Goal: Task Accomplishment & Management: Use online tool/utility

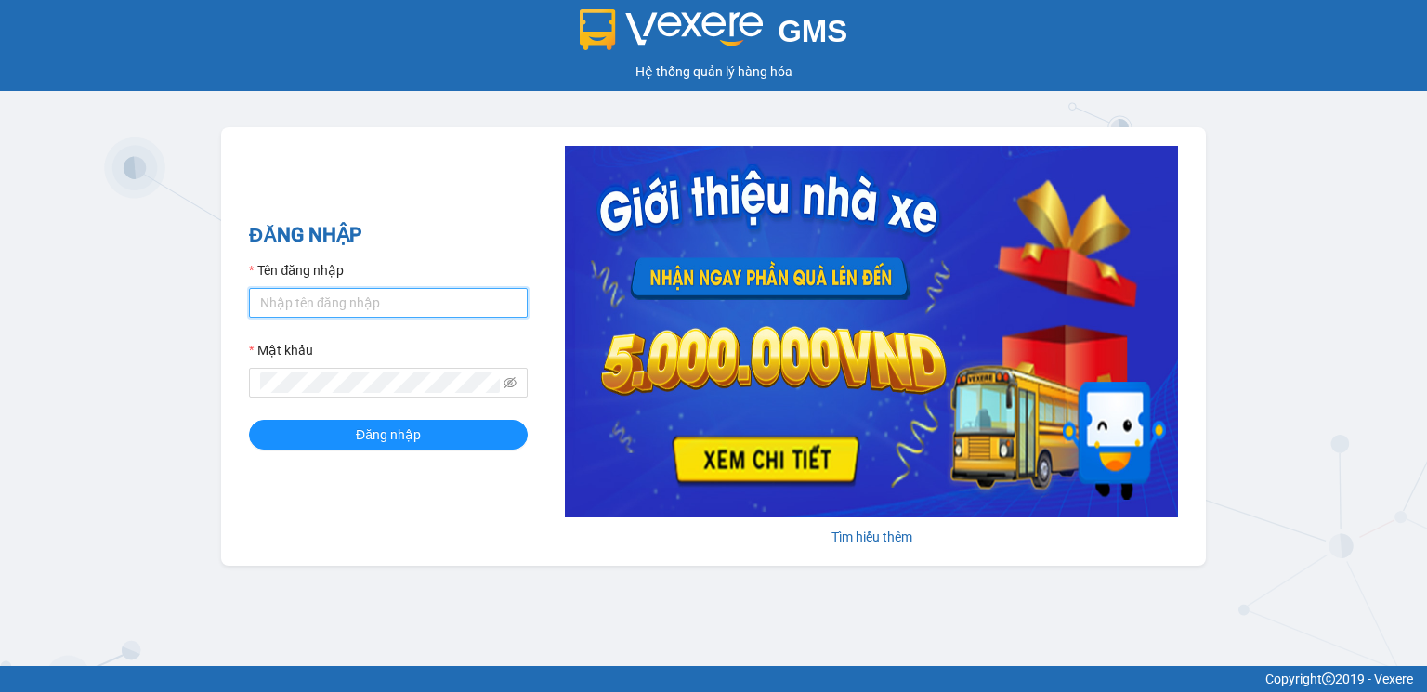
click at [345, 301] on input "Tên đăng nhập" at bounding box center [388, 303] width 279 height 30
type input "hoangnhan.tienoanh"
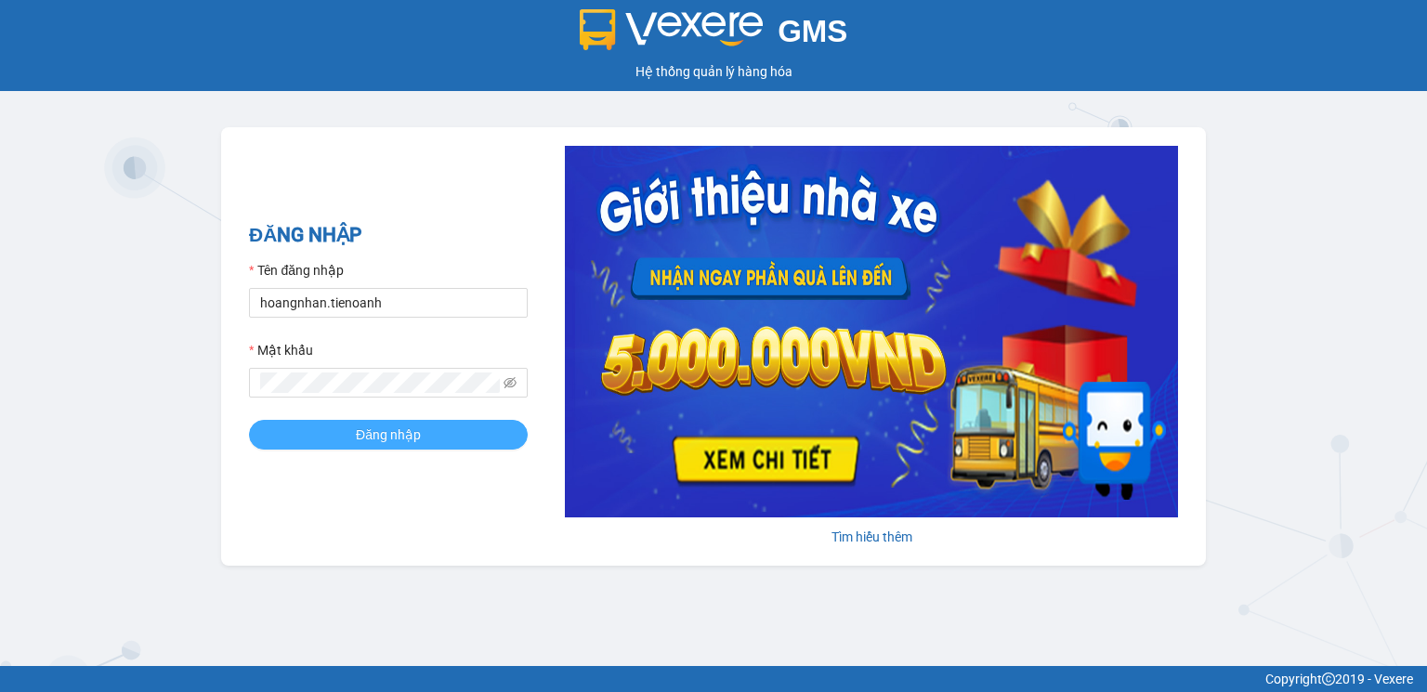
click at [431, 435] on button "Đăng nhập" at bounding box center [388, 435] width 279 height 30
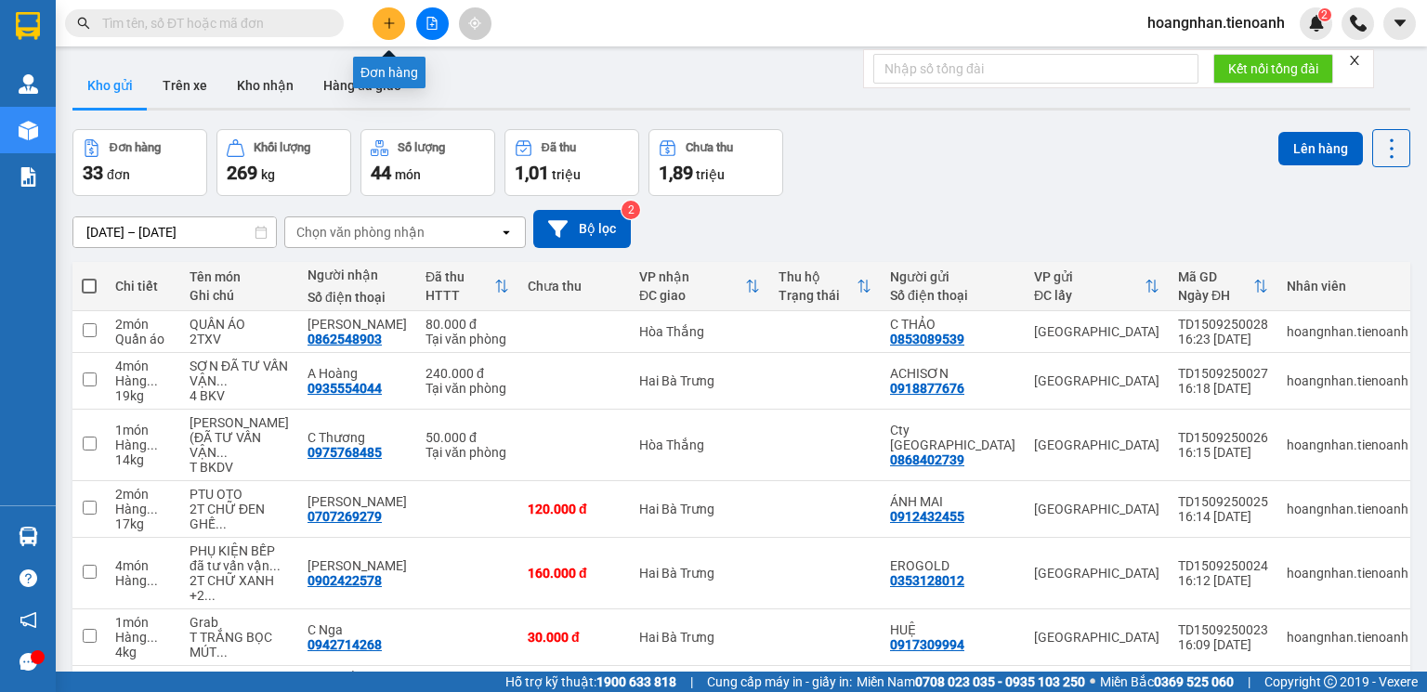
click at [388, 26] on icon "plus" at bounding box center [388, 23] width 1 height 10
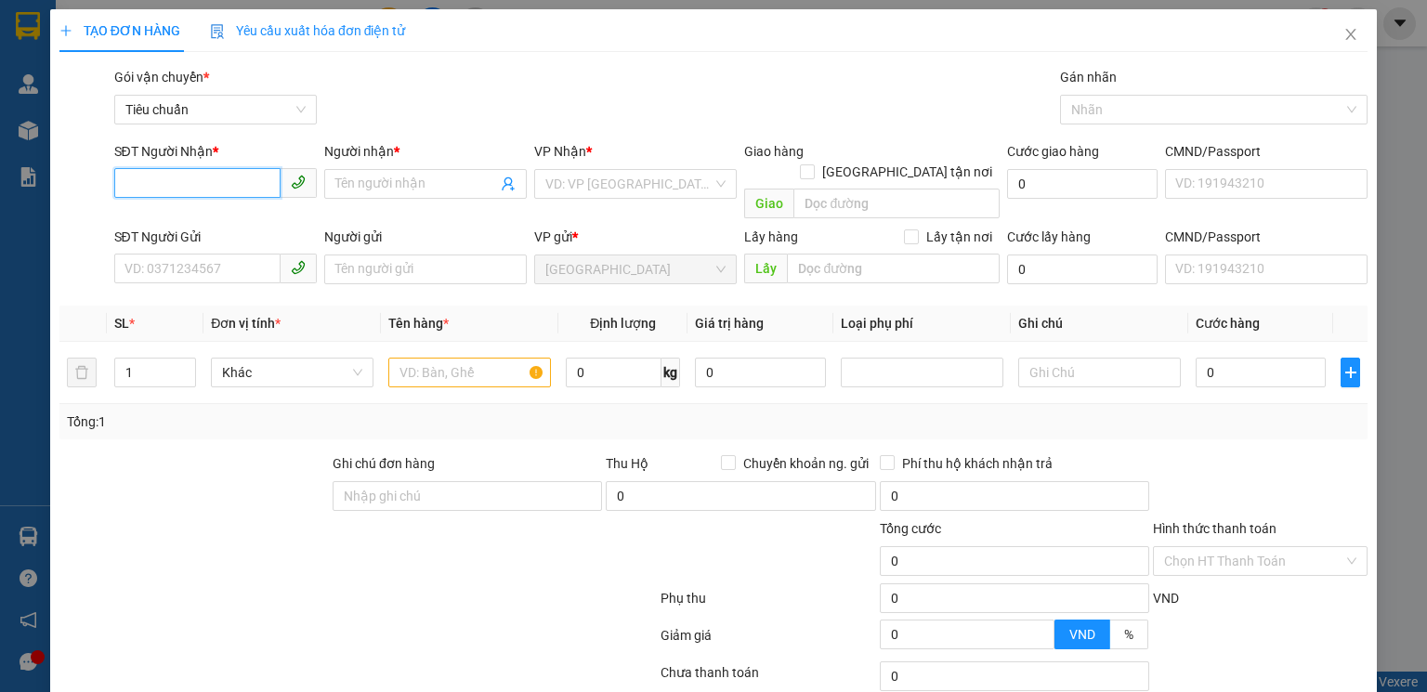
click at [232, 191] on input "SĐT Người Nhận *" at bounding box center [197, 183] width 166 height 30
type input "0827867799"
click at [245, 226] on div "0827867799 - NH TÂY BẮC" at bounding box center [239, 221] width 230 height 20
type input "NH [GEOGRAPHIC_DATA]"
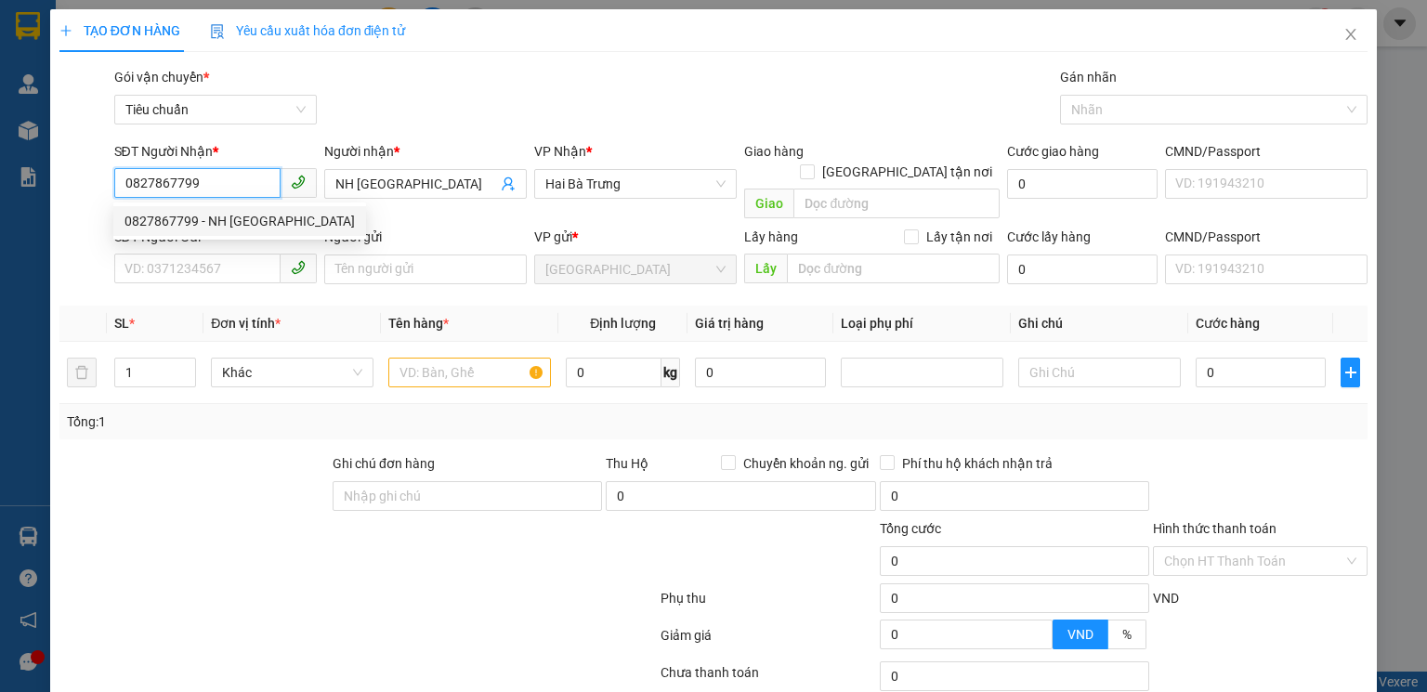
type input "50.000"
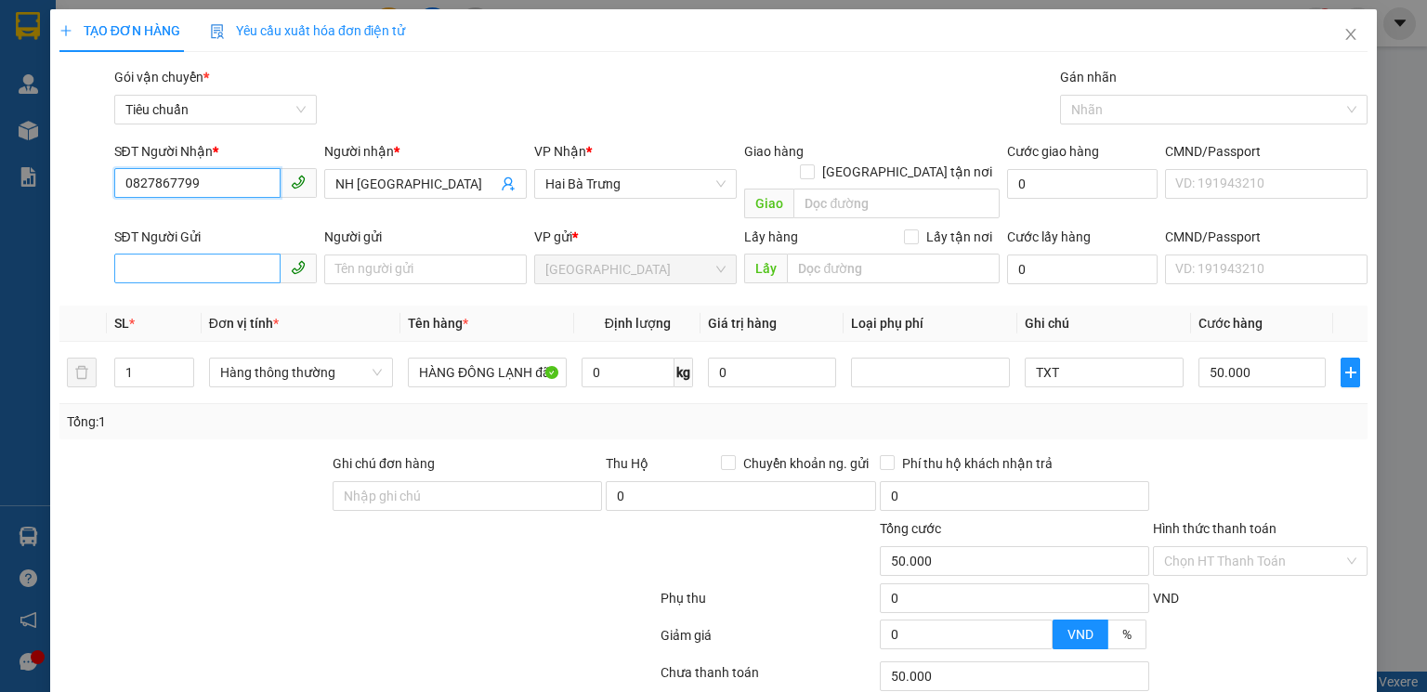
type input "0827867799"
click at [246, 254] on input "SĐT Người Gửi" at bounding box center [197, 269] width 166 height 30
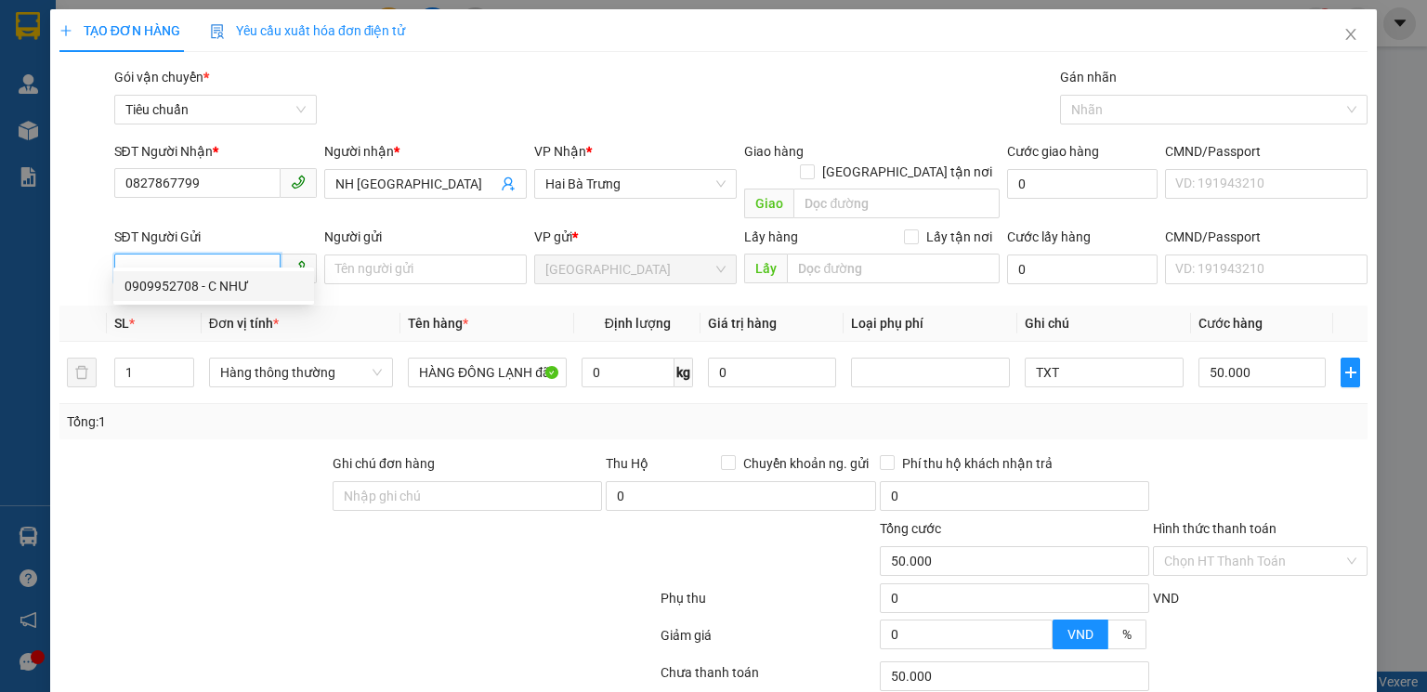
click at [203, 254] on input "SĐT Người Gửi" at bounding box center [197, 269] width 166 height 30
type input "0357924235"
click at [213, 286] on div "0357924235 - C Hương" at bounding box center [215, 286] width 183 height 20
type input "[PERSON_NAME]"
type input "60.000"
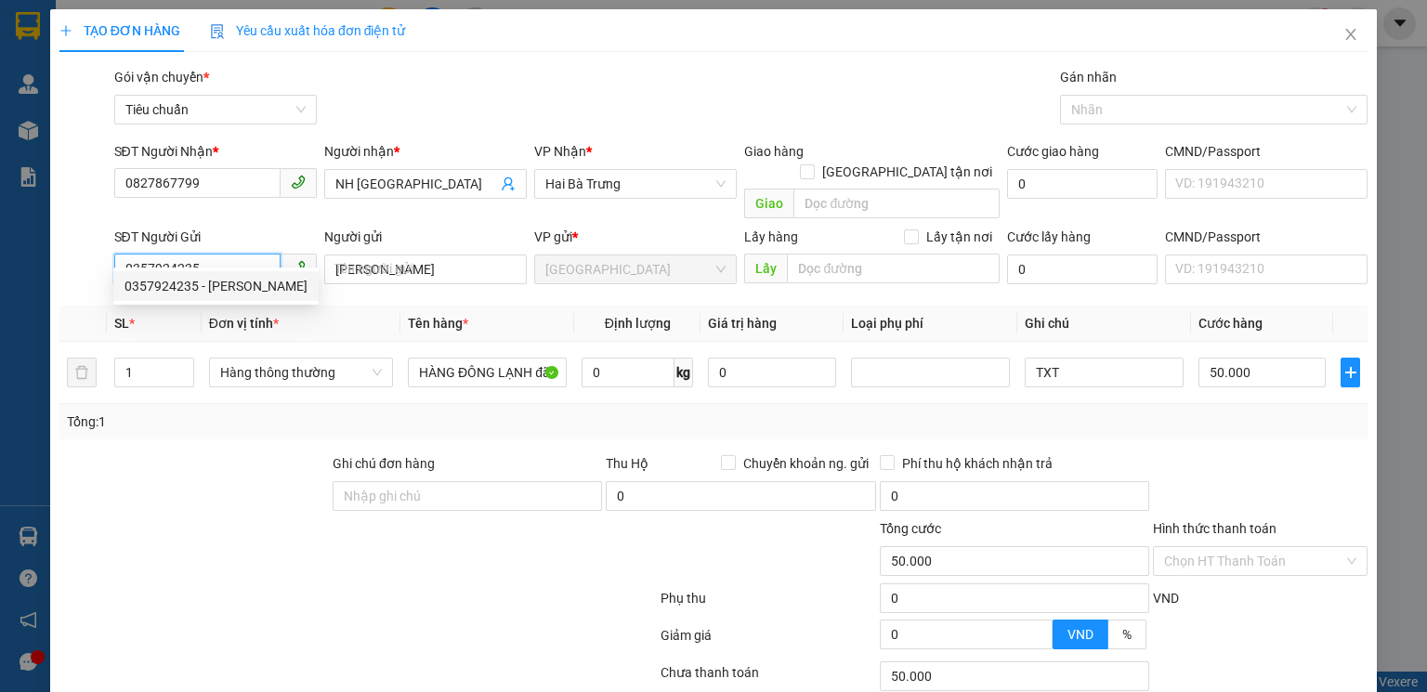
type input "60.000"
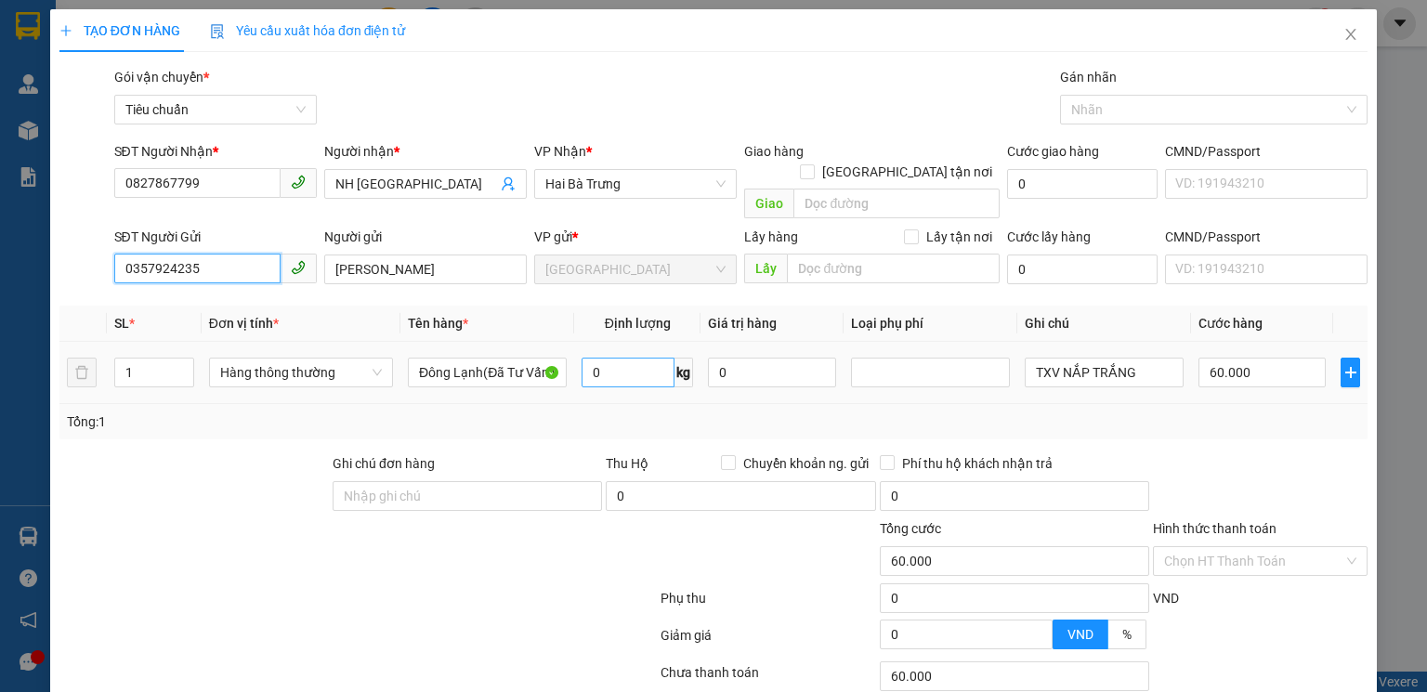
type input "0357924235"
click at [607, 358] on input "0" at bounding box center [628, 373] width 93 height 30
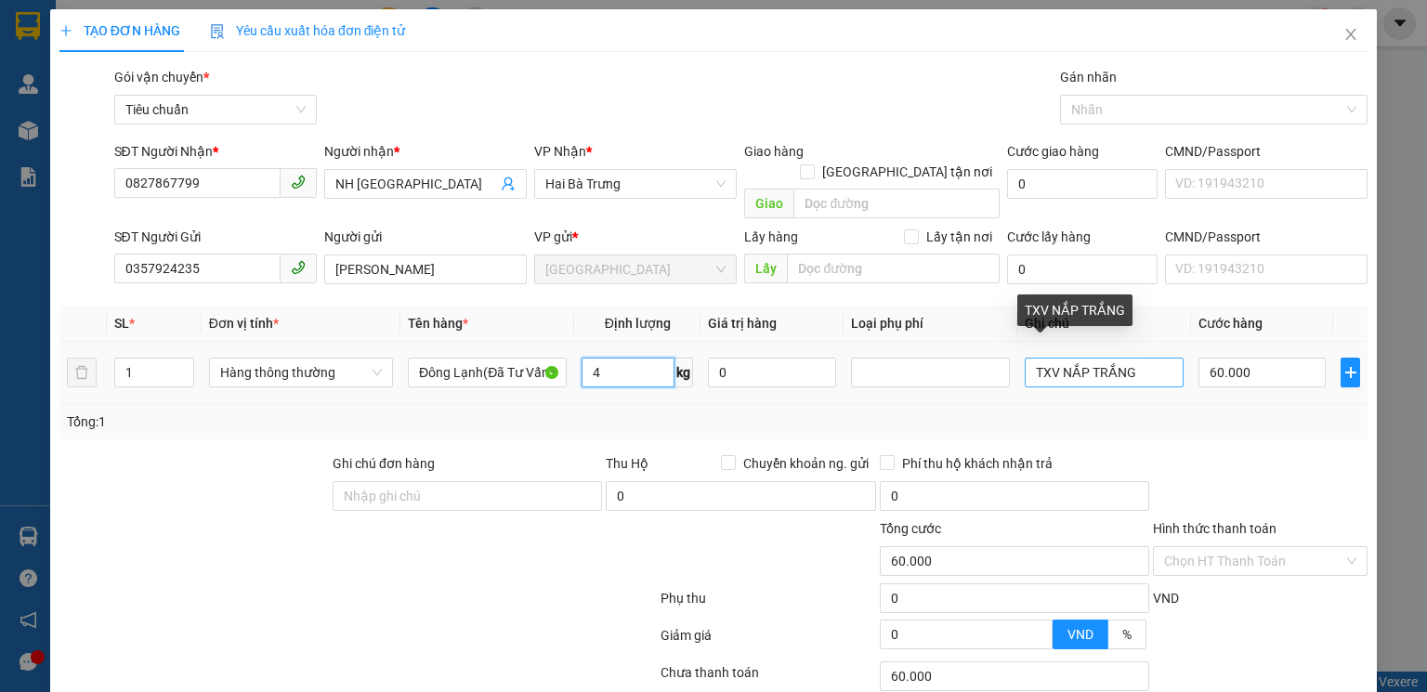
type input "4"
click at [1137, 358] on input "TXV NẮP TRẮNG" at bounding box center [1104, 373] width 159 height 30
type input "30.000"
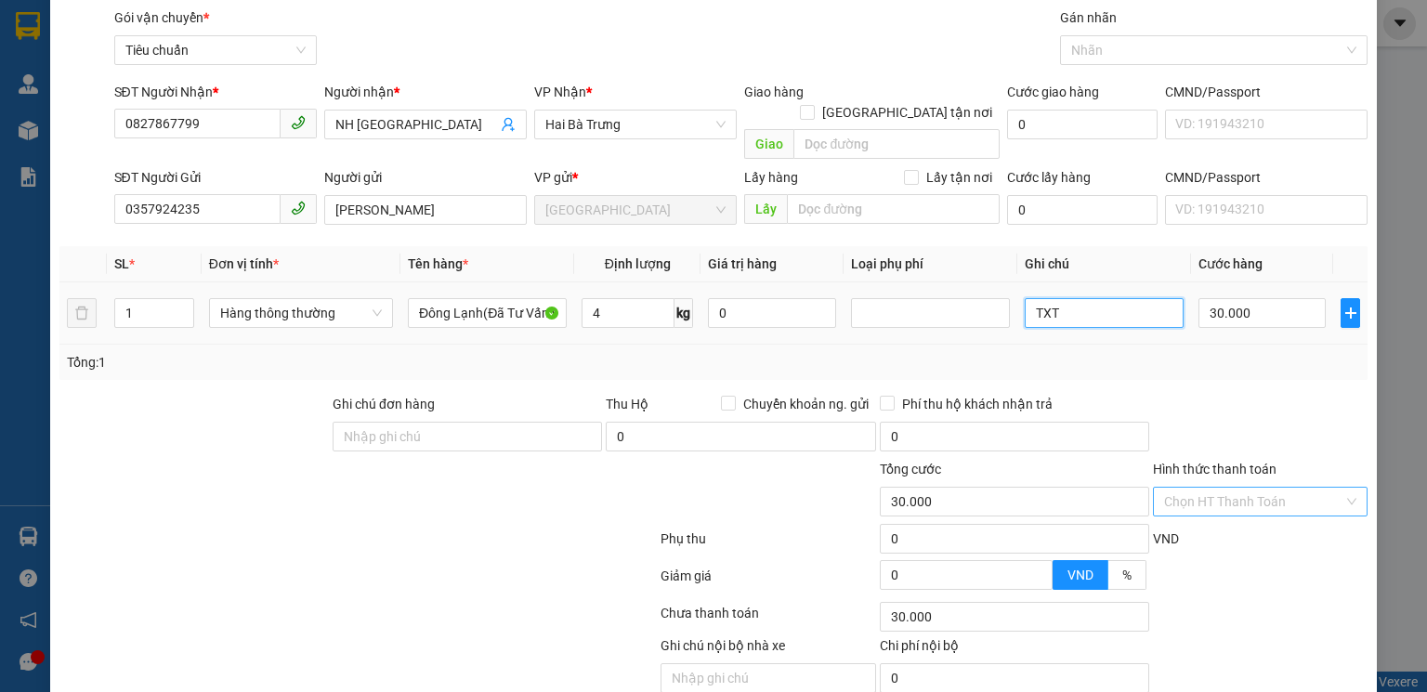
scroll to position [120, 0]
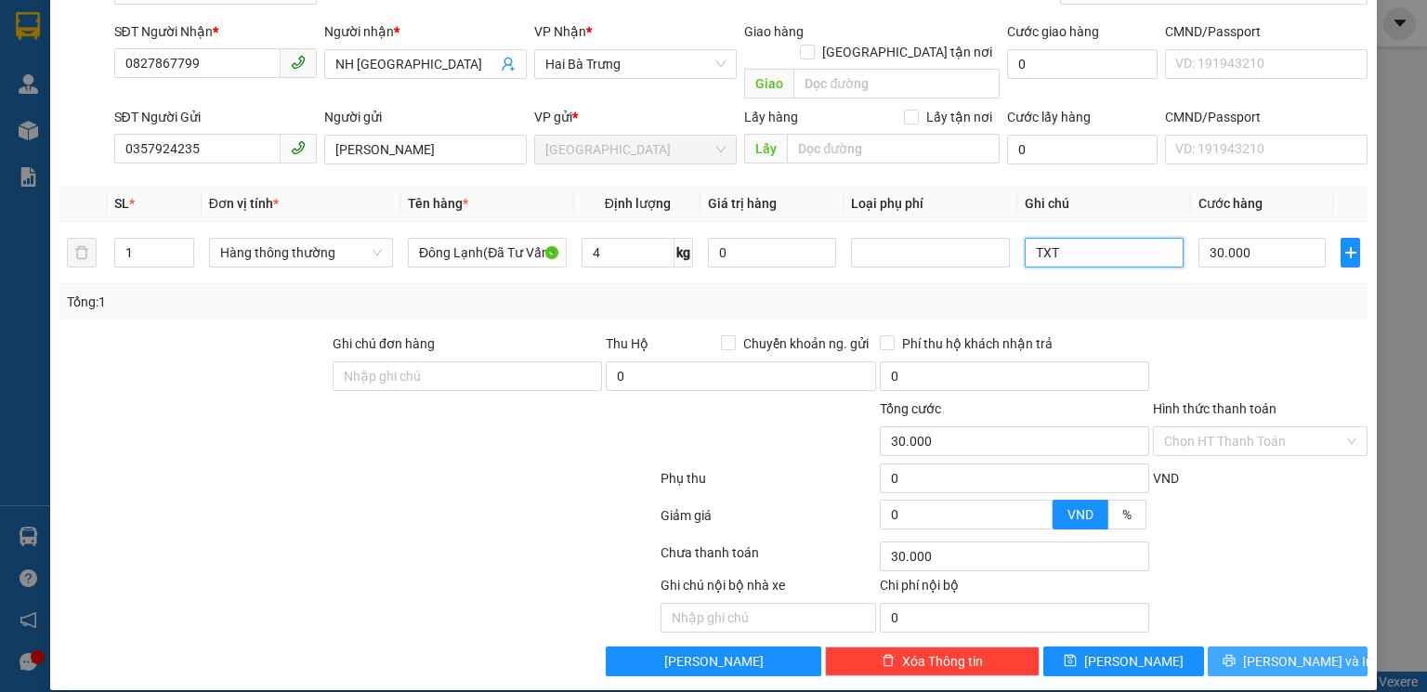
type input "TXT"
click at [1275, 651] on span "[PERSON_NAME] và In" at bounding box center [1308, 661] width 130 height 20
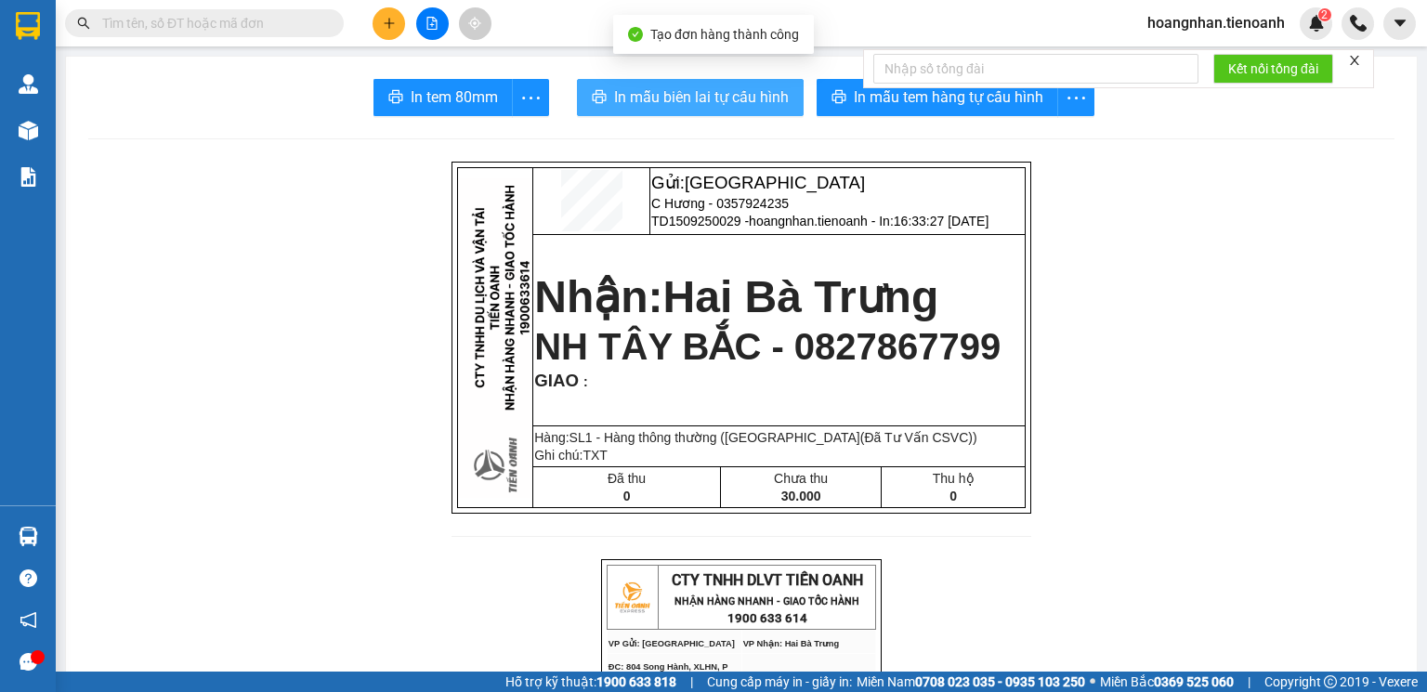
click at [732, 87] on span "In mẫu biên lai tự cấu hình" at bounding box center [701, 96] width 175 height 23
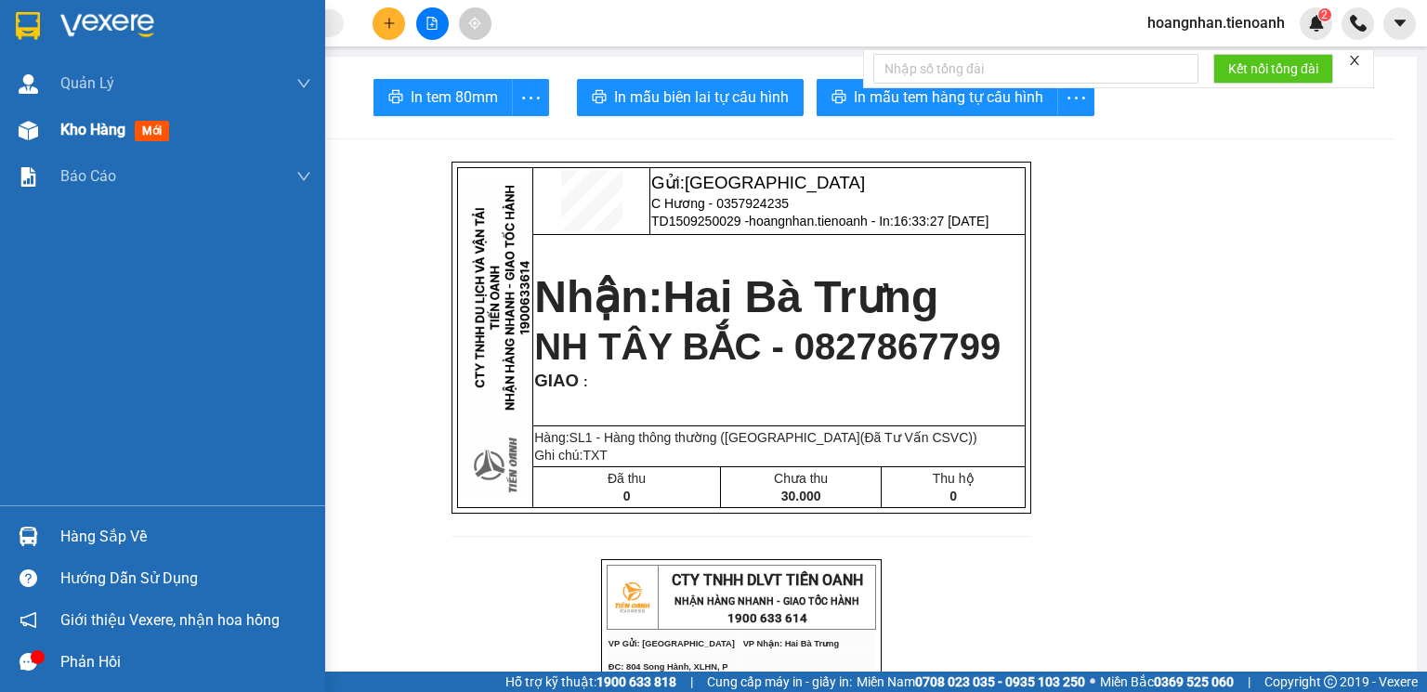
click at [26, 138] on img at bounding box center [29, 131] width 20 height 20
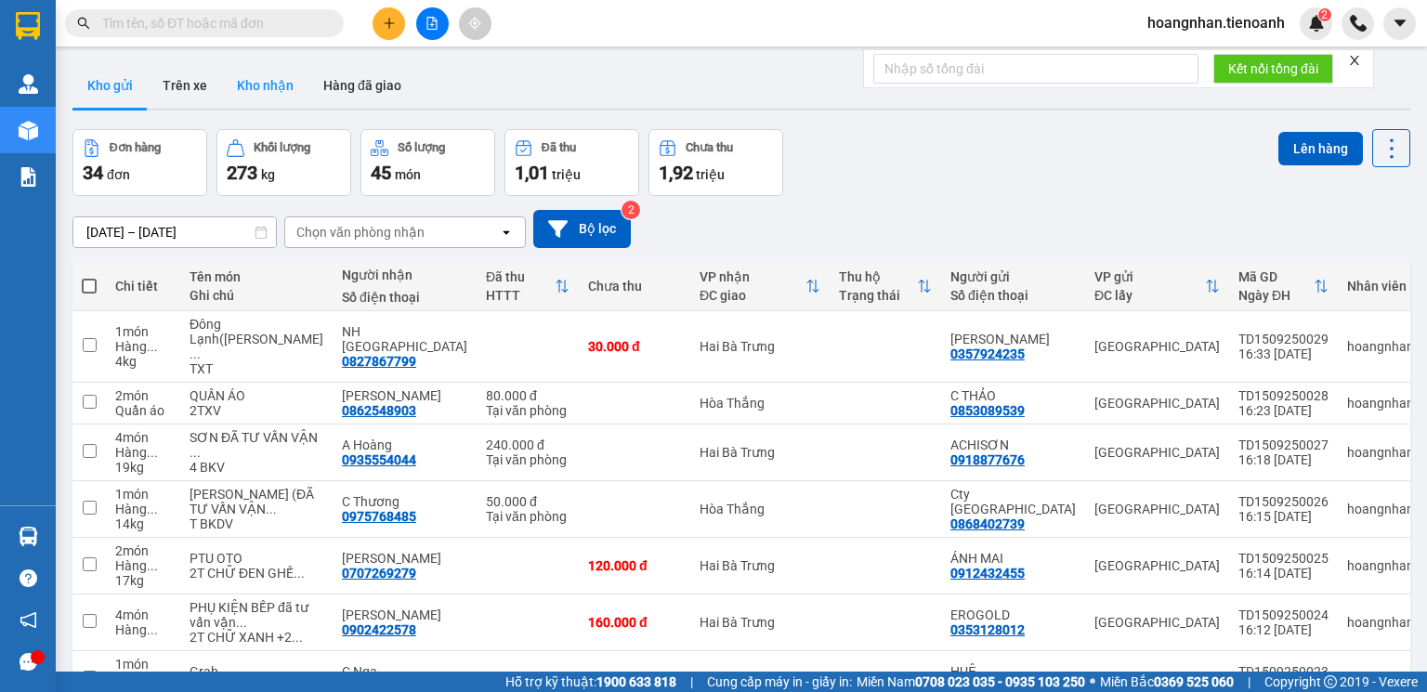
click at [260, 82] on button "Kho nhận" at bounding box center [265, 85] width 86 height 45
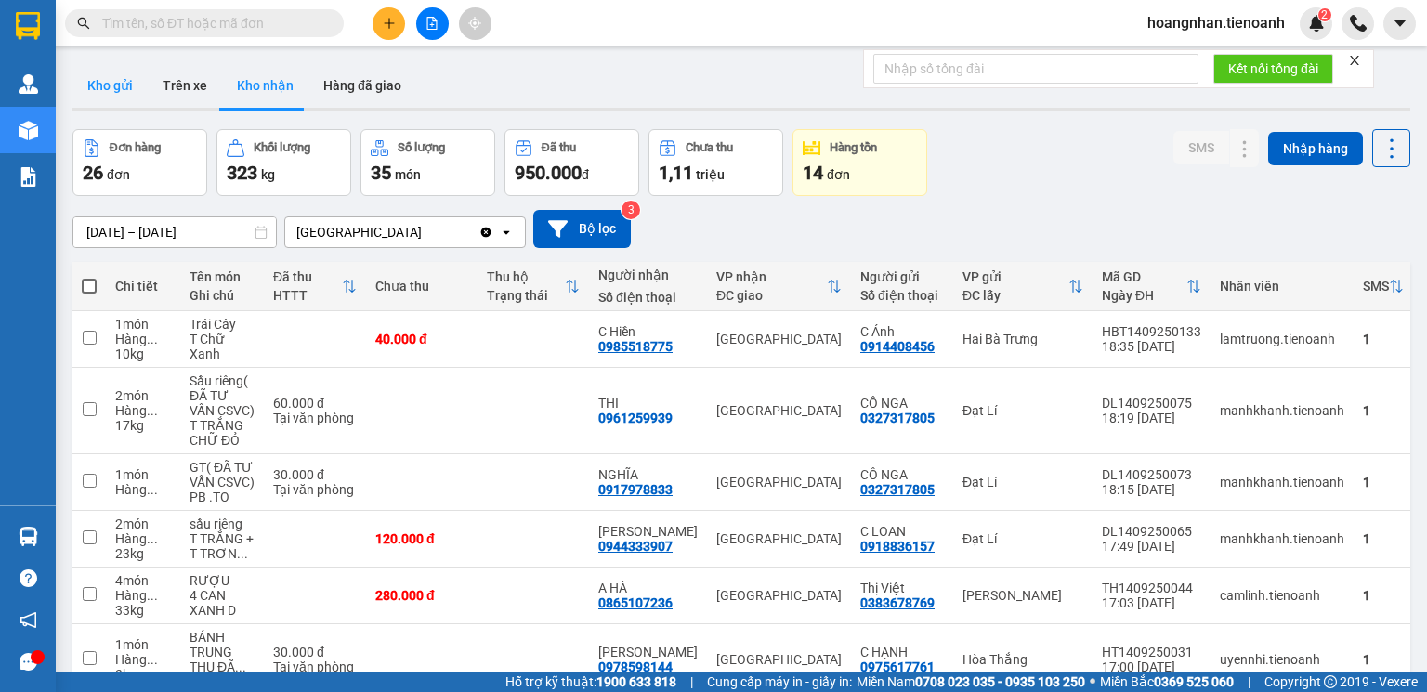
click at [122, 87] on button "Kho gửi" at bounding box center [109, 85] width 75 height 45
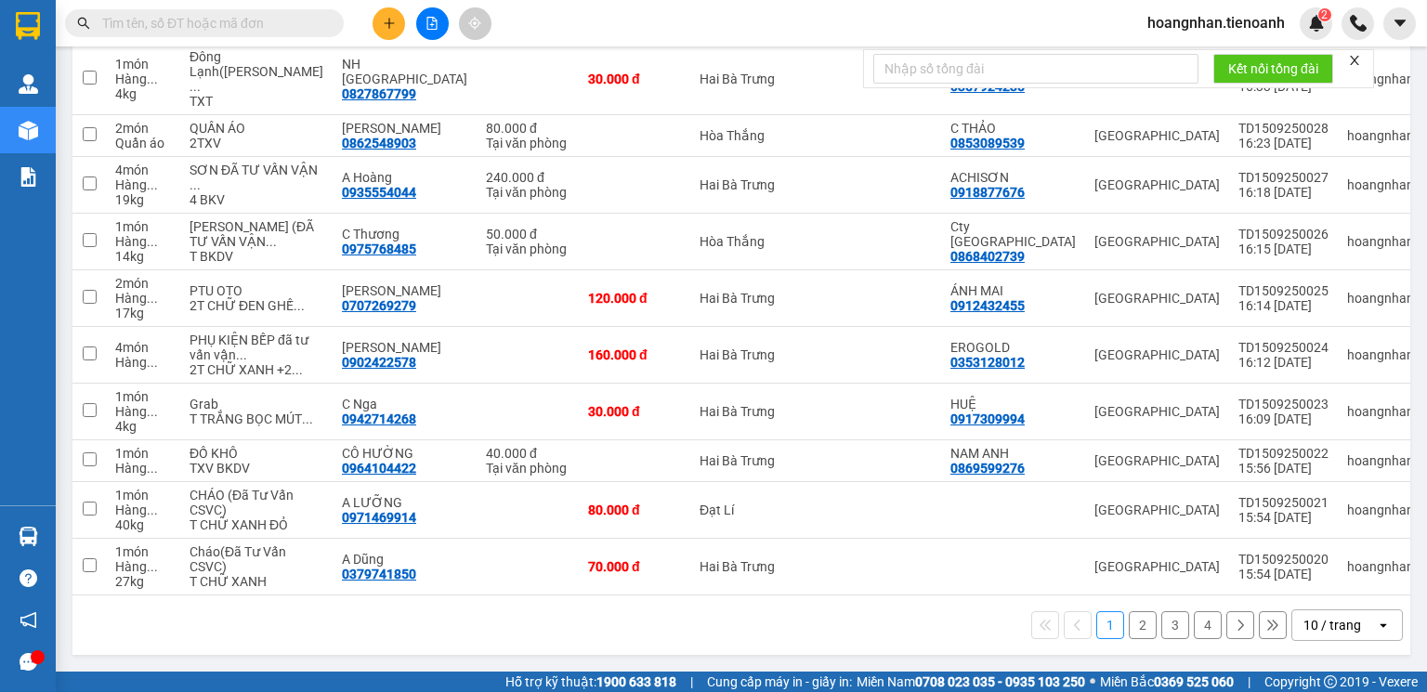
scroll to position [399, 0]
click at [1342, 635] on div "10 / trang" at bounding box center [1332, 625] width 58 height 19
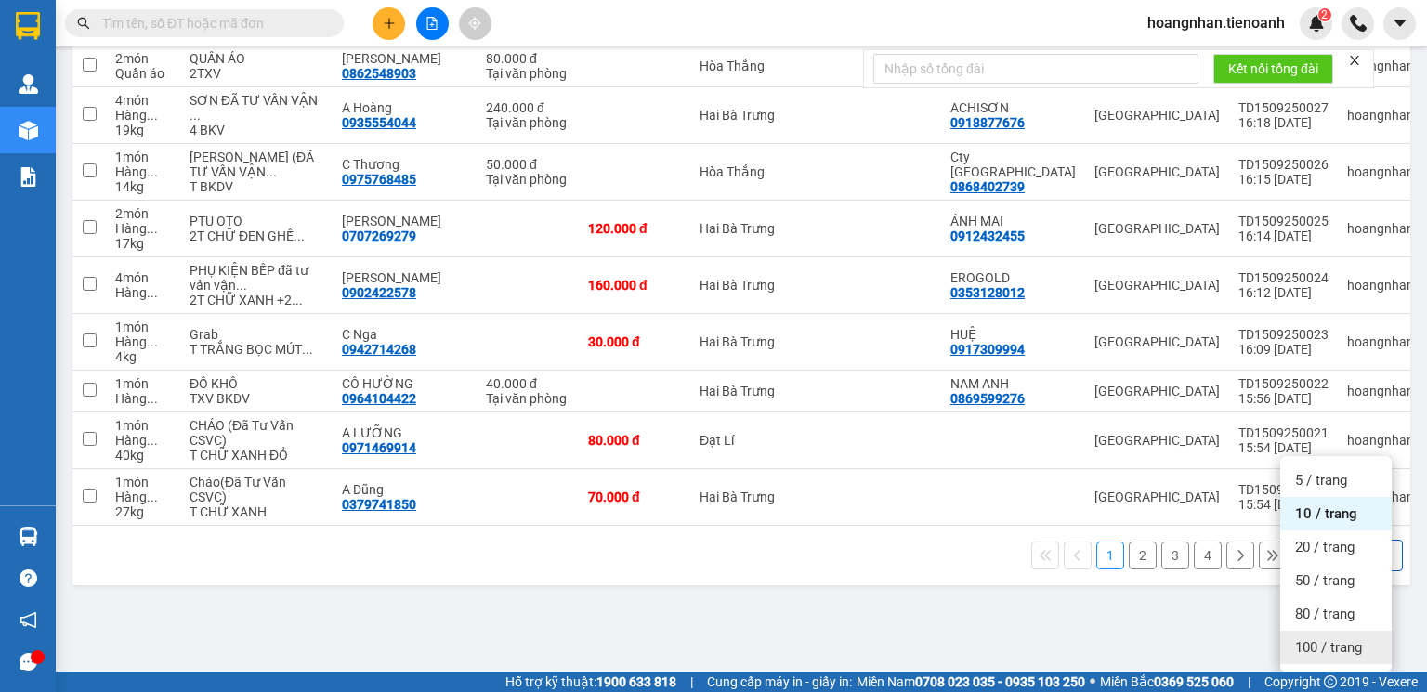
click at [1336, 638] on span "100 / trang" at bounding box center [1328, 647] width 67 height 19
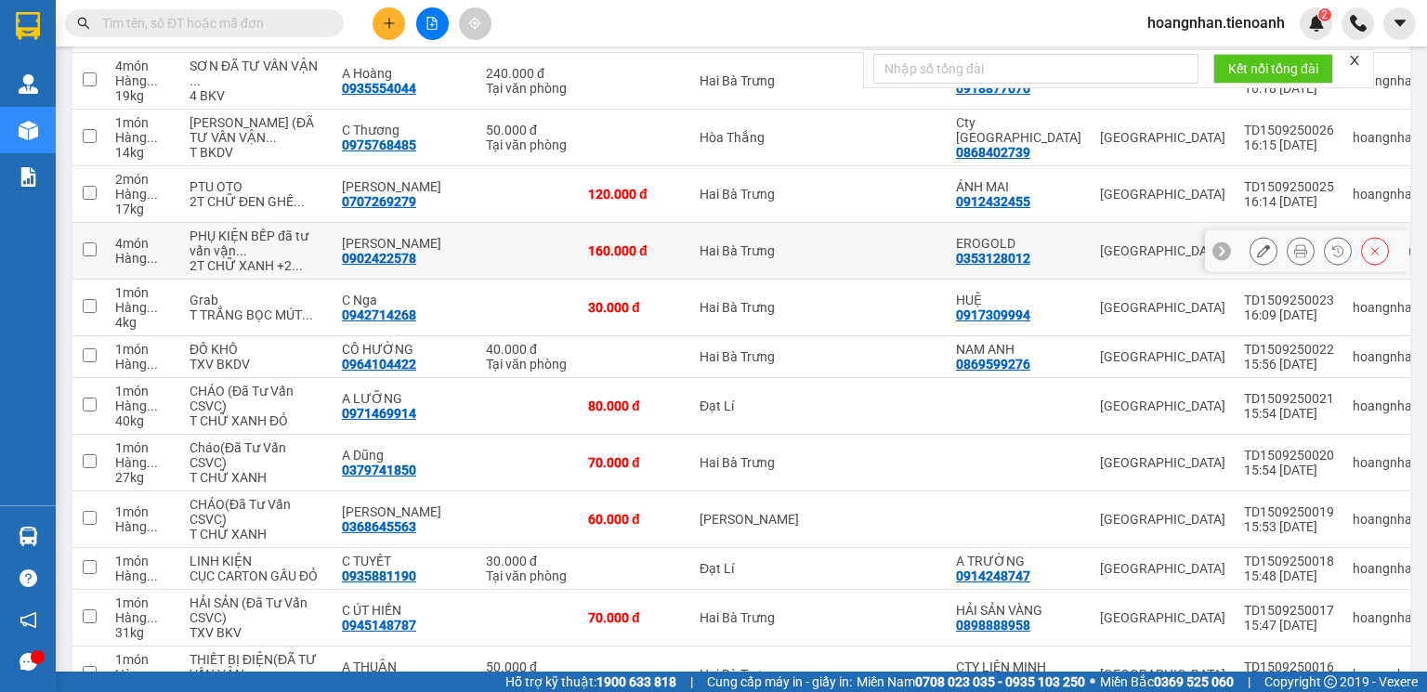
scroll to position [149, 0]
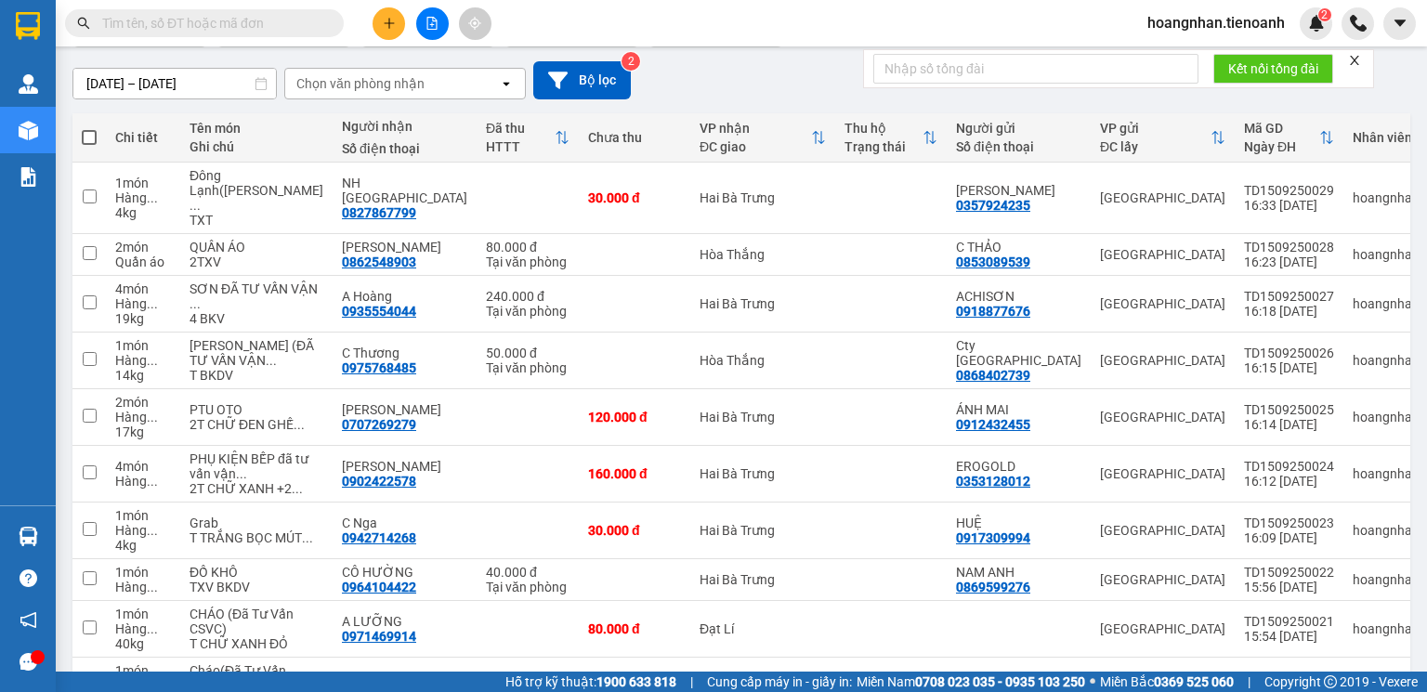
click at [1224, 22] on span "hoangnhan.tienoanh" at bounding box center [1216, 22] width 167 height 23
click at [1203, 58] on span "Đăng xuất" at bounding box center [1224, 57] width 128 height 20
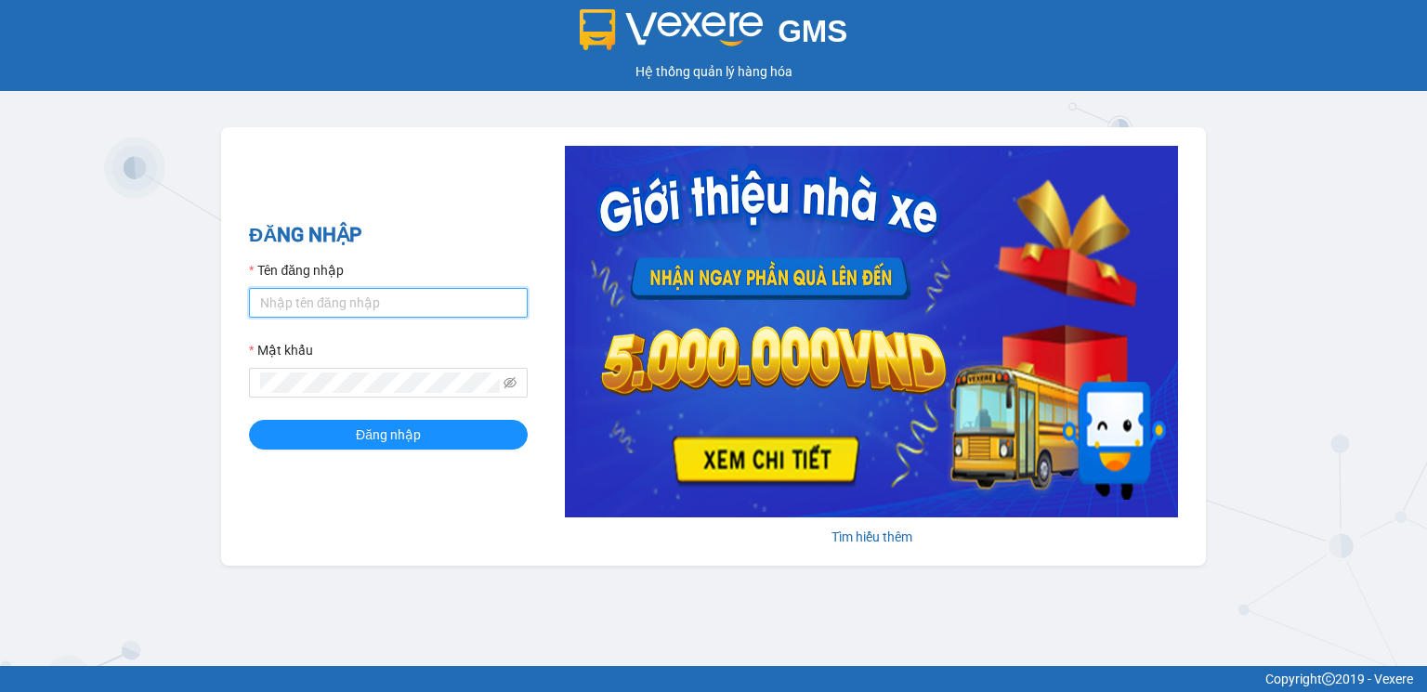
click at [310, 297] on input "Tên đăng nhập" at bounding box center [388, 303] width 279 height 30
type input "hoangnhan.tienoanh"
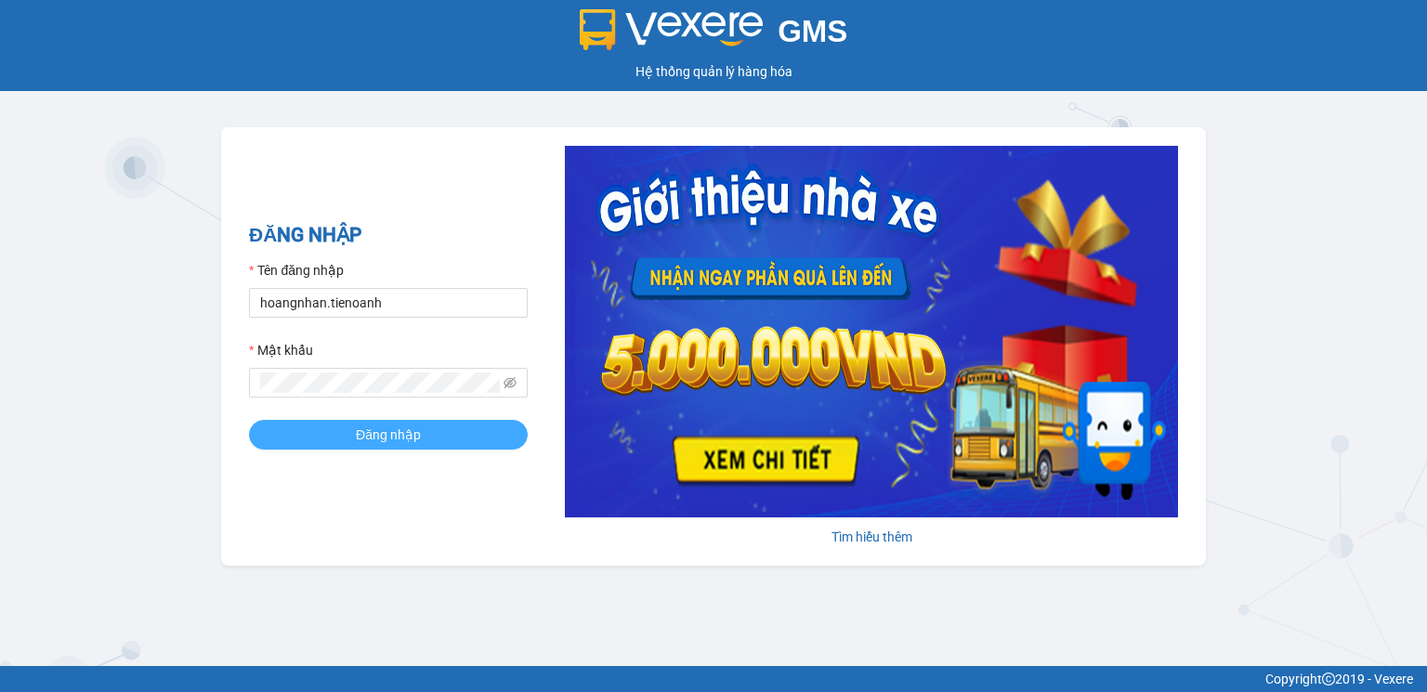
click at [364, 438] on span "Đăng nhập" at bounding box center [388, 435] width 65 height 20
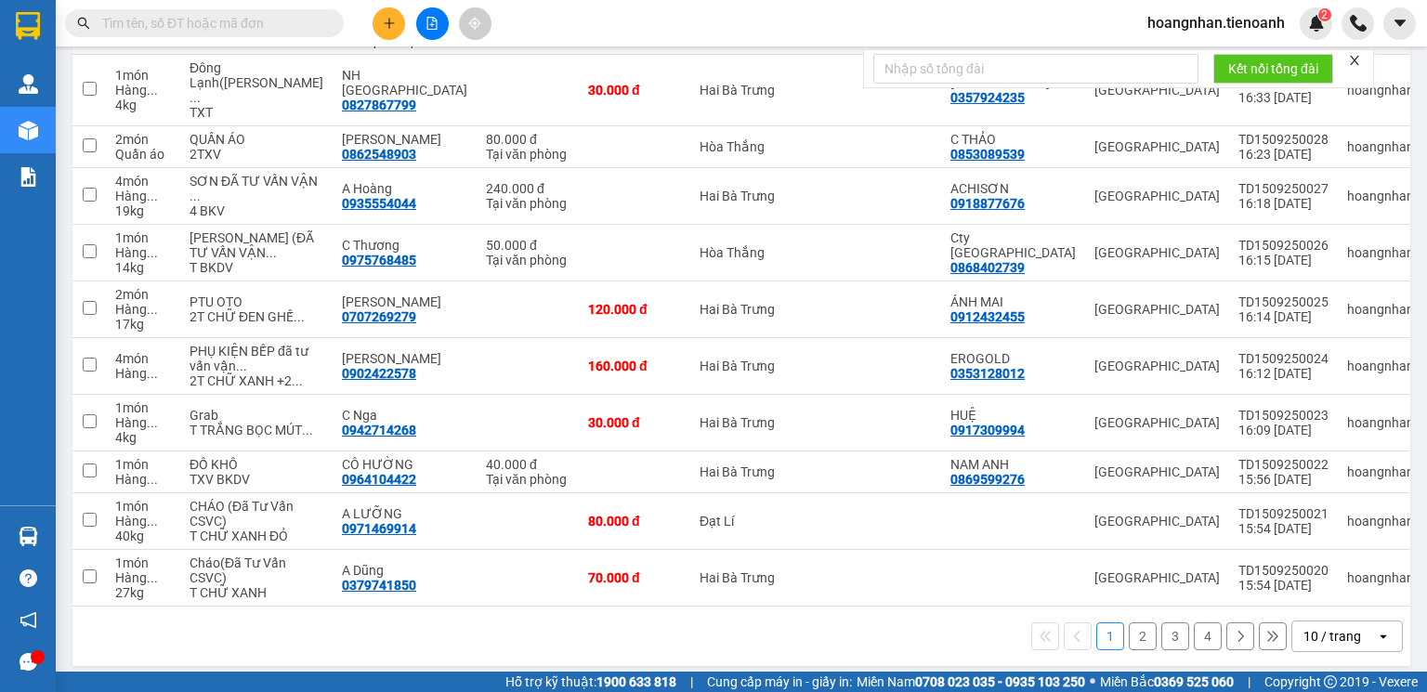
scroll to position [399, 0]
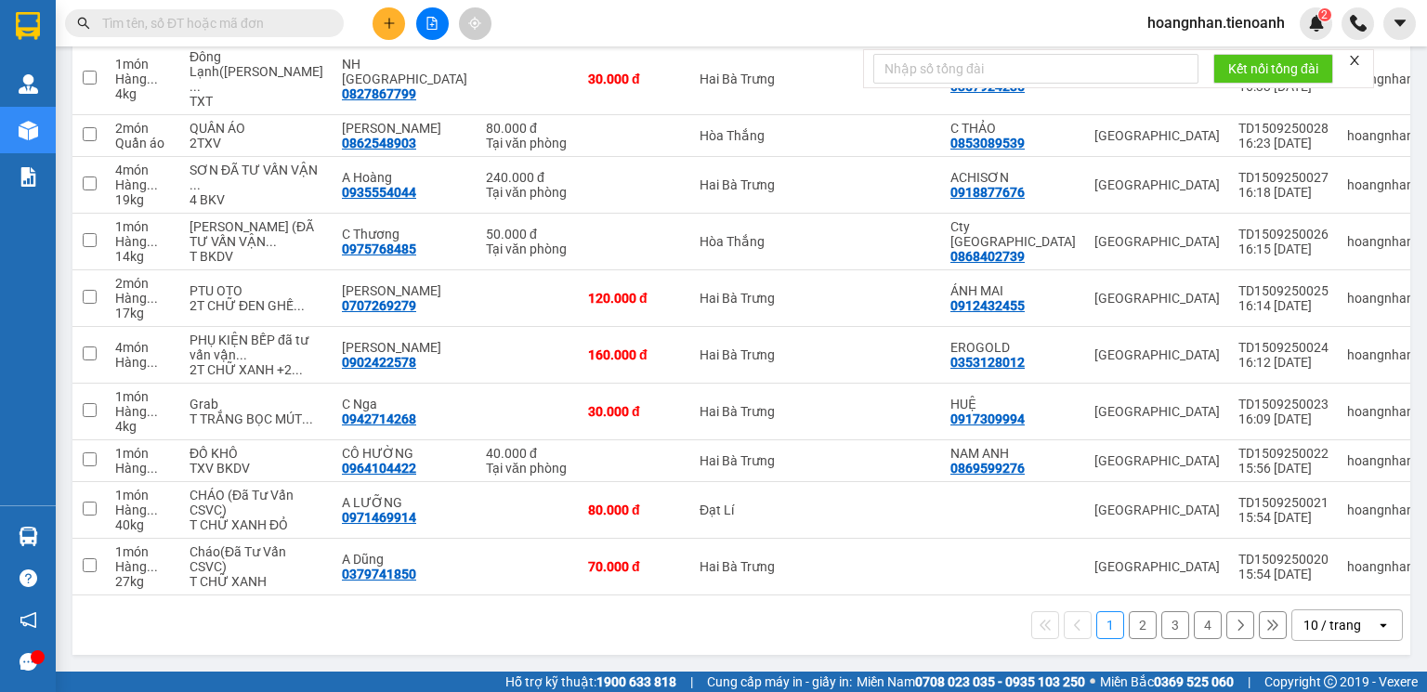
click at [1329, 622] on div "10 / trang" at bounding box center [1332, 625] width 58 height 19
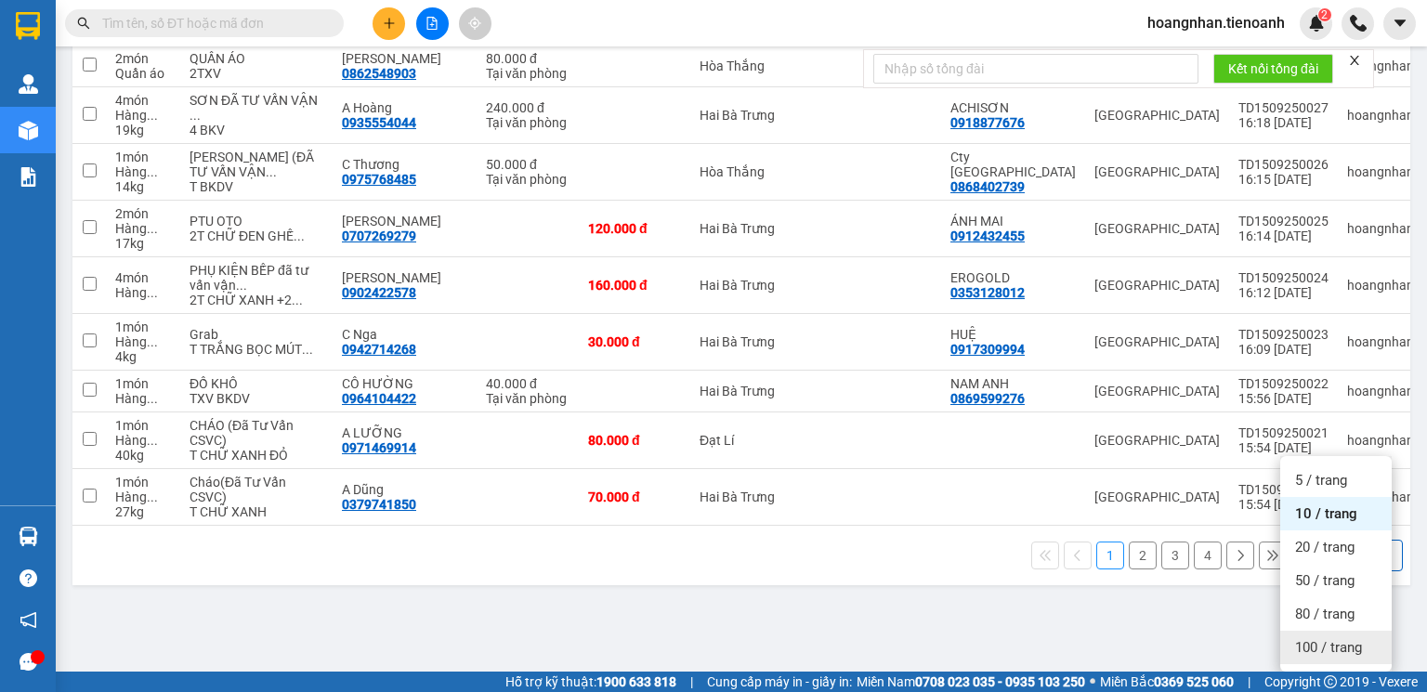
click at [1333, 638] on span "100 / trang" at bounding box center [1328, 647] width 67 height 19
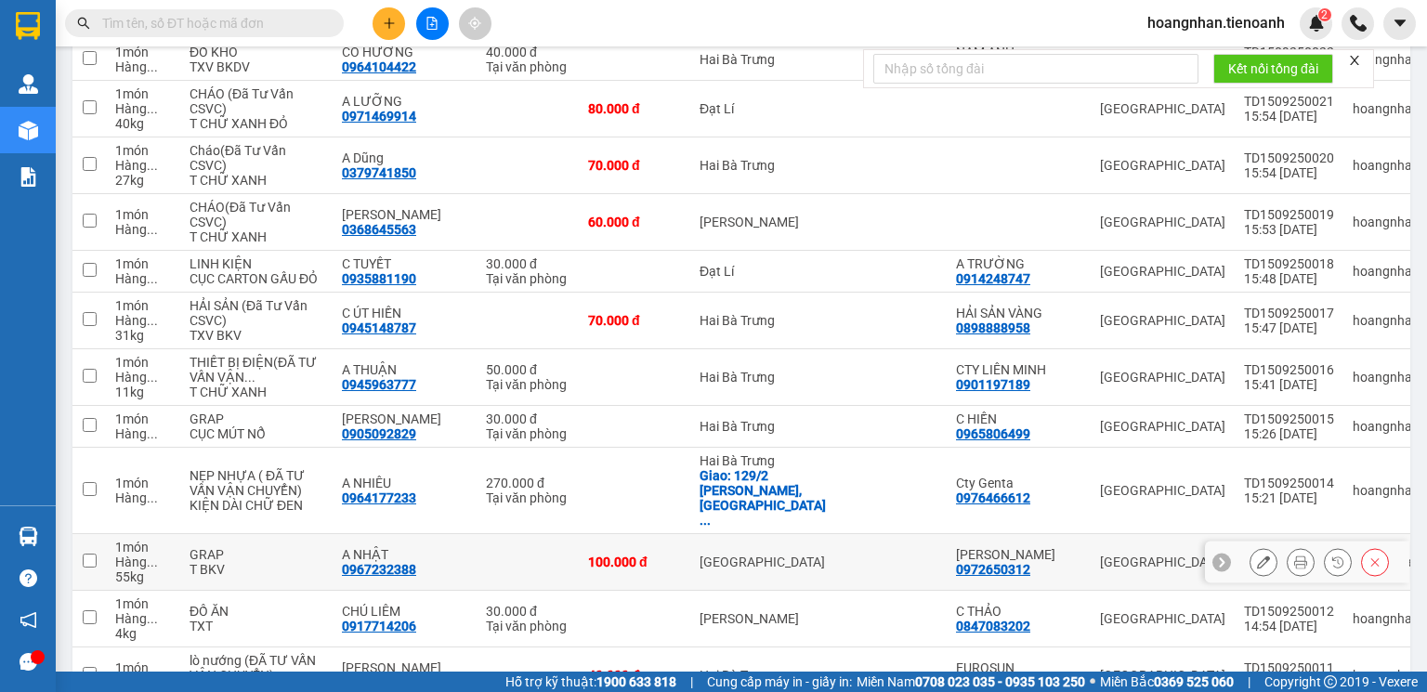
scroll to position [818, 0]
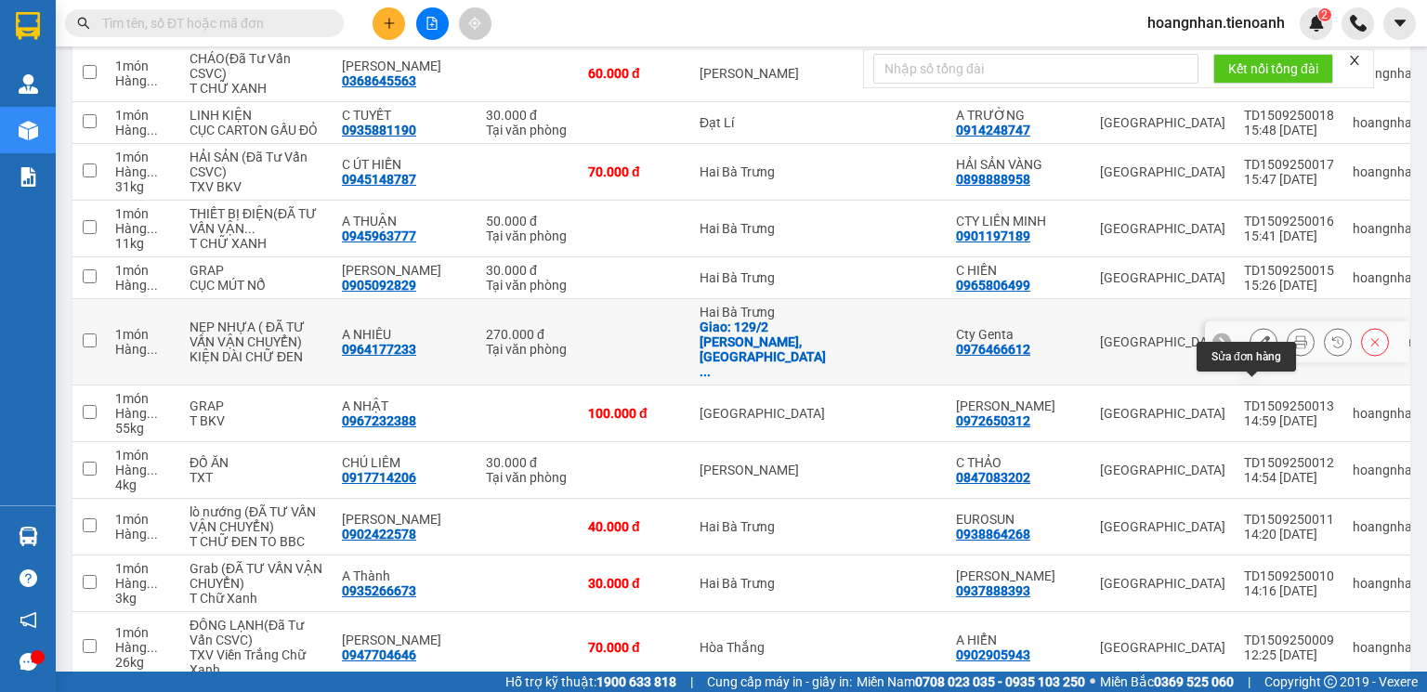
click at [1253, 359] on button at bounding box center [1264, 342] width 26 height 33
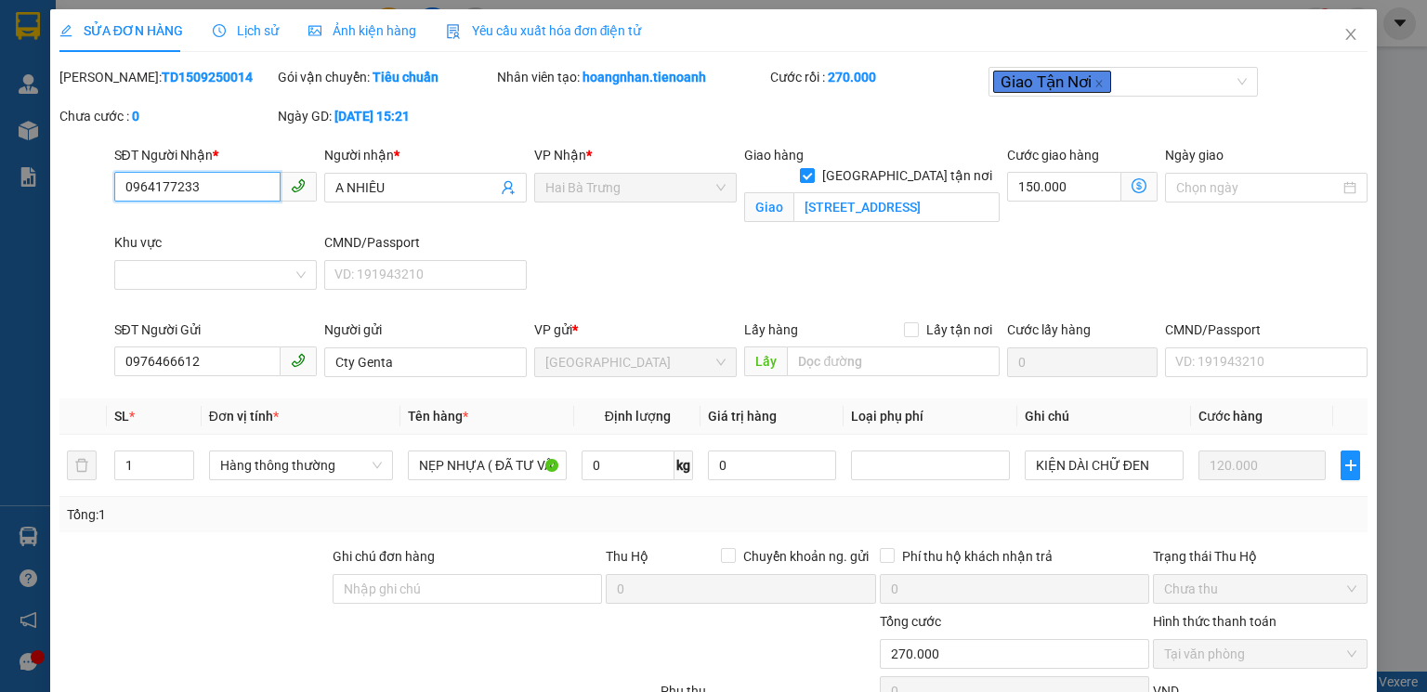
type input "0964177233"
type input "A NHIÊU"
checkbox input "true"
type input "[STREET_ADDRESS]"
type input "0976466612"
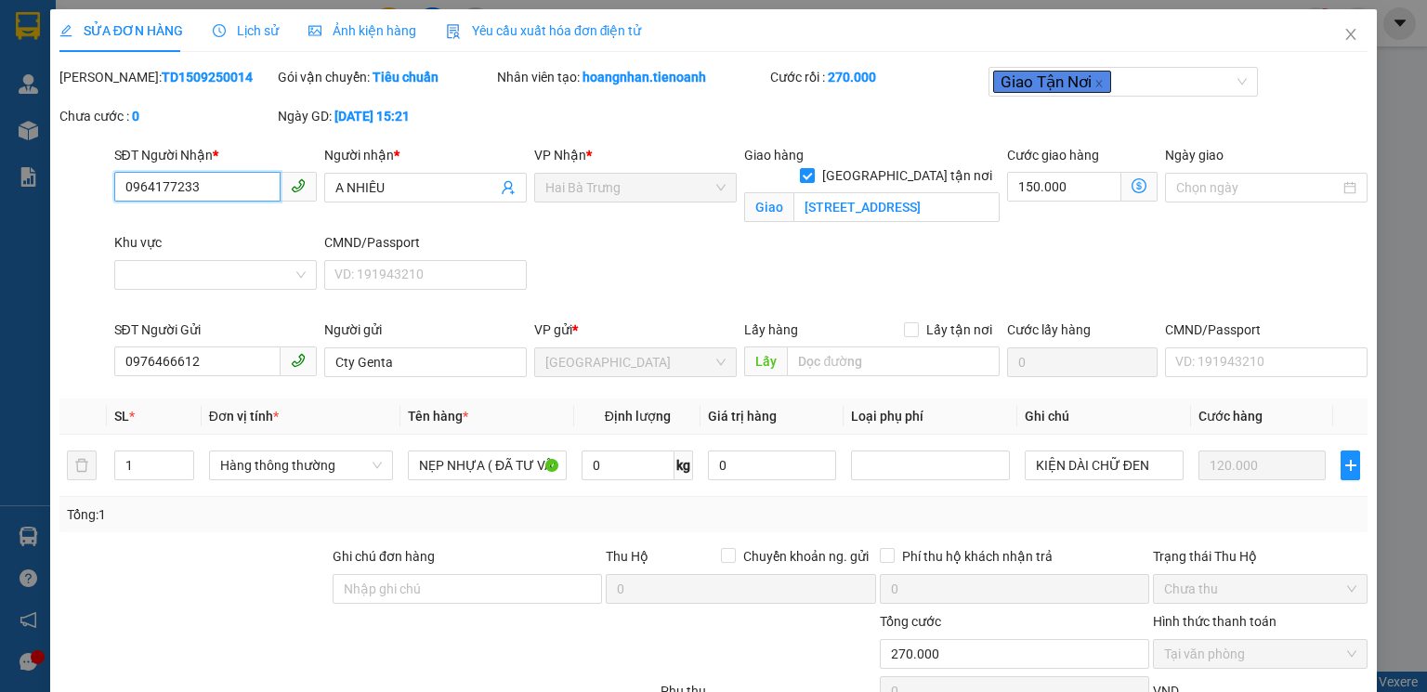
type input "Cty Genta"
type input "270.000"
click at [1343, 35] on icon "close" at bounding box center [1350, 34] width 15 height 15
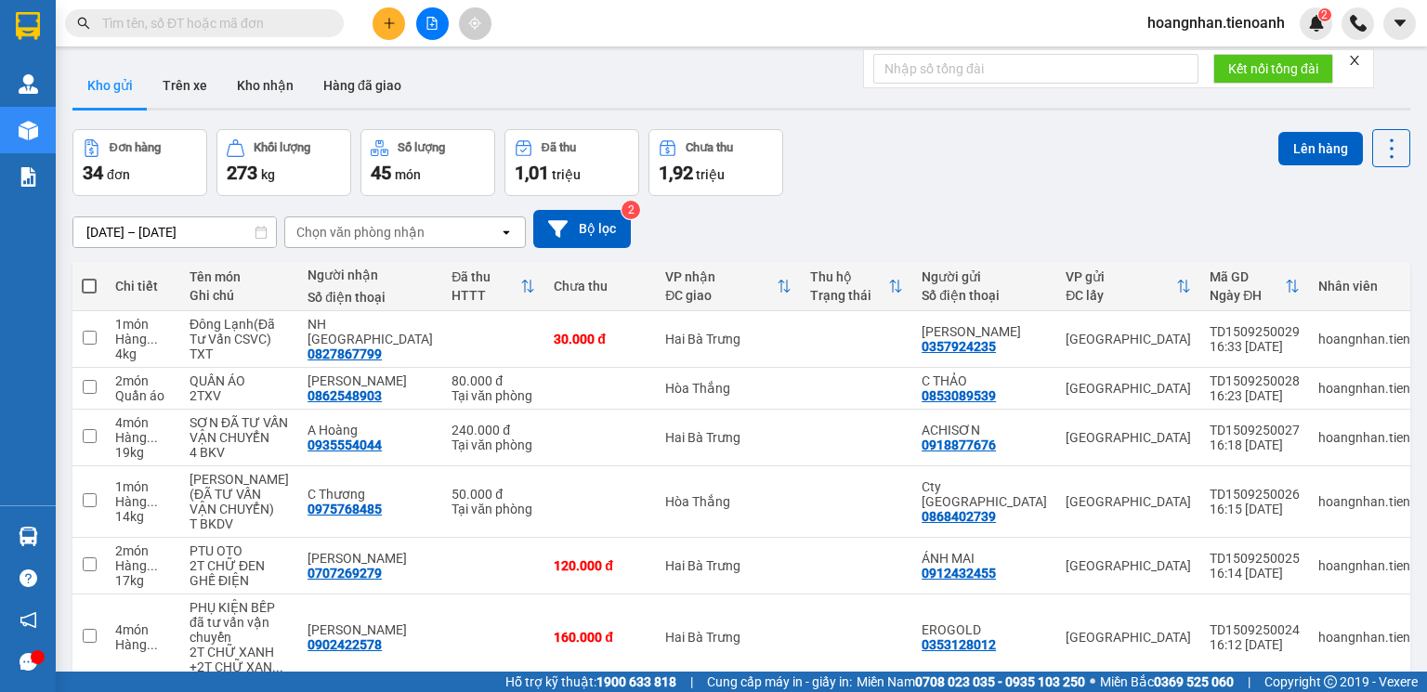
click at [1250, 28] on span "hoangnhan.tienoanh" at bounding box center [1216, 22] width 167 height 23
click at [1220, 65] on span "Đăng xuất" at bounding box center [1224, 57] width 128 height 20
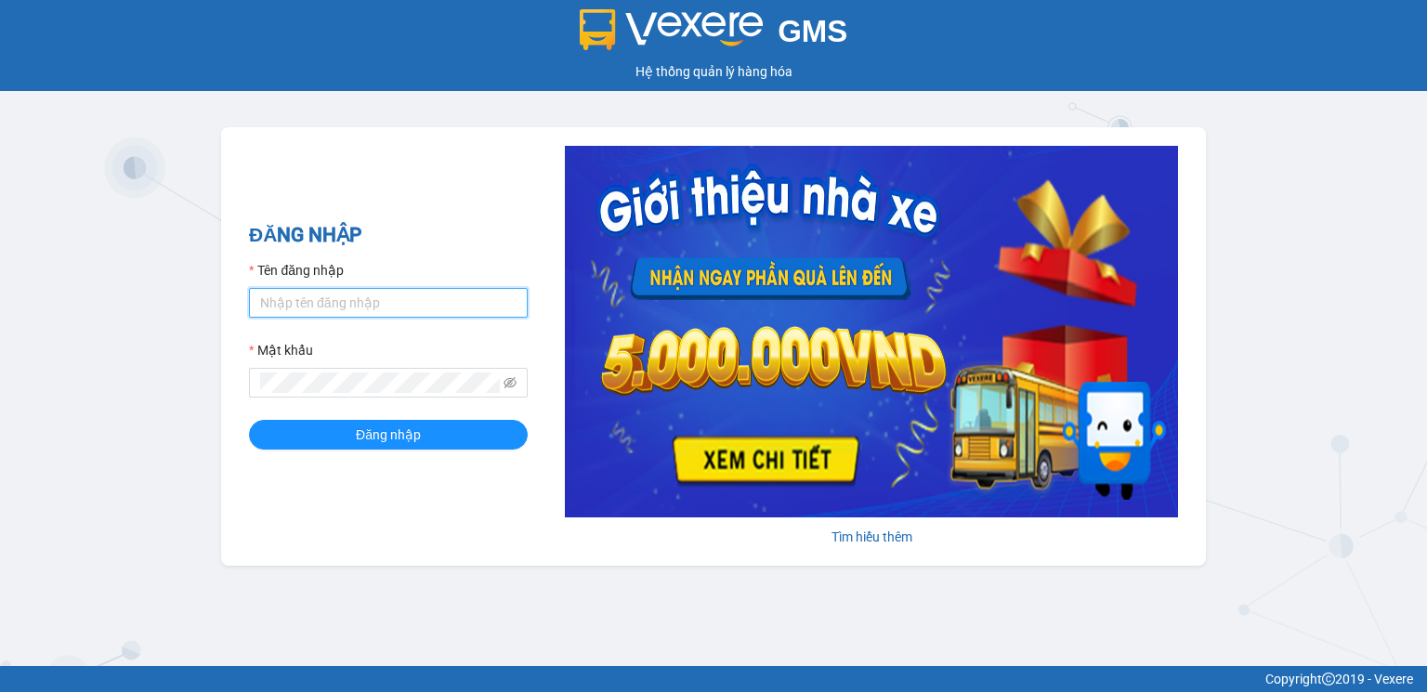
click at [301, 301] on input "Tên đăng nhập" at bounding box center [388, 303] width 279 height 30
type input "vinhquang.tienoanh"
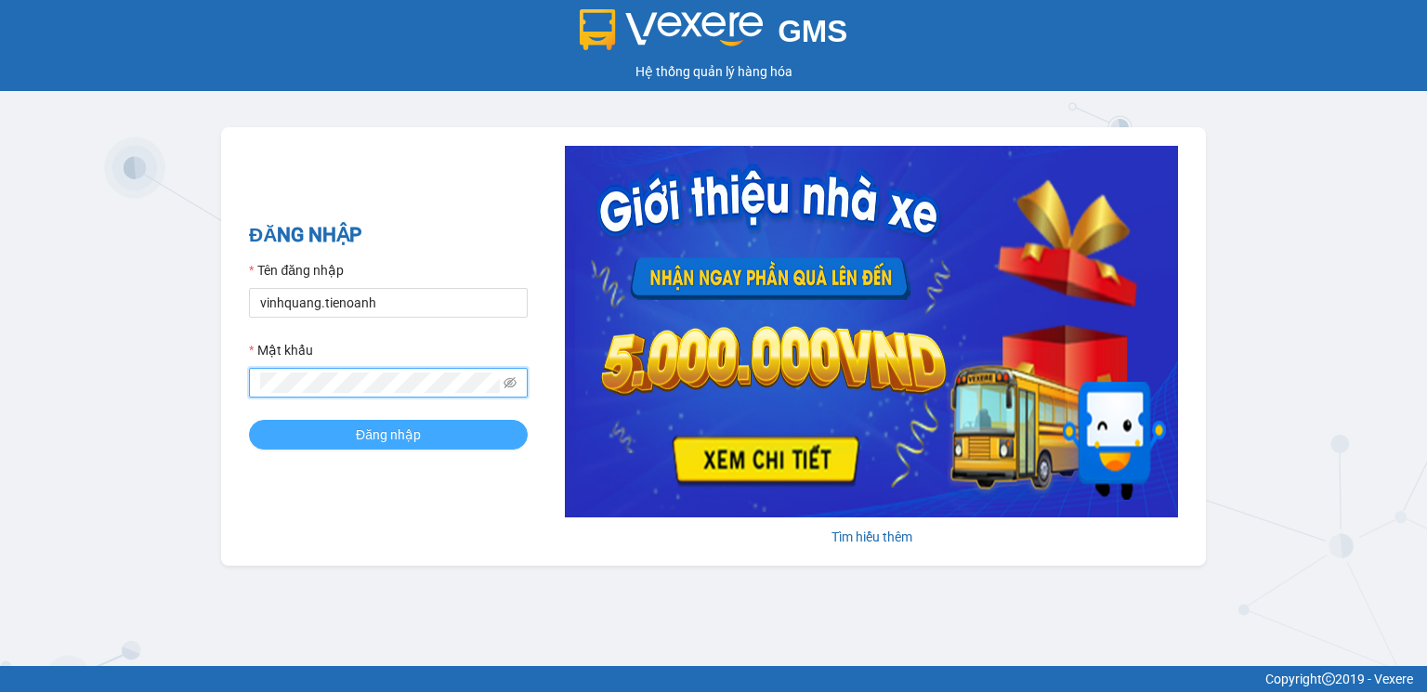
click at [386, 424] on button "Đăng nhập" at bounding box center [388, 435] width 279 height 30
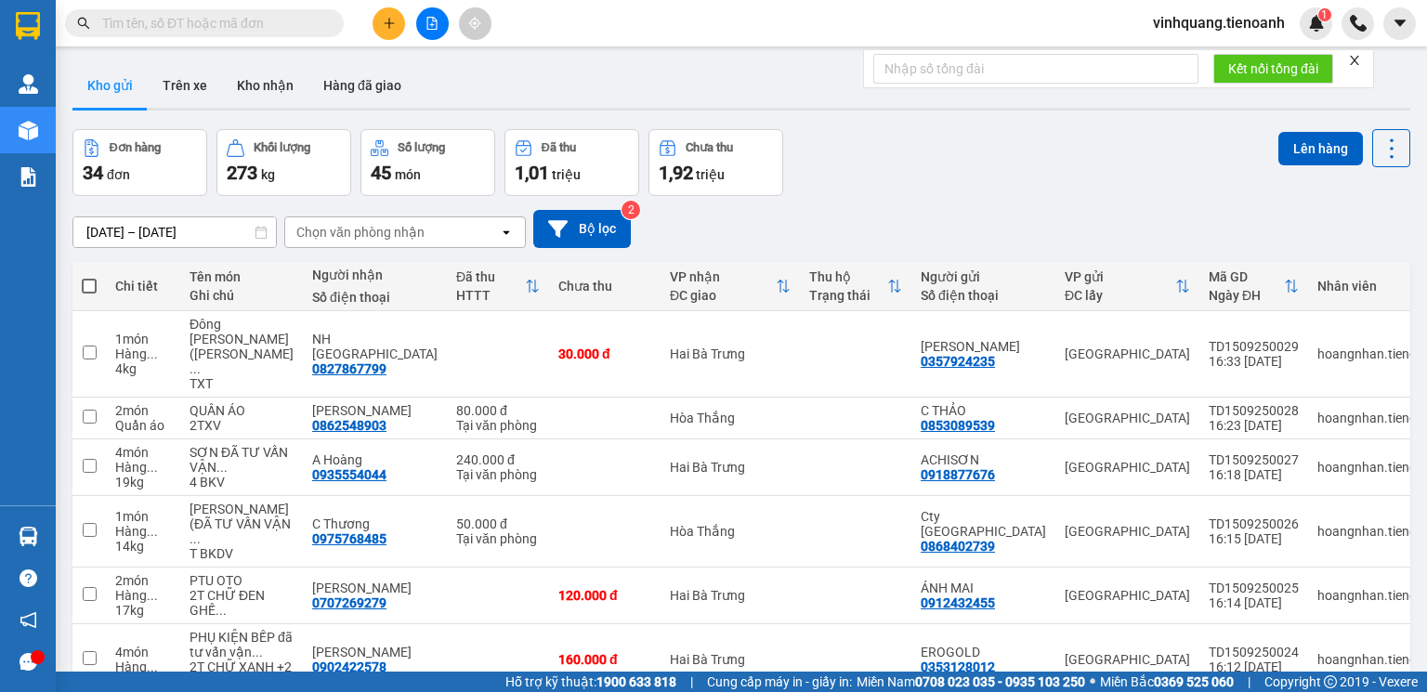
click at [1356, 59] on icon "close" at bounding box center [1354, 60] width 13 height 13
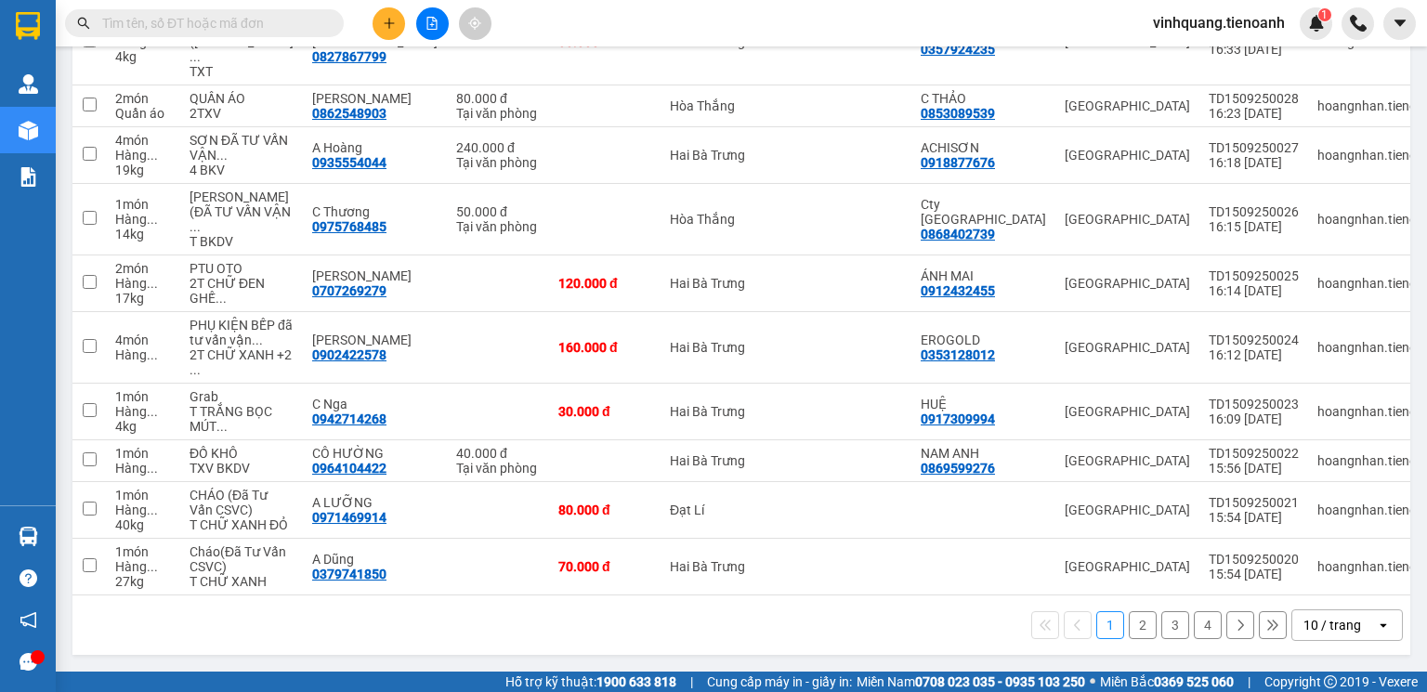
scroll to position [399, 0]
click at [1376, 623] on icon "open" at bounding box center [1383, 625] width 15 height 15
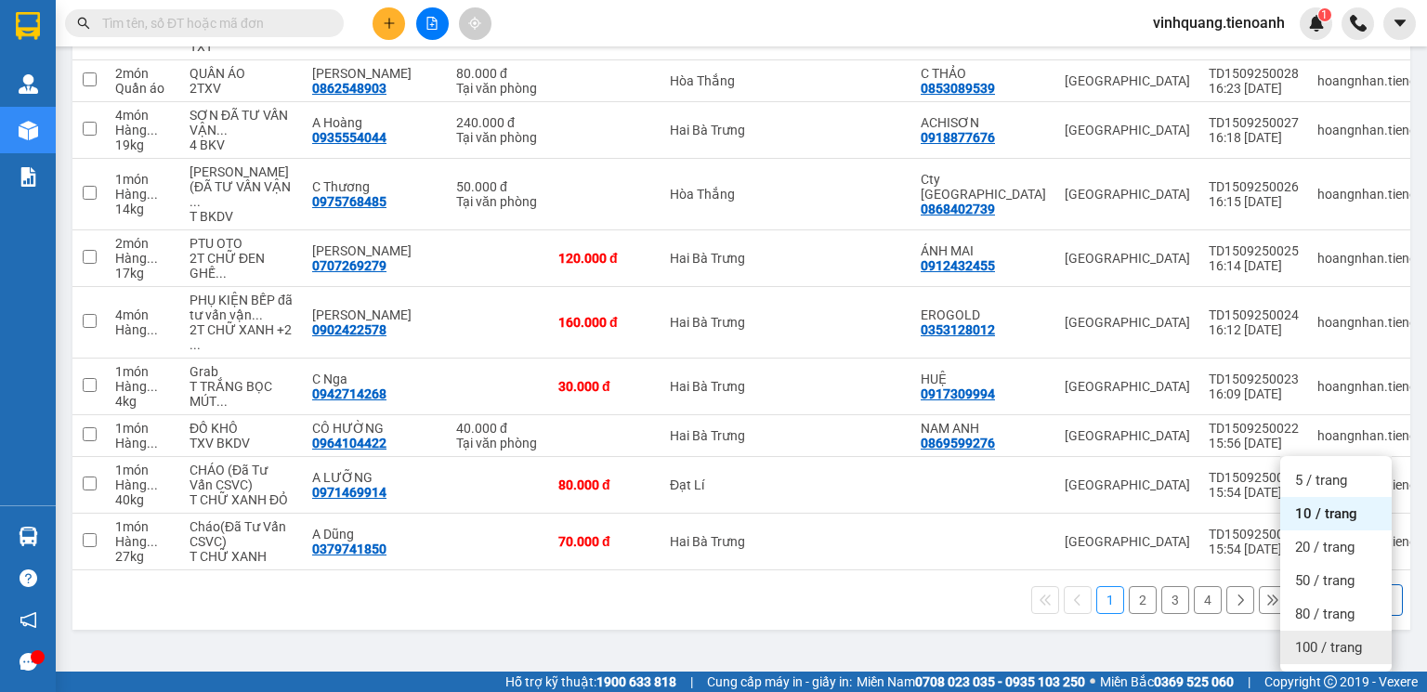
click at [1340, 631] on div "100 / trang" at bounding box center [1335, 647] width 111 height 33
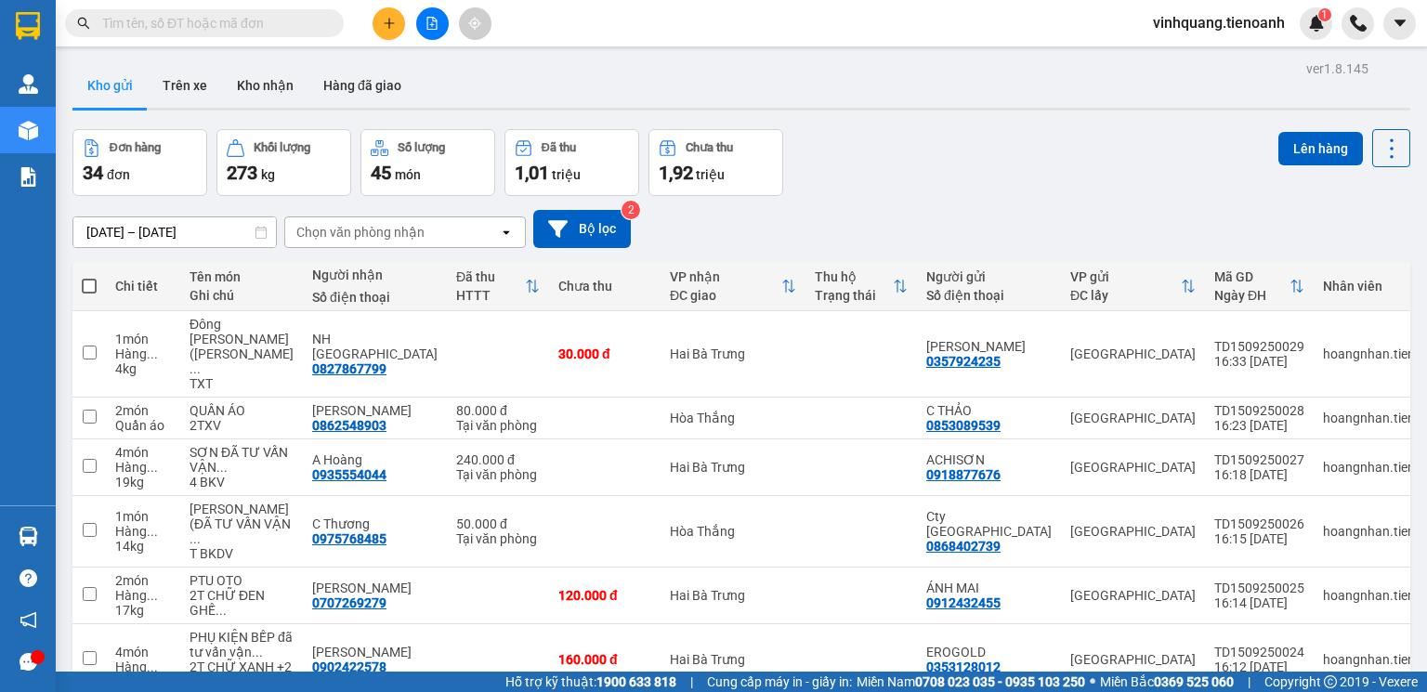
scroll to position [0, 0]
click at [389, 31] on button at bounding box center [389, 23] width 33 height 33
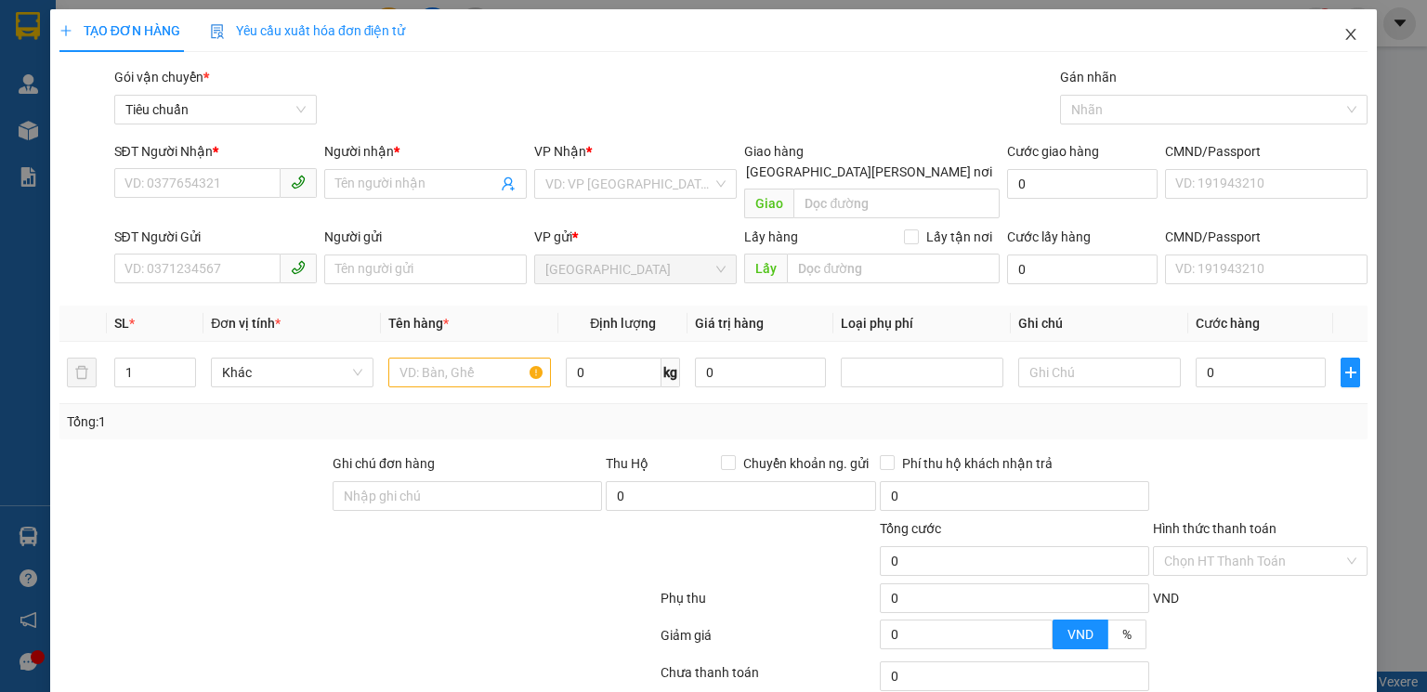
click at [1343, 37] on icon "close" at bounding box center [1350, 34] width 15 height 15
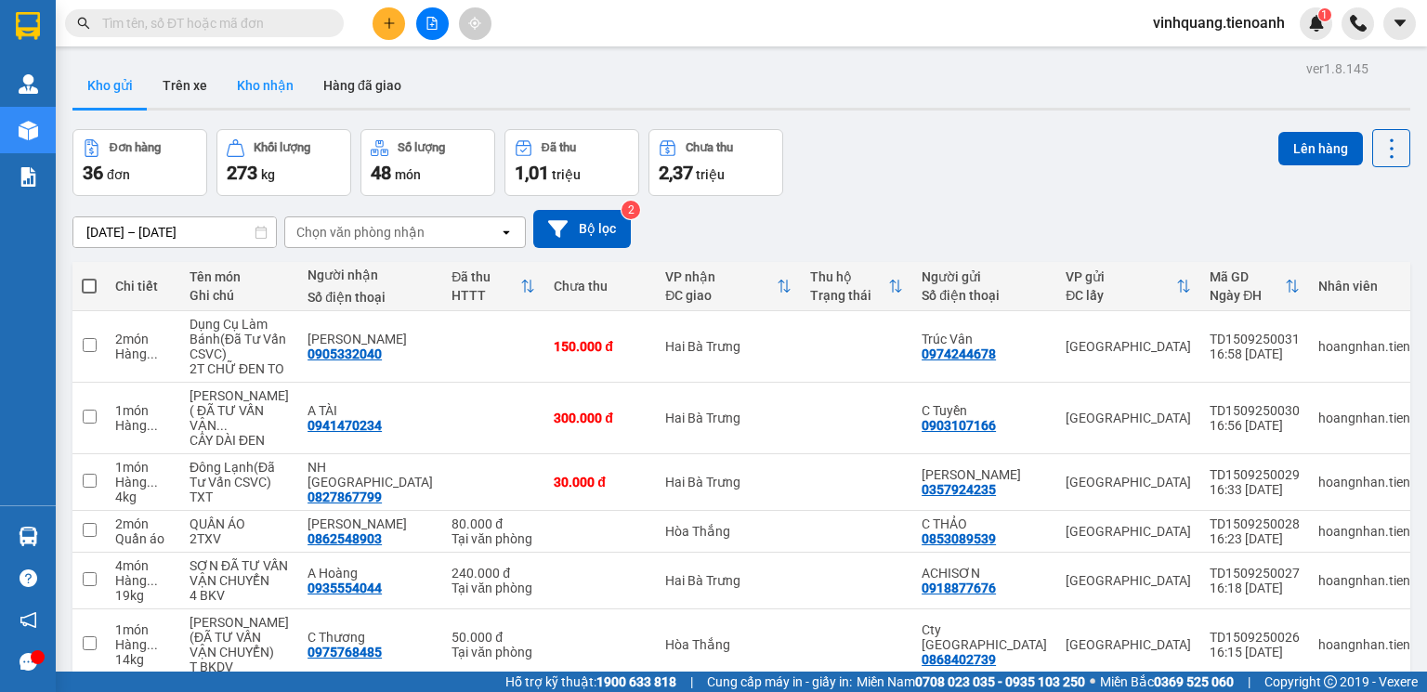
click at [263, 89] on button "Kho nhận" at bounding box center [265, 85] width 86 height 45
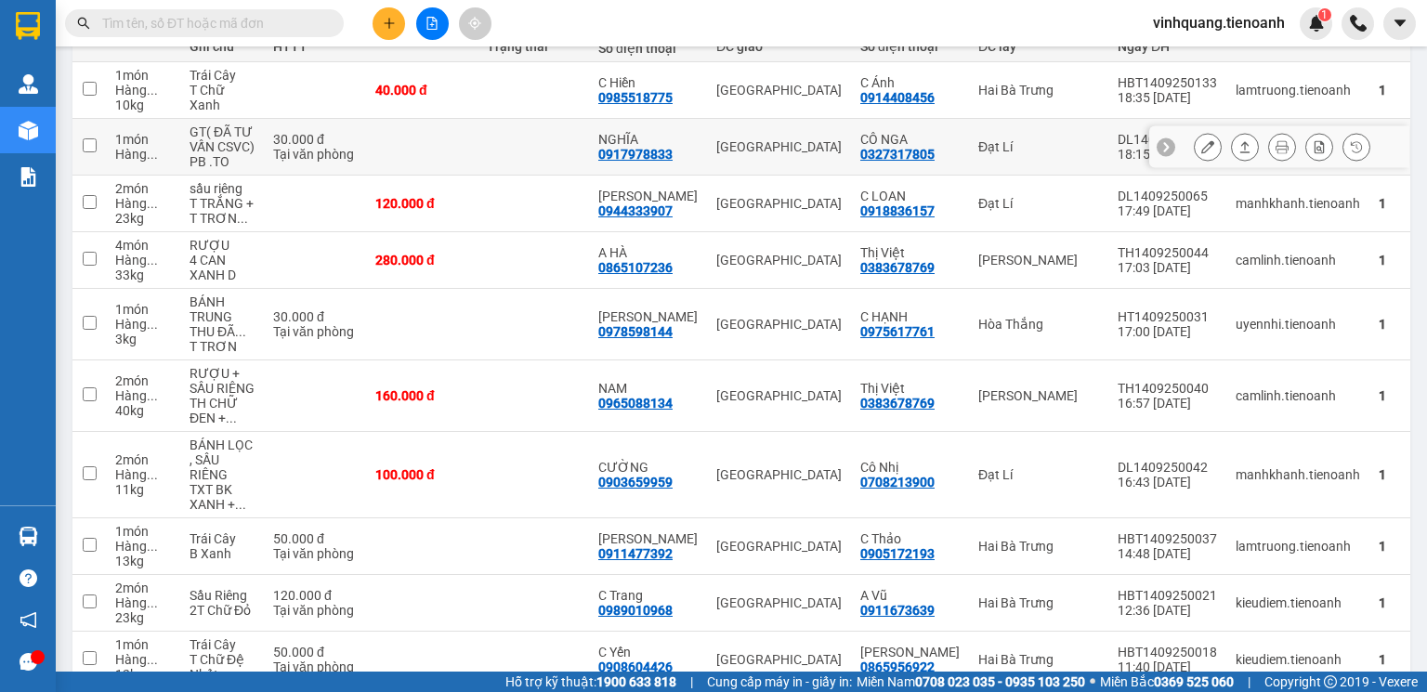
scroll to position [354, 0]
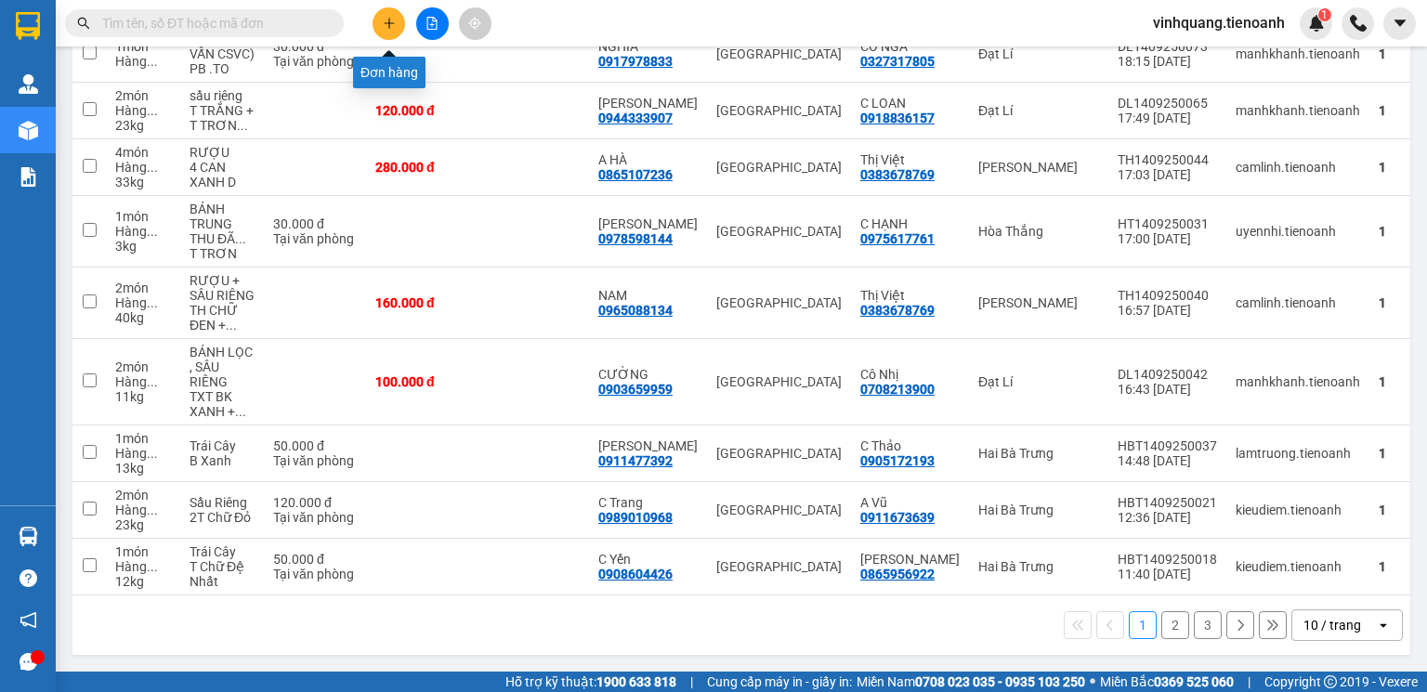
click at [390, 28] on icon "plus" at bounding box center [389, 23] width 13 height 13
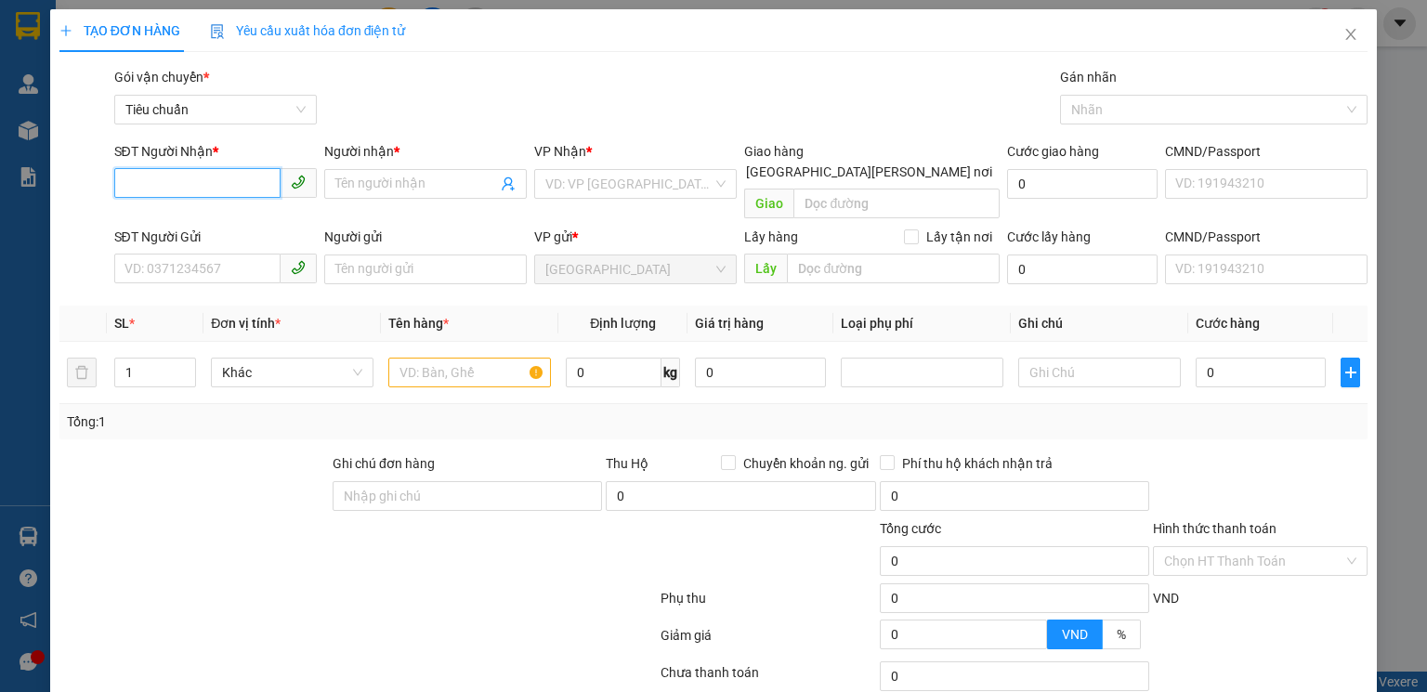
click at [212, 184] on input "SĐT Người Nhận *" at bounding box center [197, 183] width 166 height 30
click at [243, 227] on div "0827867799 - NH TÂY BẮC" at bounding box center [239, 221] width 230 height 20
type input "0827867799"
type input "NH [GEOGRAPHIC_DATA]"
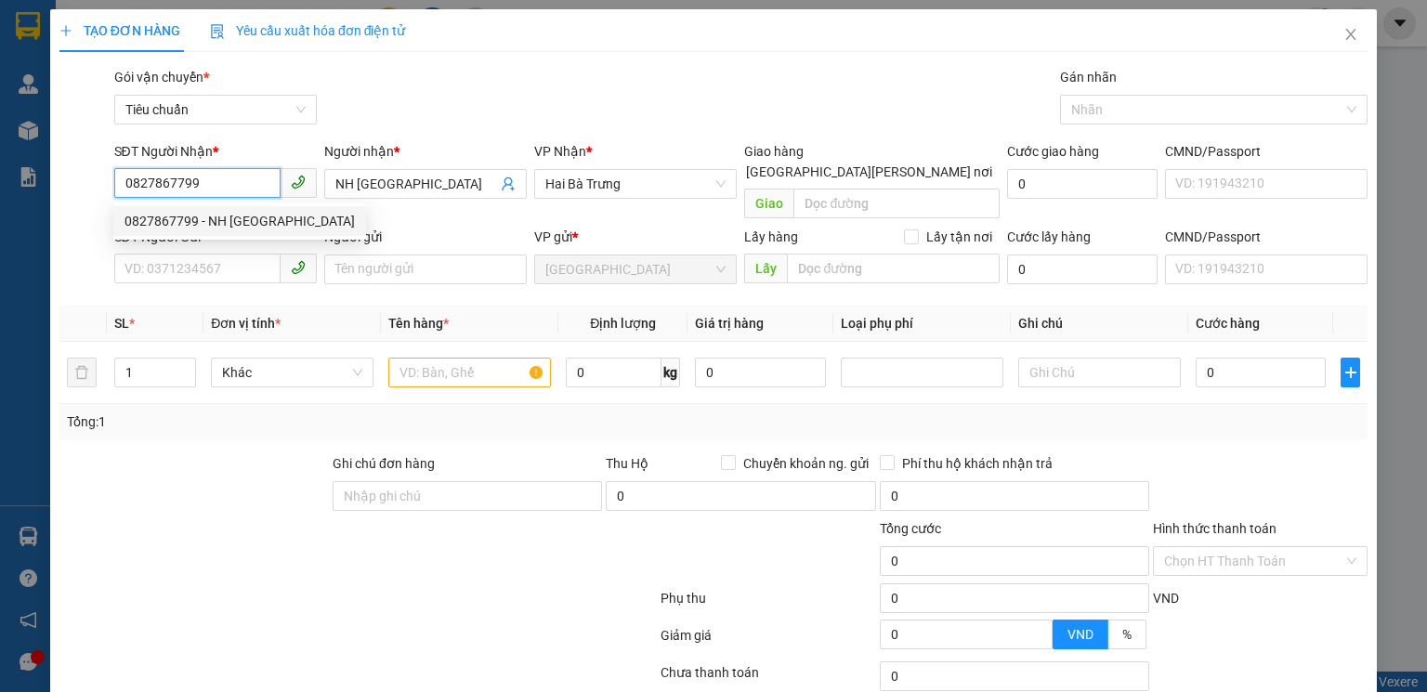
type input "30.000"
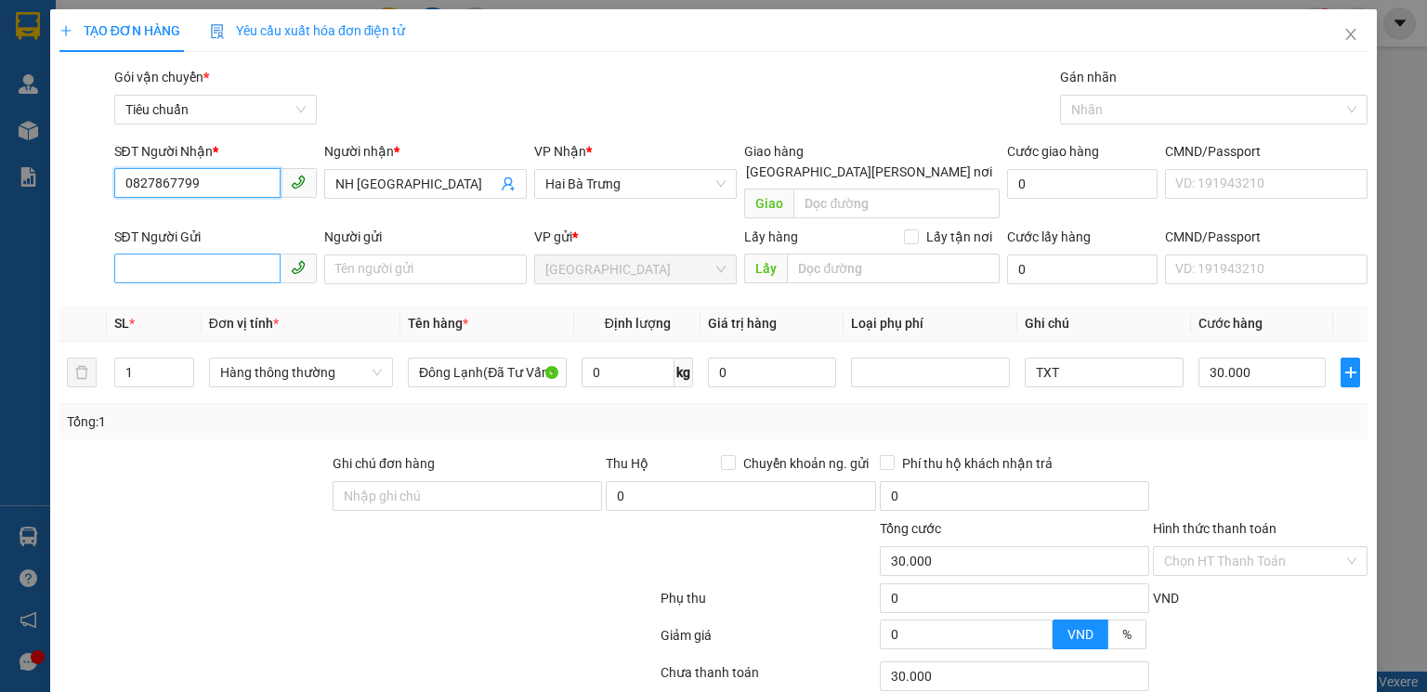
type input "0827867799"
click at [233, 254] on input "SĐT Người Gửi" at bounding box center [197, 269] width 166 height 30
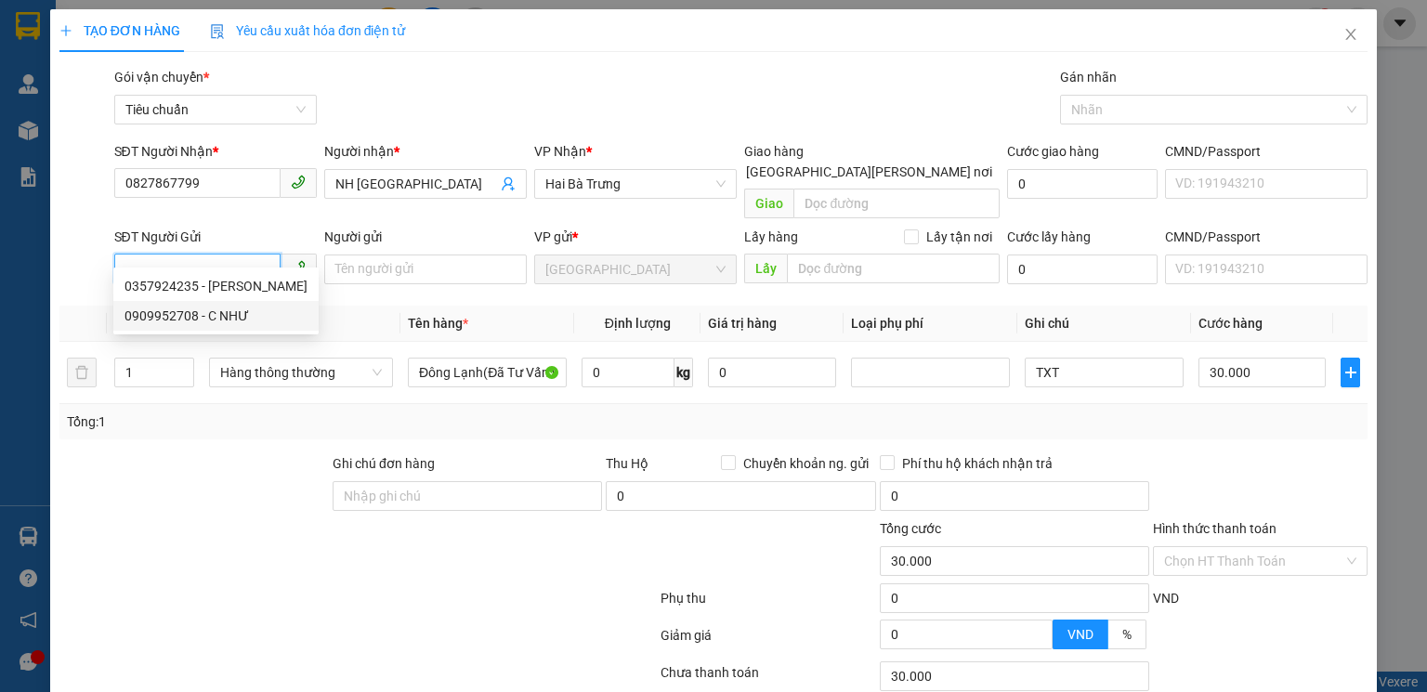
click at [240, 321] on div "0909952708 - C NHƯ" at bounding box center [215, 316] width 183 height 20
type input "0909952708"
type input "C NHƯ"
type input "50.000"
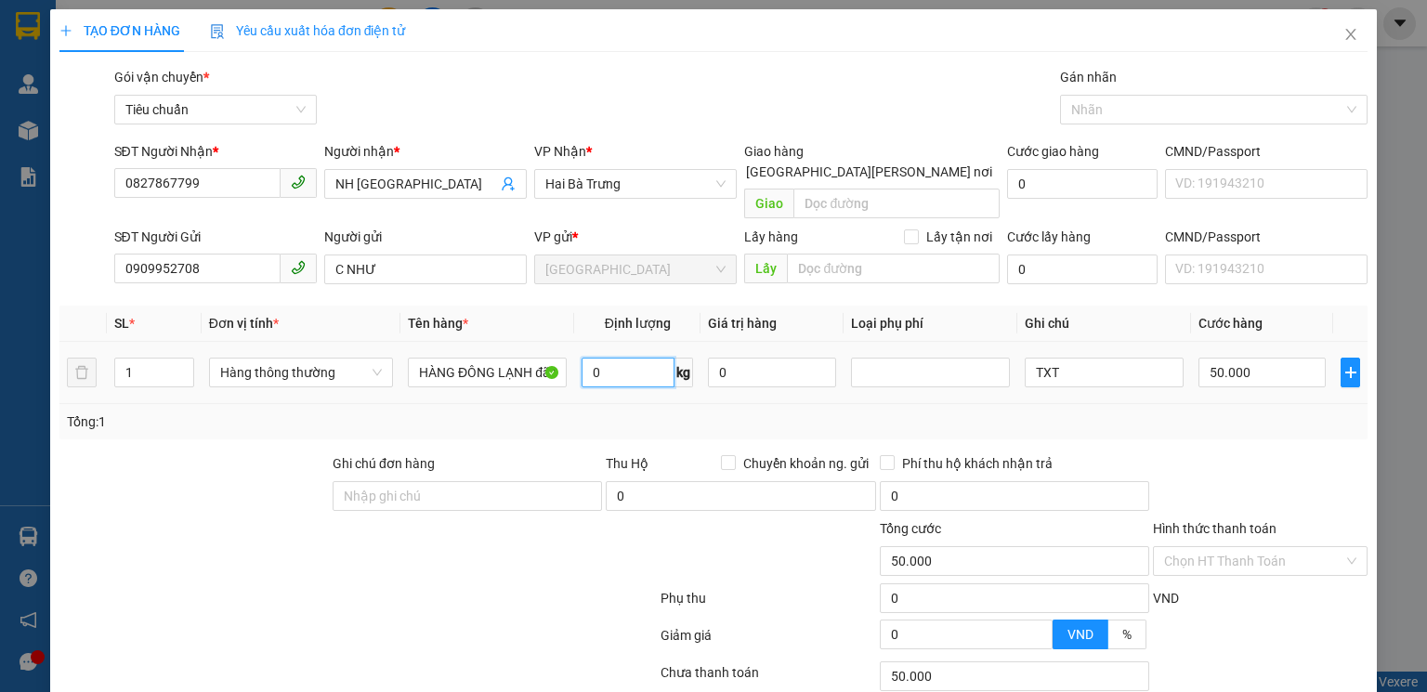
click at [624, 358] on input "0" at bounding box center [628, 373] width 93 height 30
type input "20"
click at [1226, 431] on div "Transit Pickup Surcharge Ids Transit Deliver Surcharge Ids Transit Deliver Surc…" at bounding box center [713, 431] width 1308 height 729
type input "55.000"
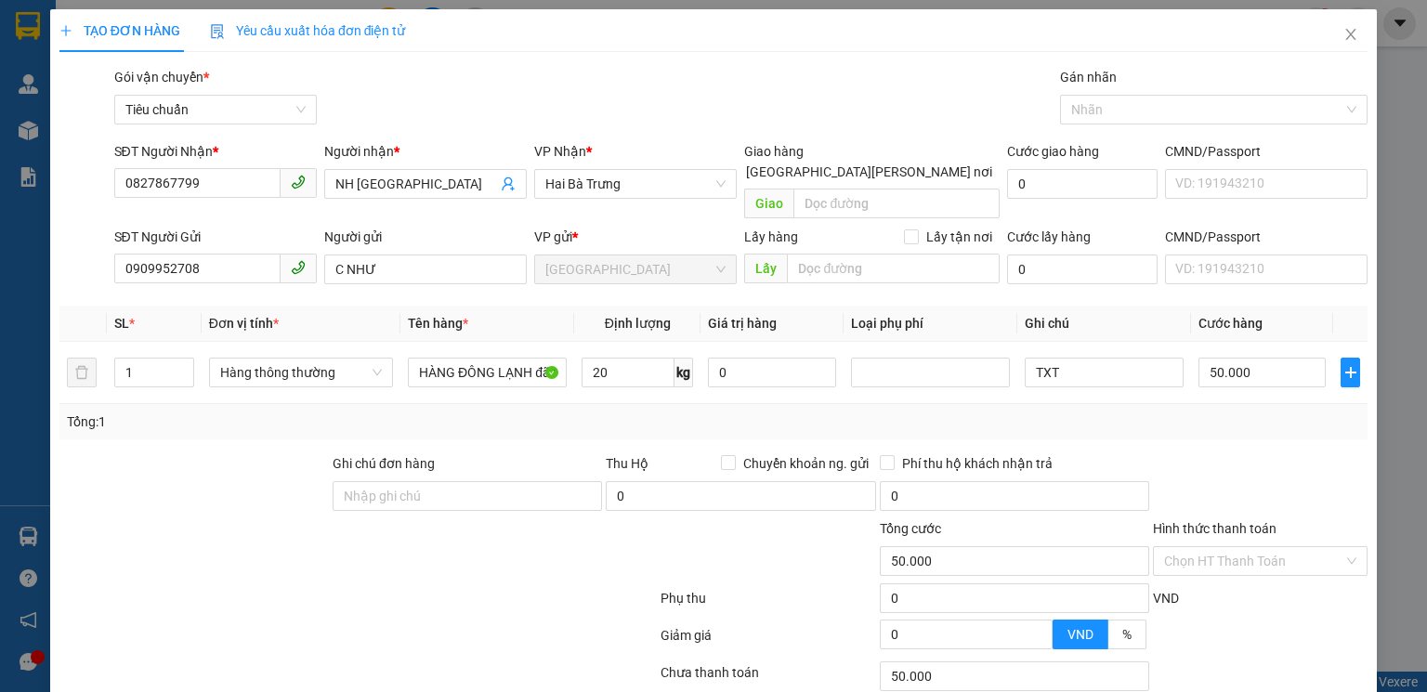
type input "55.000"
click at [1276, 358] on input "55.000" at bounding box center [1261, 373] width 127 height 30
type input "6"
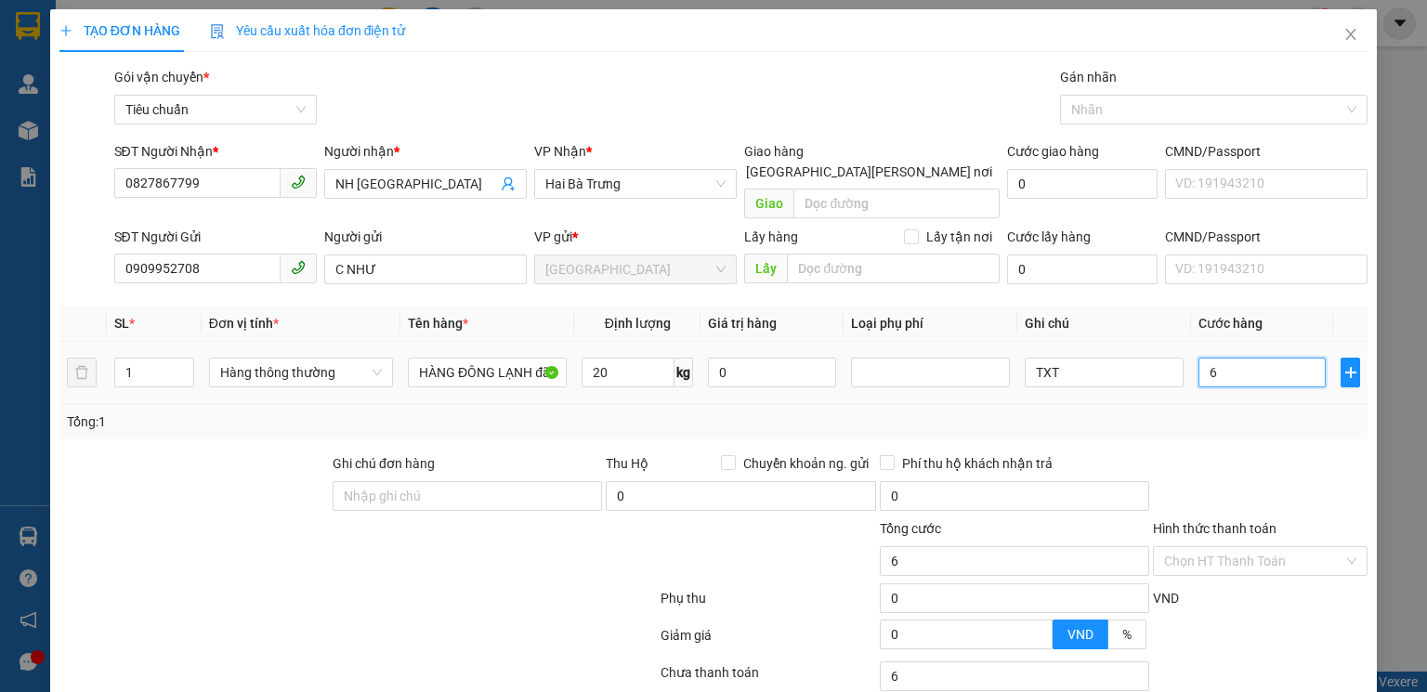
type input "60"
type input "60.000"
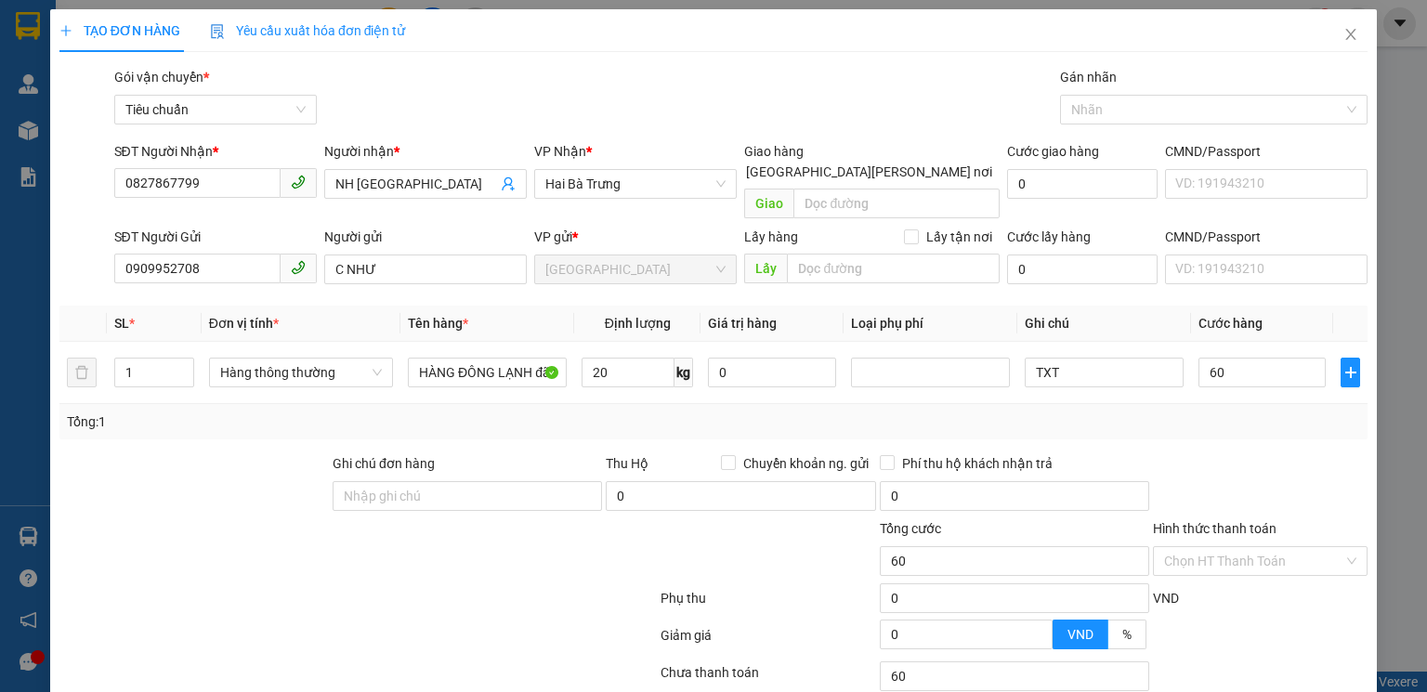
type input "60.000"
click at [1277, 453] on div at bounding box center [1260, 485] width 218 height 65
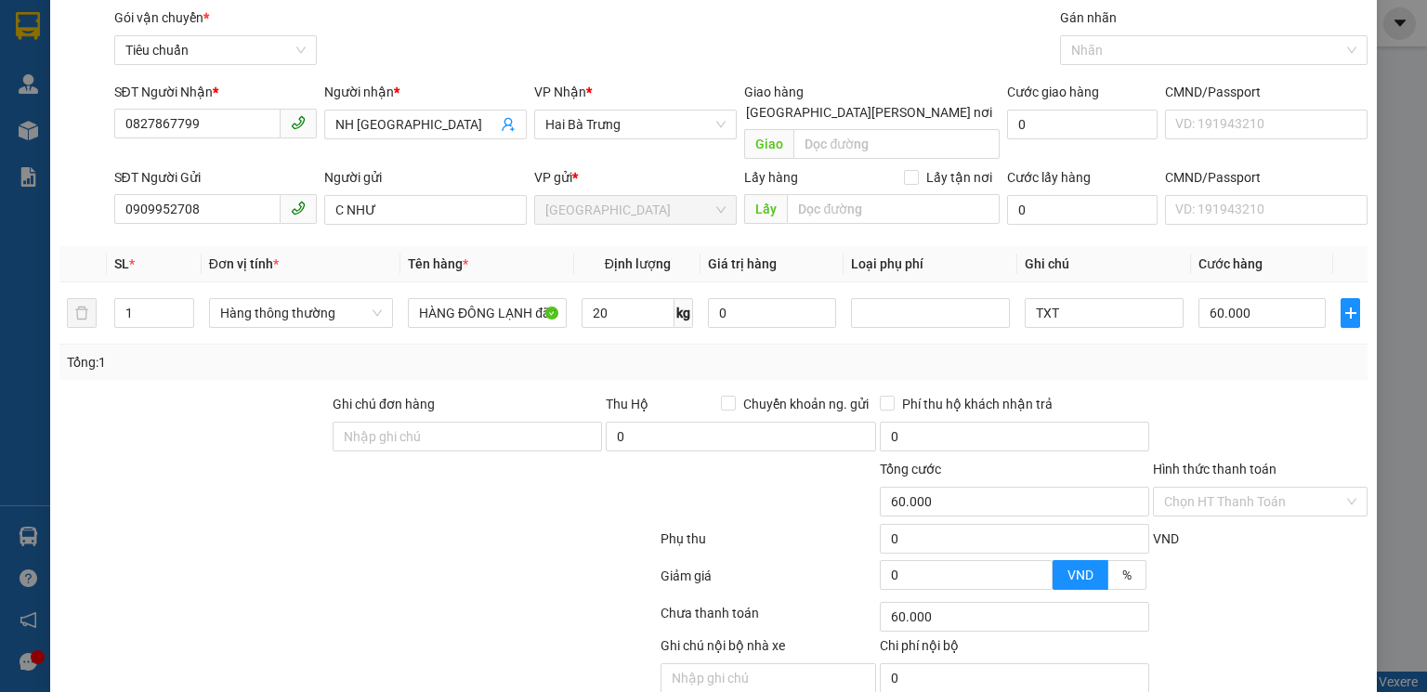
scroll to position [120, 0]
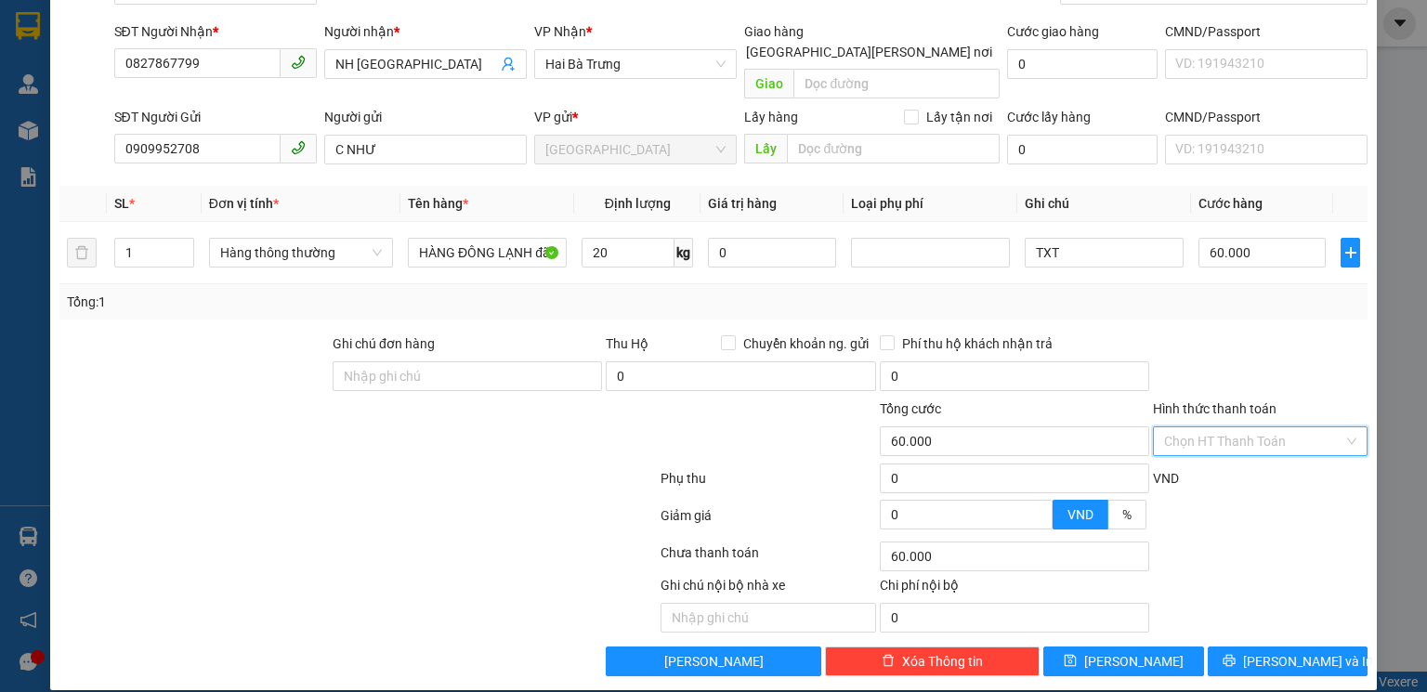
click at [1241, 427] on input "Hình thức thanh toán" at bounding box center [1253, 441] width 179 height 28
click at [1204, 462] on div "Tại văn phòng" at bounding box center [1250, 457] width 191 height 20
type input "0"
click at [1275, 651] on span "[PERSON_NAME] và In" at bounding box center [1308, 661] width 130 height 20
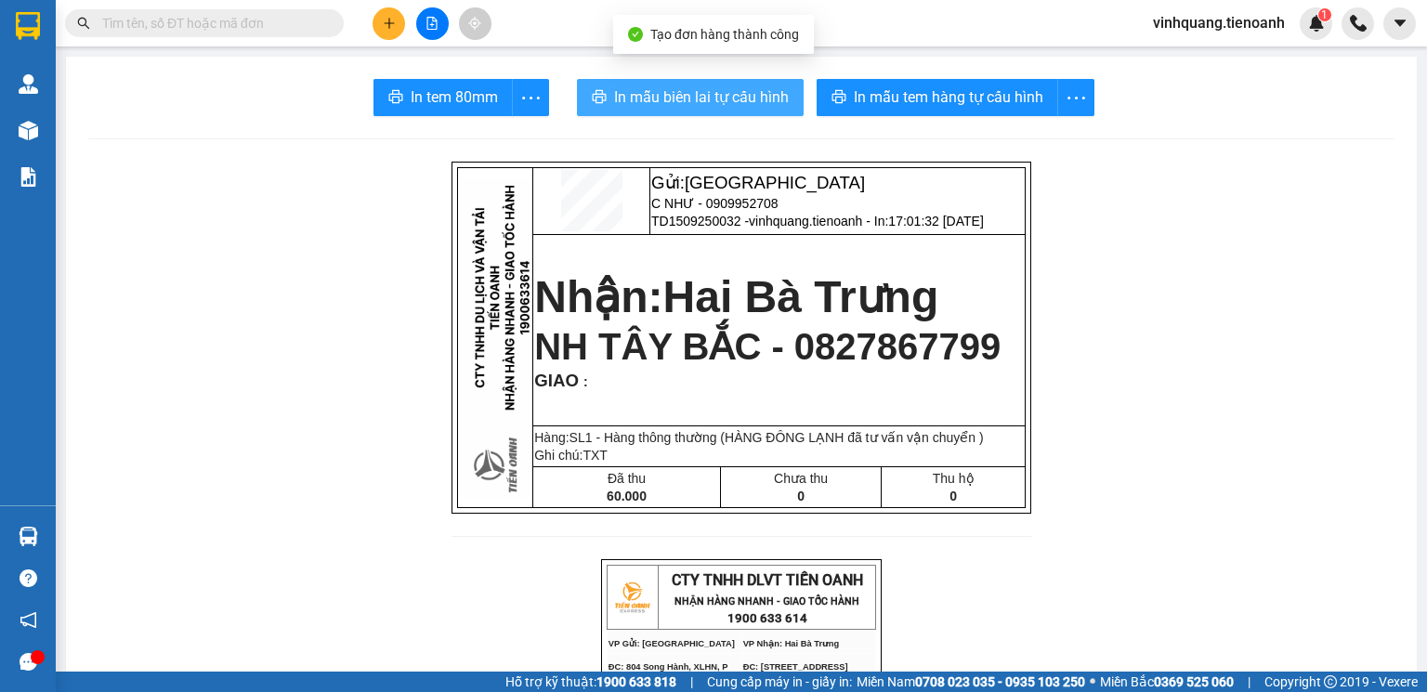
click at [755, 93] on span "In mẫu biên lai tự cấu hình" at bounding box center [701, 96] width 175 height 23
click at [721, 88] on span "In mẫu biên lai tự cấu hình" at bounding box center [701, 96] width 175 height 23
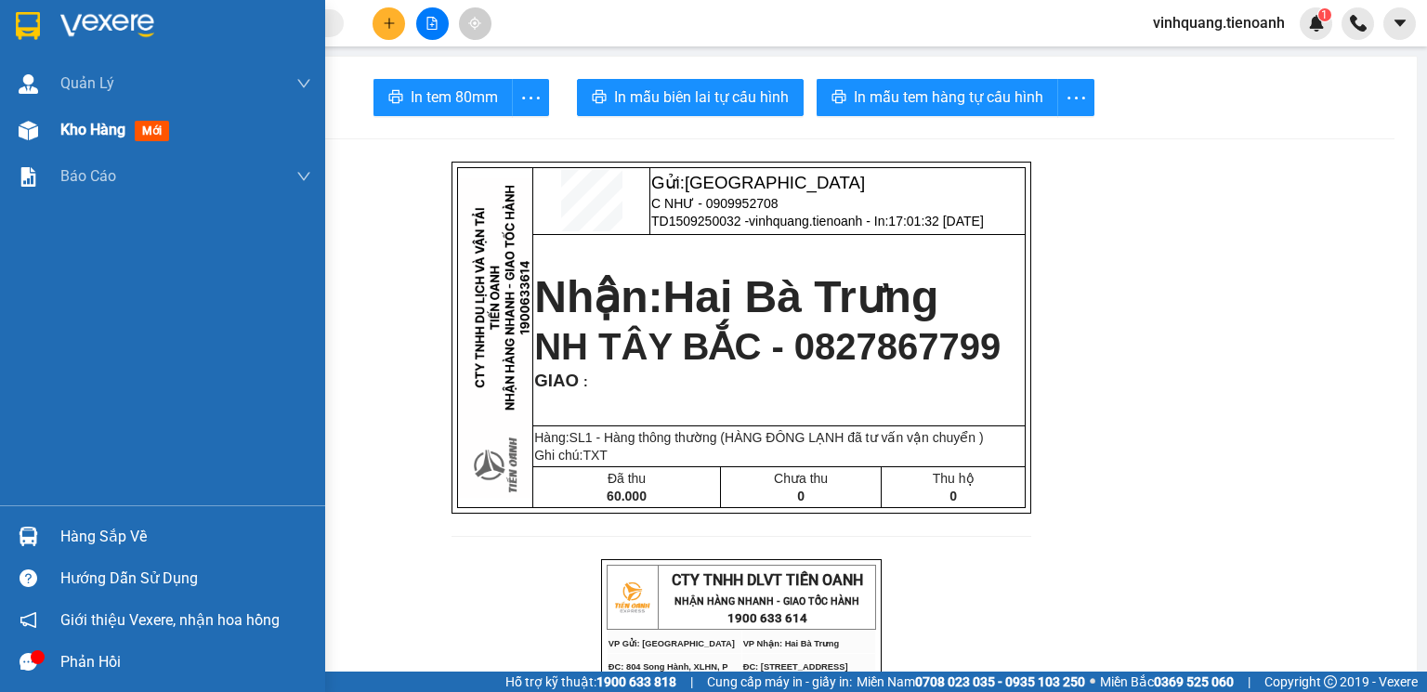
click at [22, 123] on img at bounding box center [29, 131] width 20 height 20
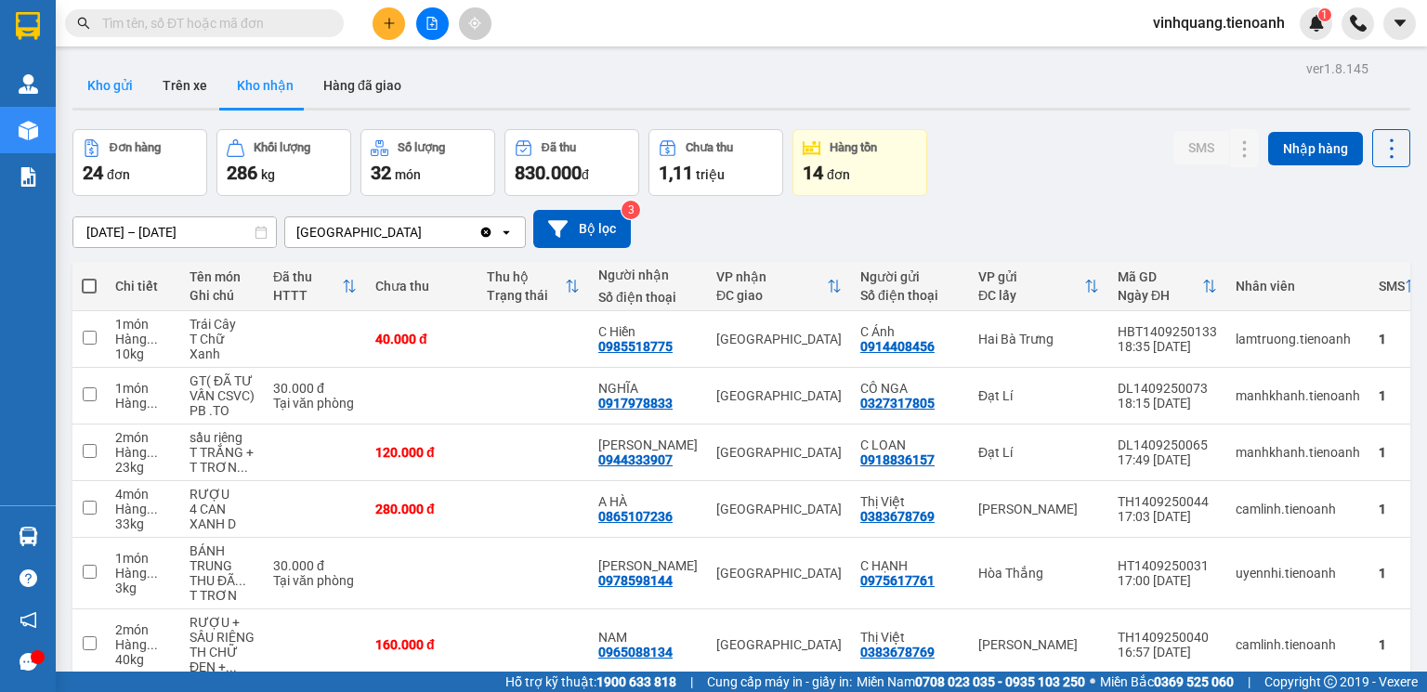
click at [114, 78] on button "Kho gửi" at bounding box center [109, 85] width 75 height 45
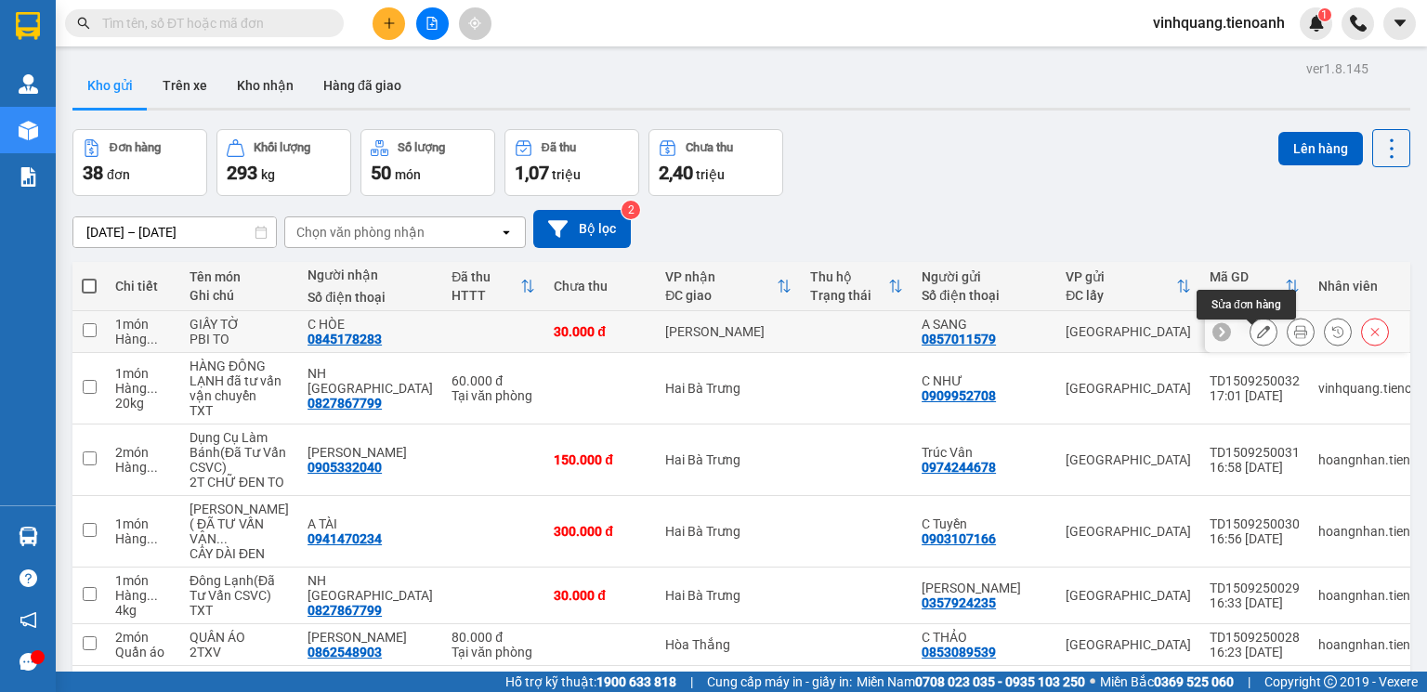
click at [1257, 338] on icon at bounding box center [1263, 331] width 13 height 13
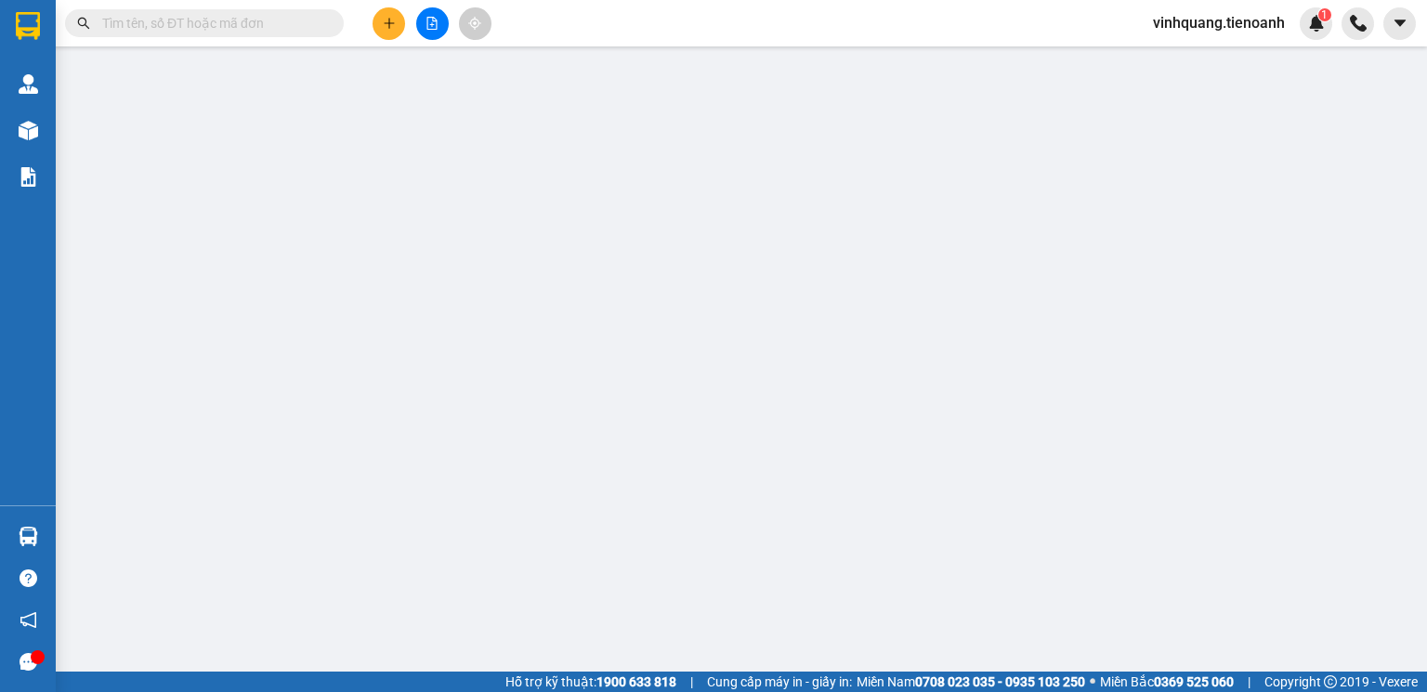
type input "0845178283"
type input "C HÒE"
type input "0857011579"
type input "A SANG"
type input "30.000"
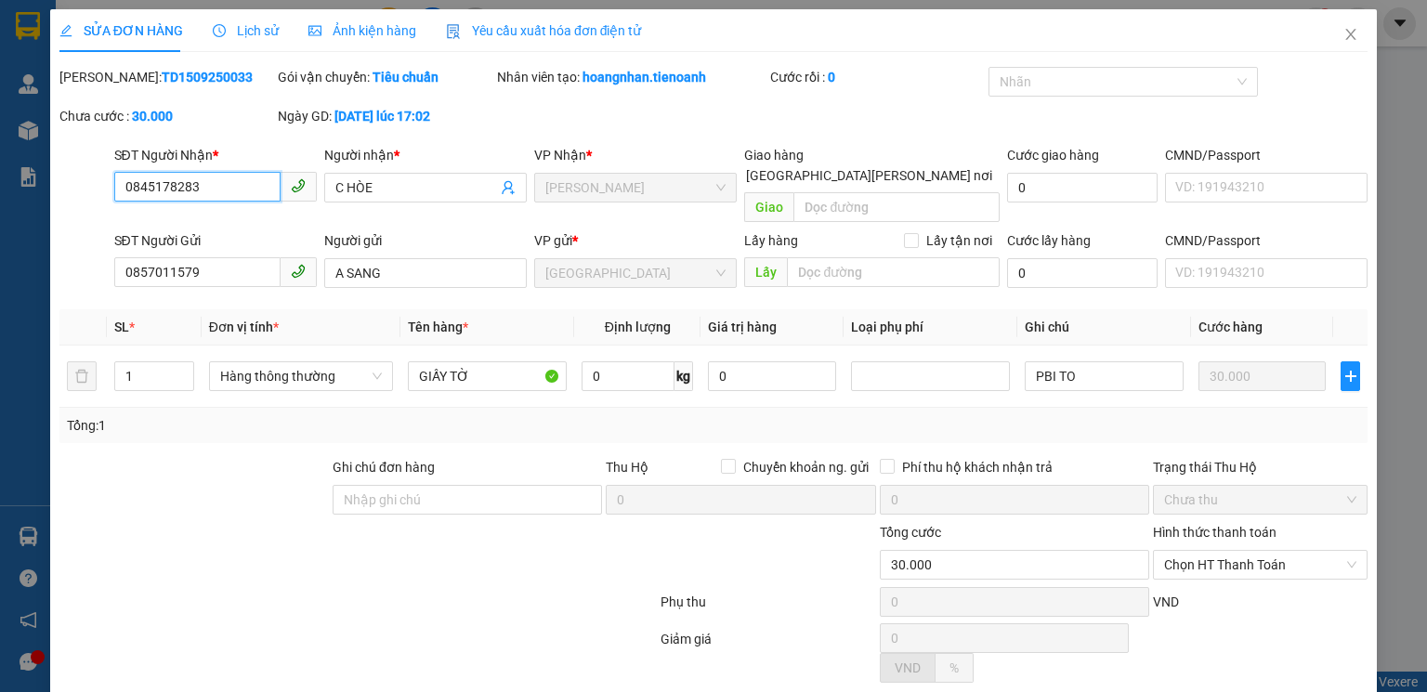
scroll to position [115, 0]
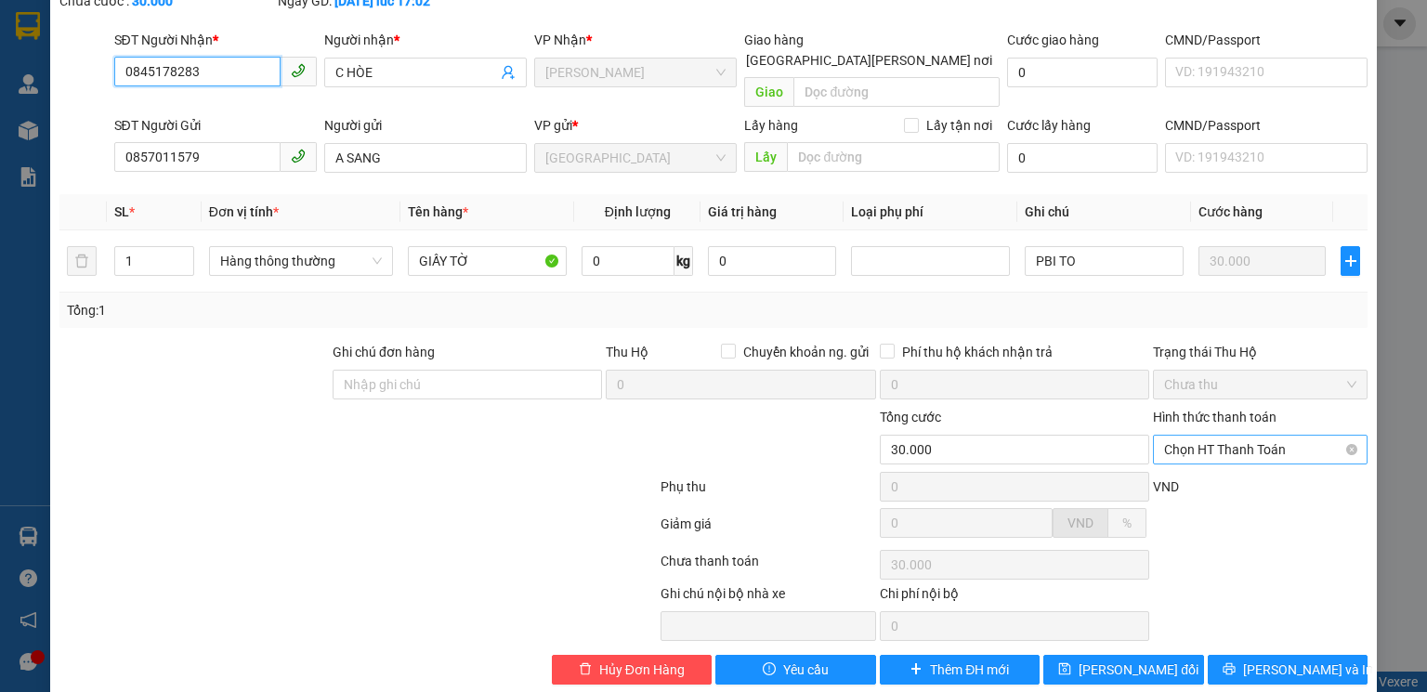
click at [1249, 436] on span "Chọn HT Thanh Toán" at bounding box center [1260, 450] width 192 height 28
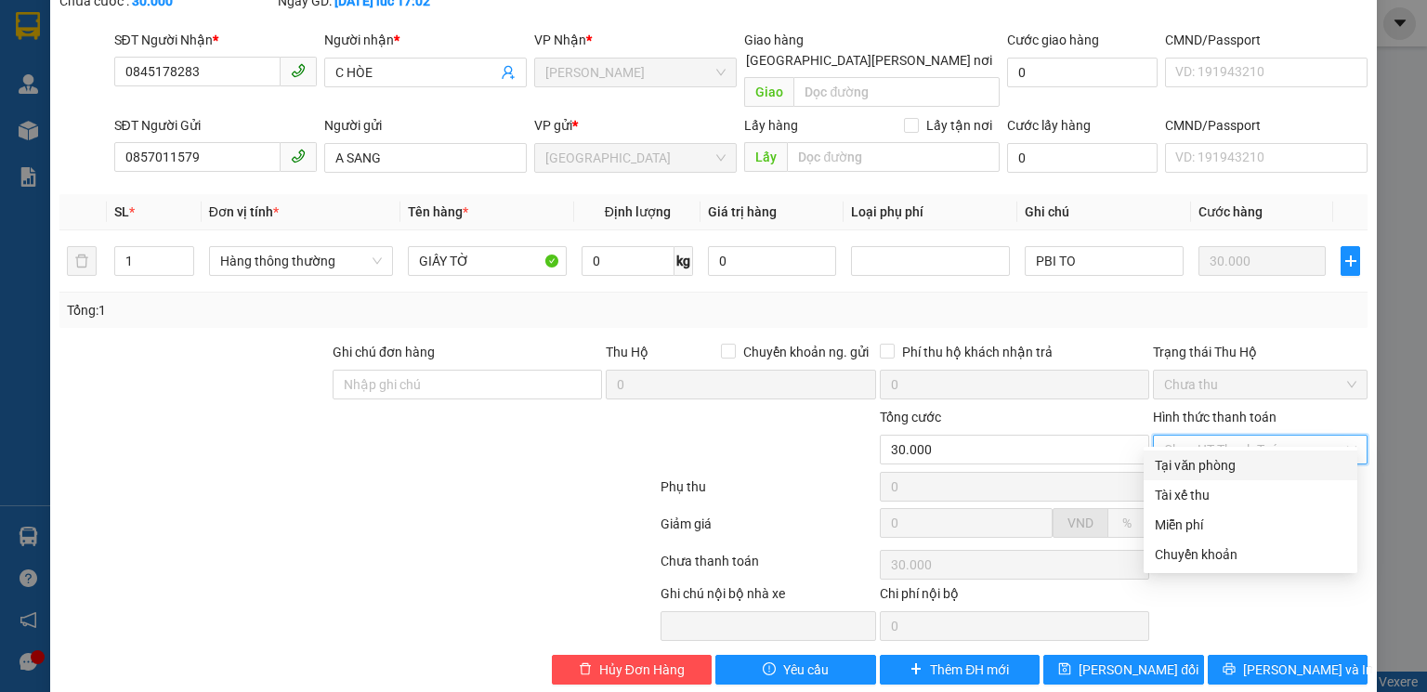
click at [1218, 465] on div "Tại văn phòng" at bounding box center [1250, 465] width 191 height 20
type input "0"
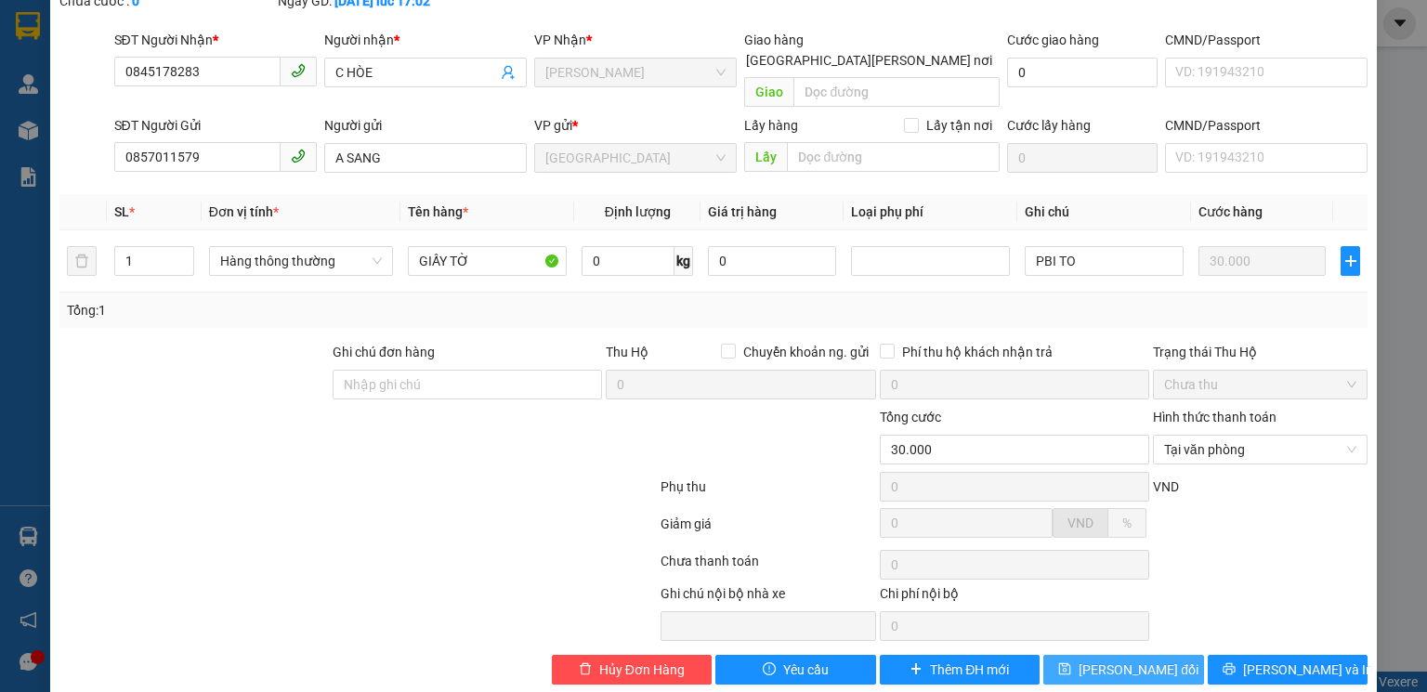
click at [1113, 660] on span "[PERSON_NAME] thay đổi" at bounding box center [1139, 670] width 120 height 20
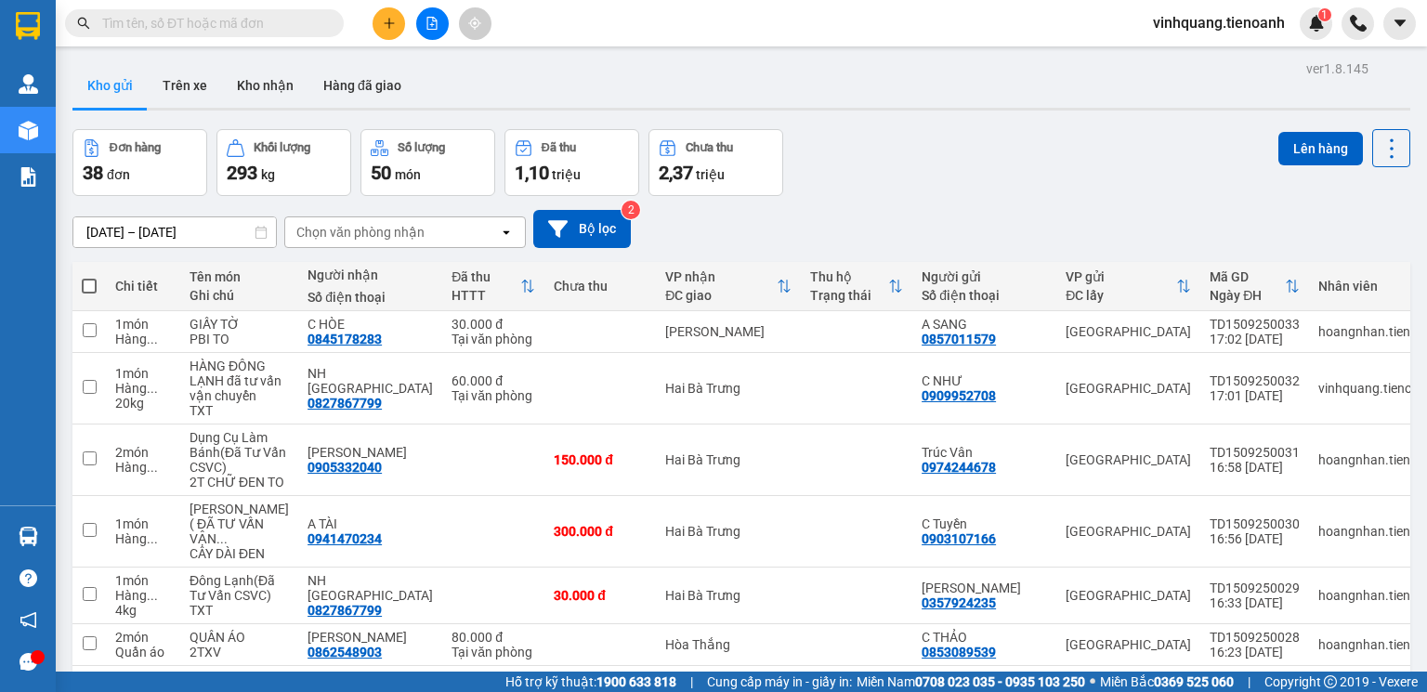
click at [267, 26] on input "text" at bounding box center [211, 23] width 219 height 20
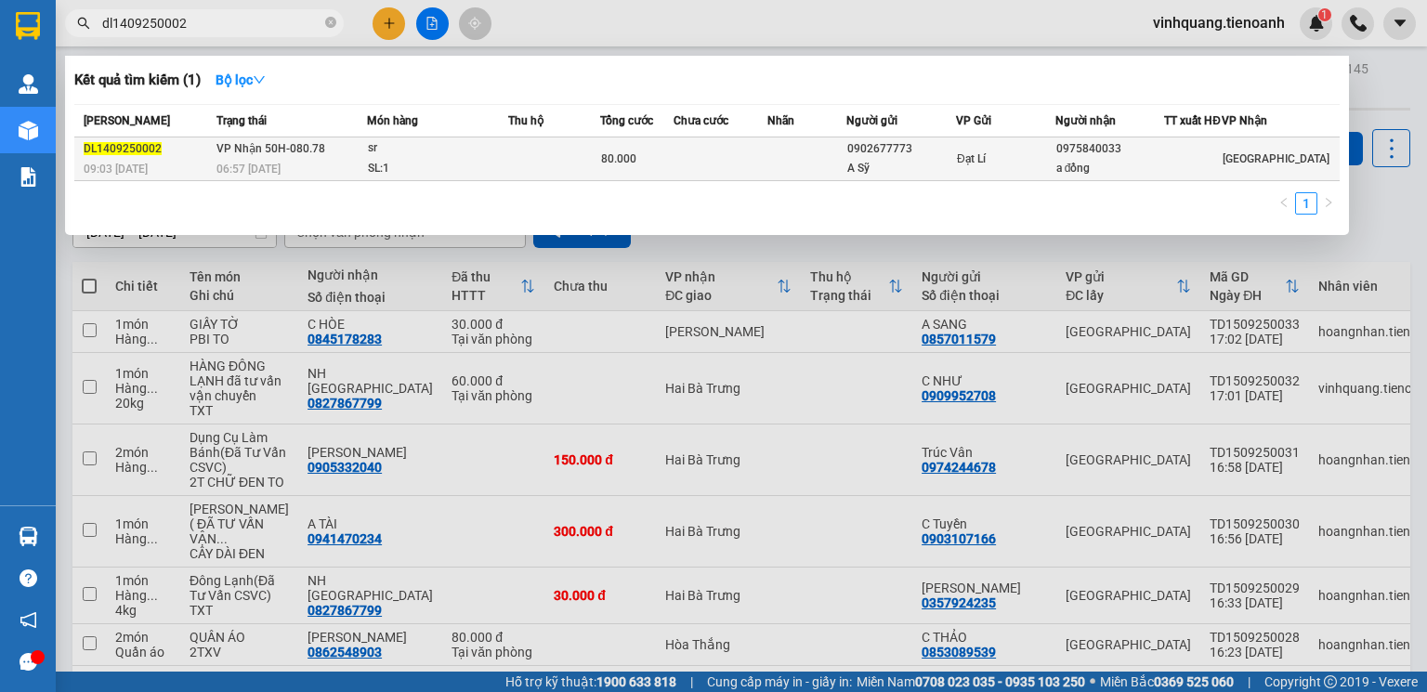
type input "dl1409250002"
click at [719, 175] on td at bounding box center [721, 160] width 94 height 44
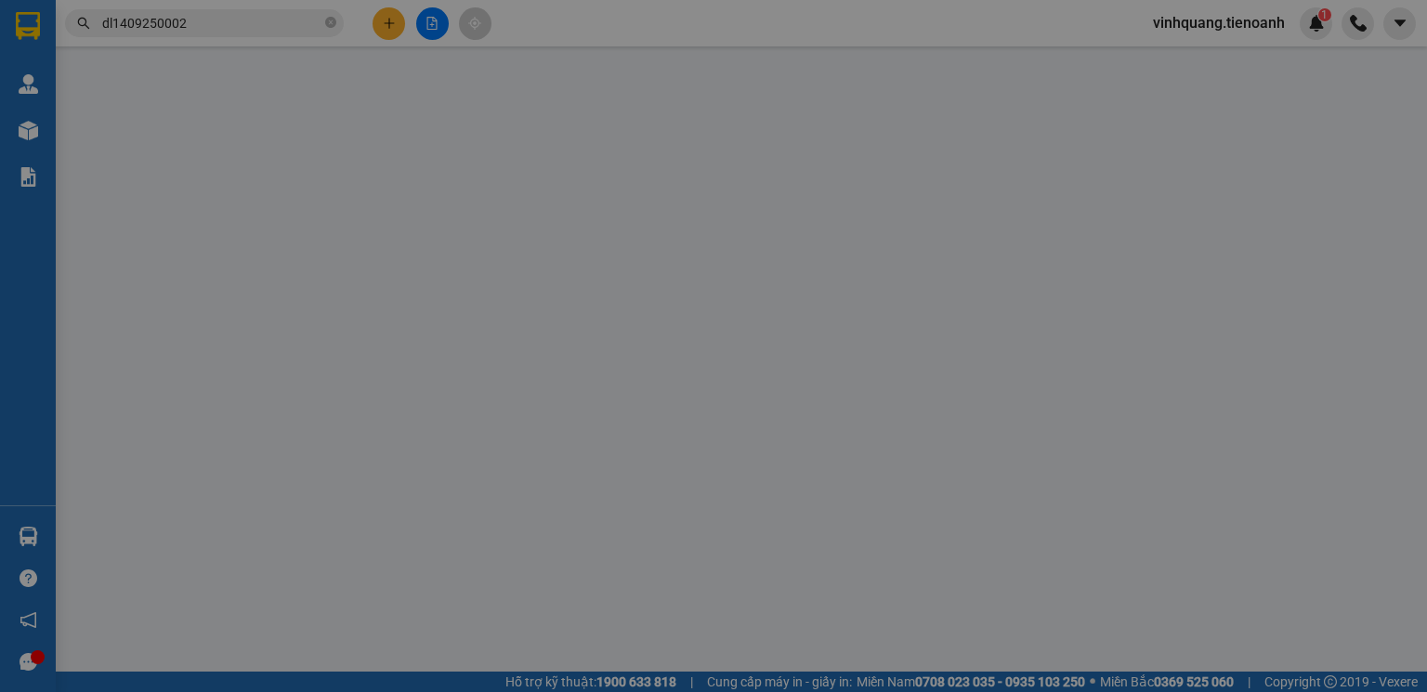
type input "0975840033"
type input "a đồng"
type input "0902677773"
type input "A Sỹ"
type input "80.000"
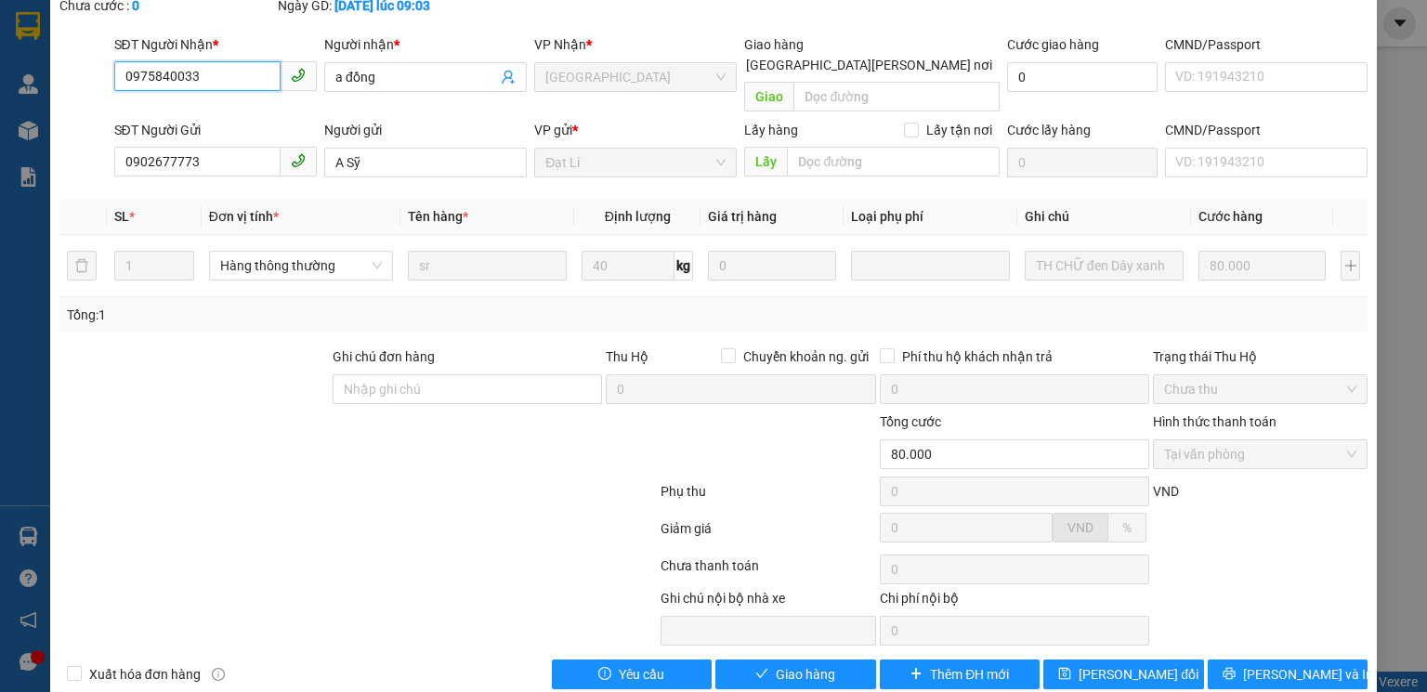
scroll to position [124, 0]
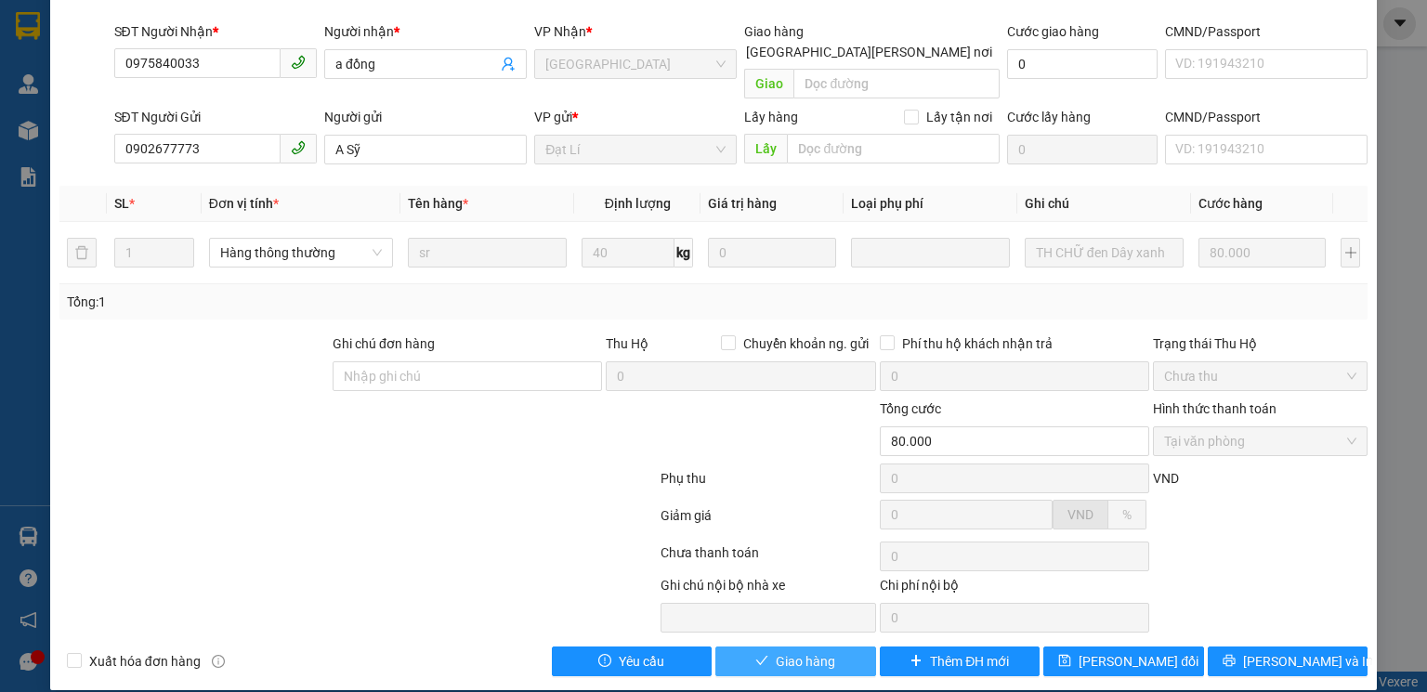
click at [804, 651] on span "Giao hàng" at bounding box center [805, 661] width 59 height 20
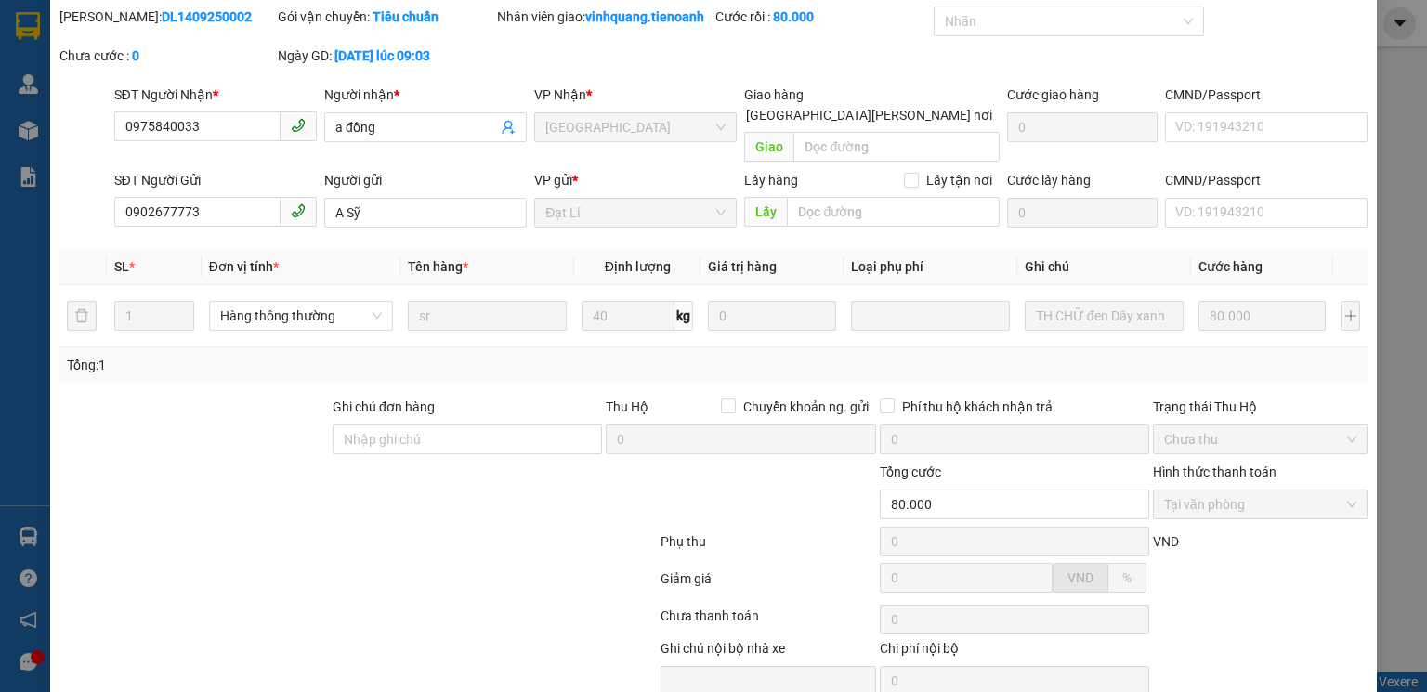
scroll to position [0, 0]
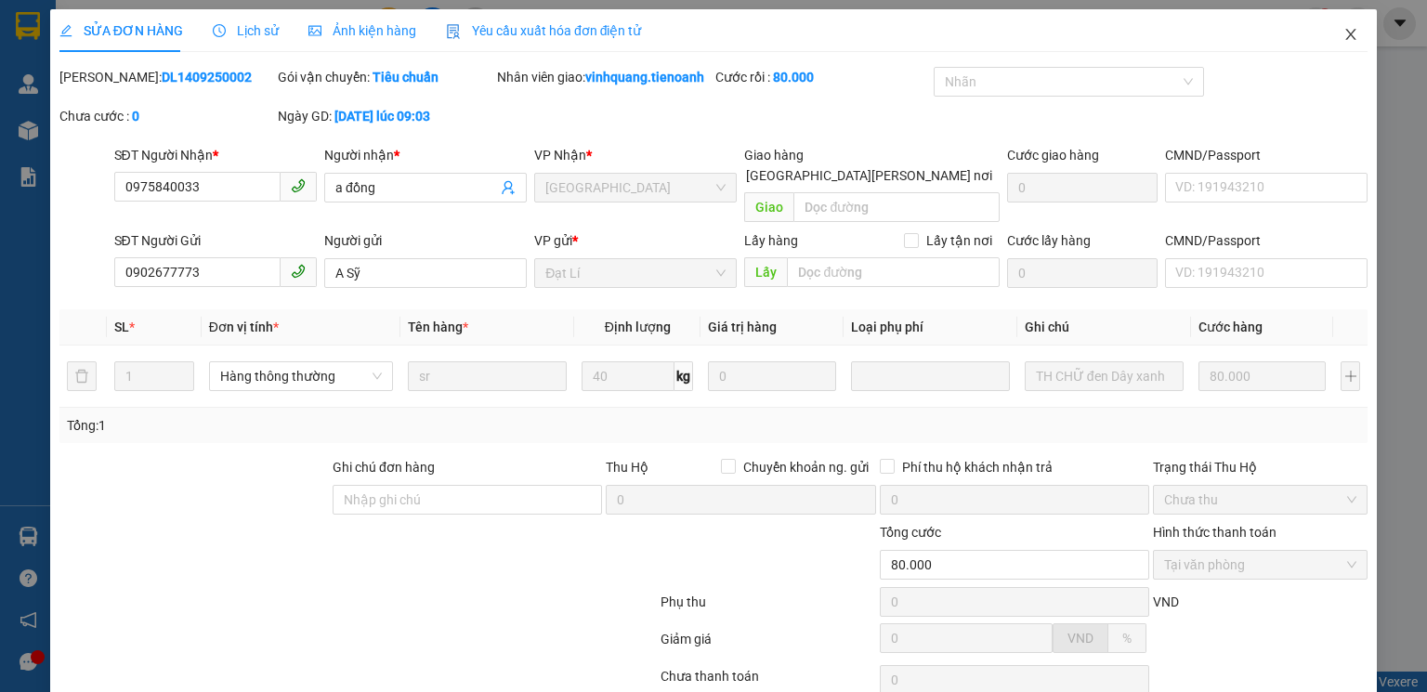
click at [1343, 32] on icon "close" at bounding box center [1350, 34] width 15 height 15
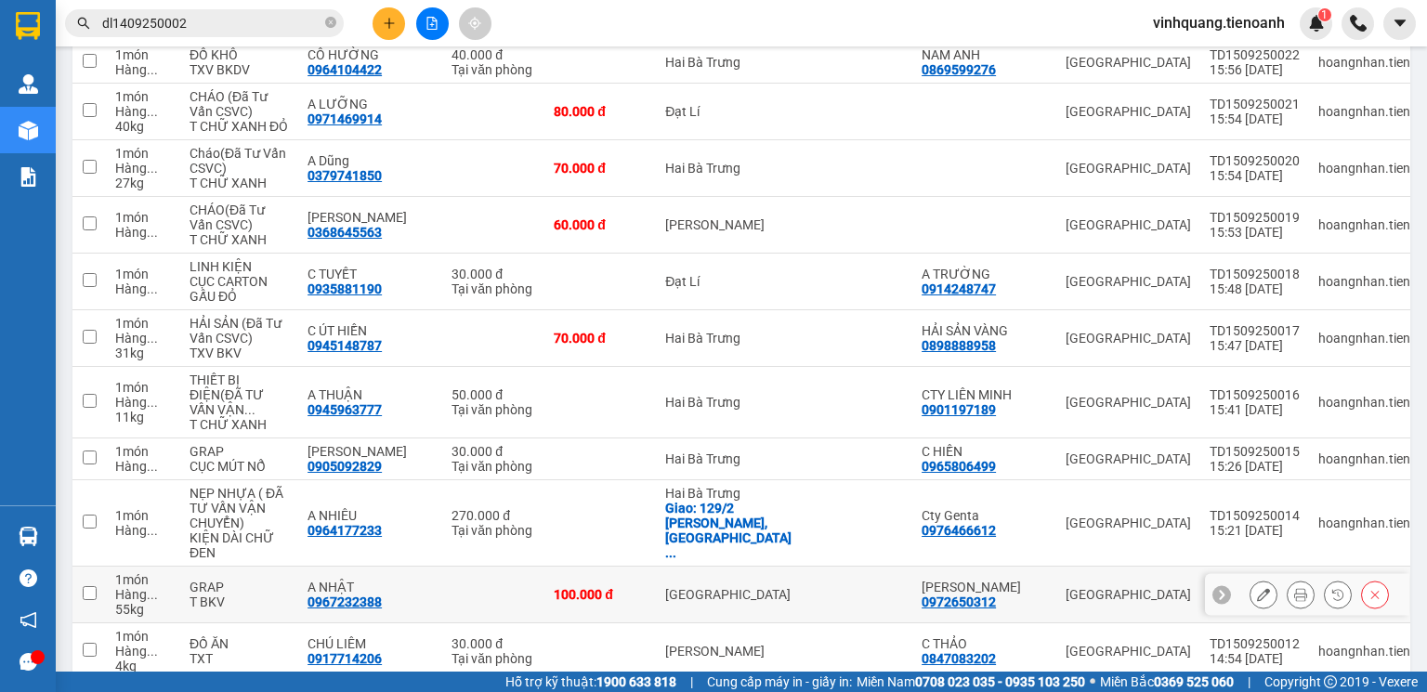
scroll to position [892, 0]
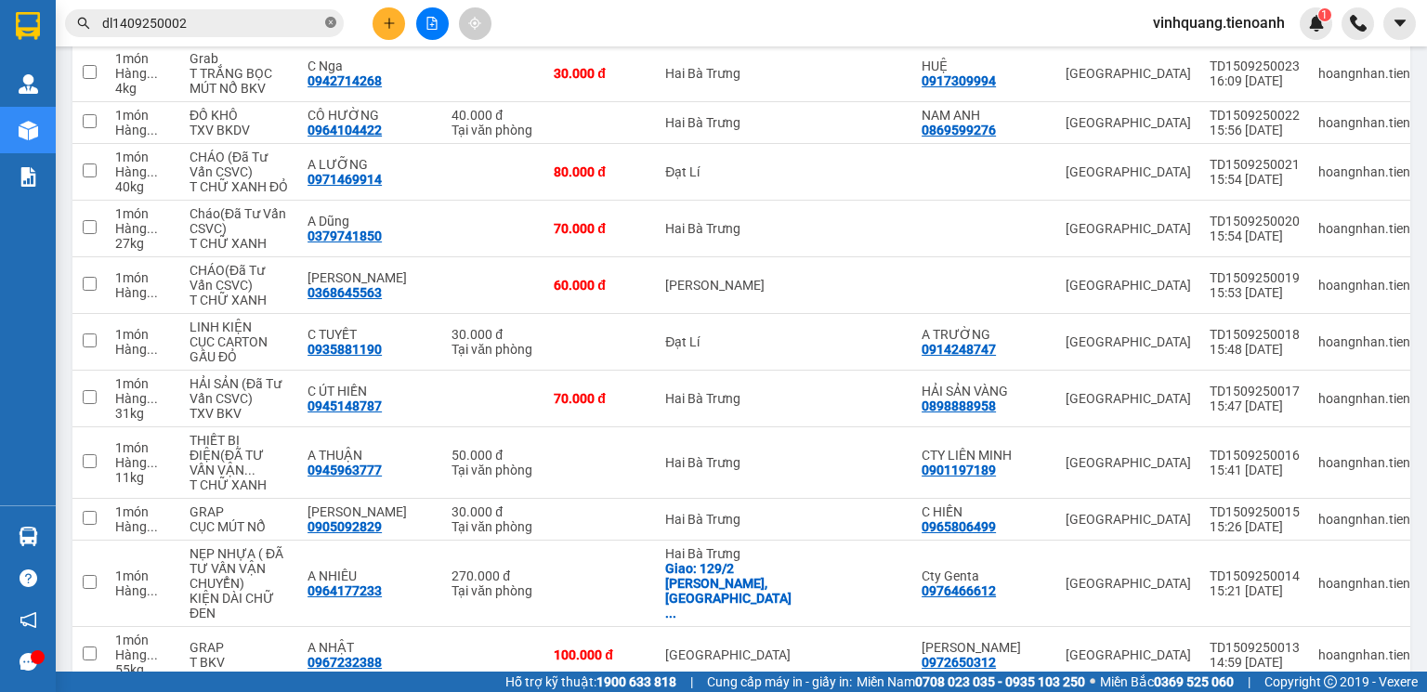
click at [331, 22] on icon "close-circle" at bounding box center [330, 22] width 11 height 11
drag, startPoint x: 193, startPoint y: 22, endPoint x: 204, endPoint y: 13, distance: 14.5
click at [194, 22] on input "text" at bounding box center [211, 23] width 219 height 20
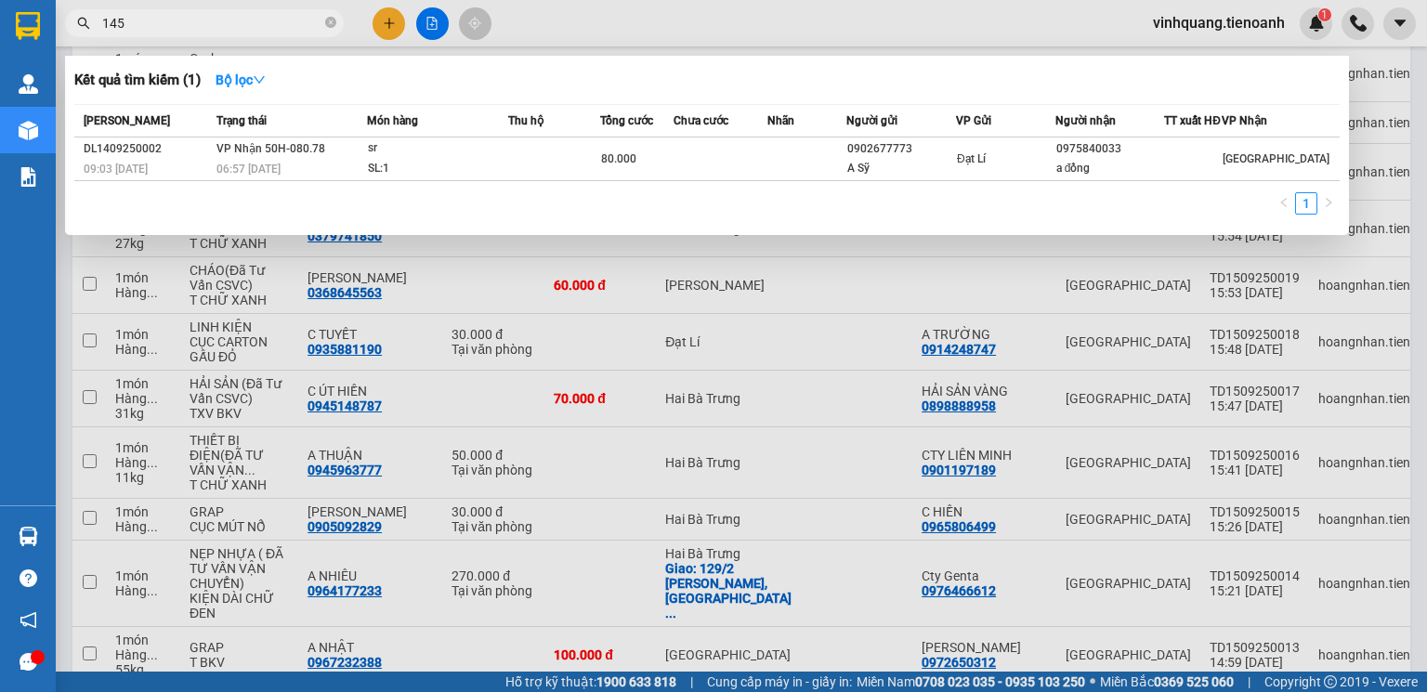
type input "1456"
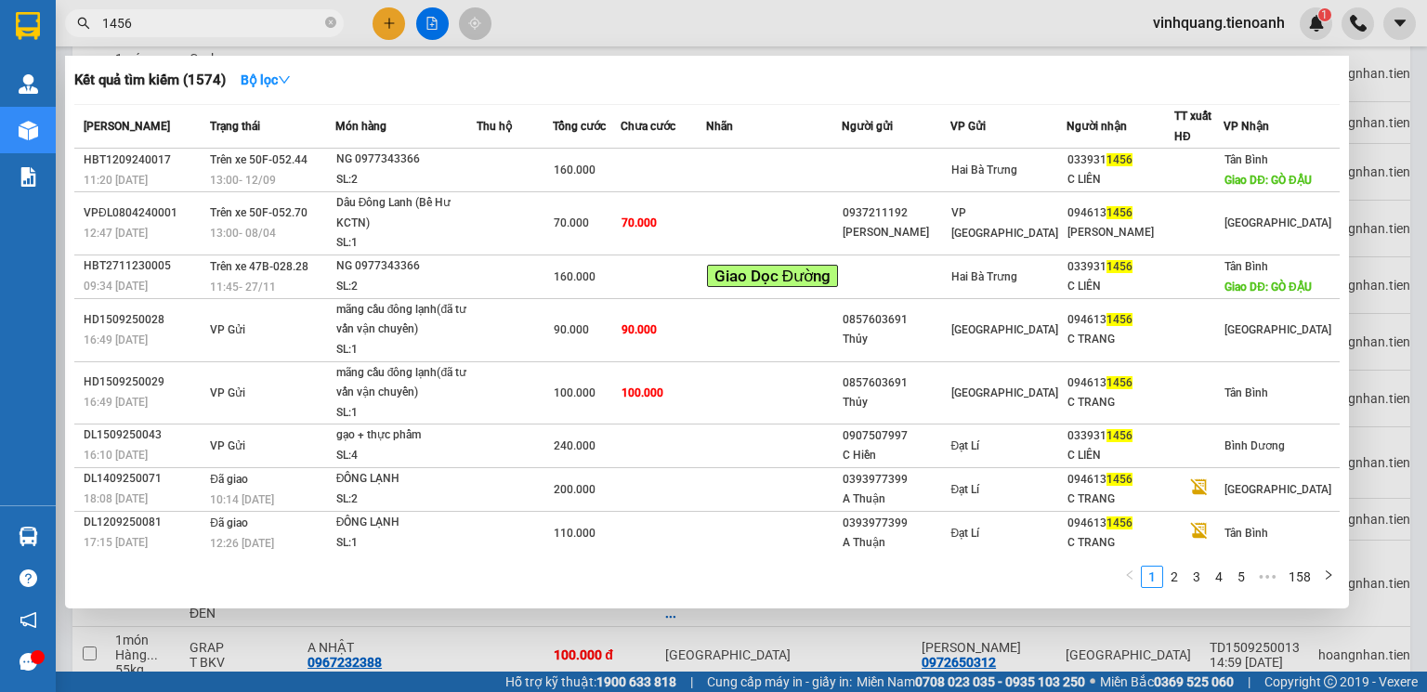
click at [329, 24] on icon "close-circle" at bounding box center [330, 22] width 11 height 11
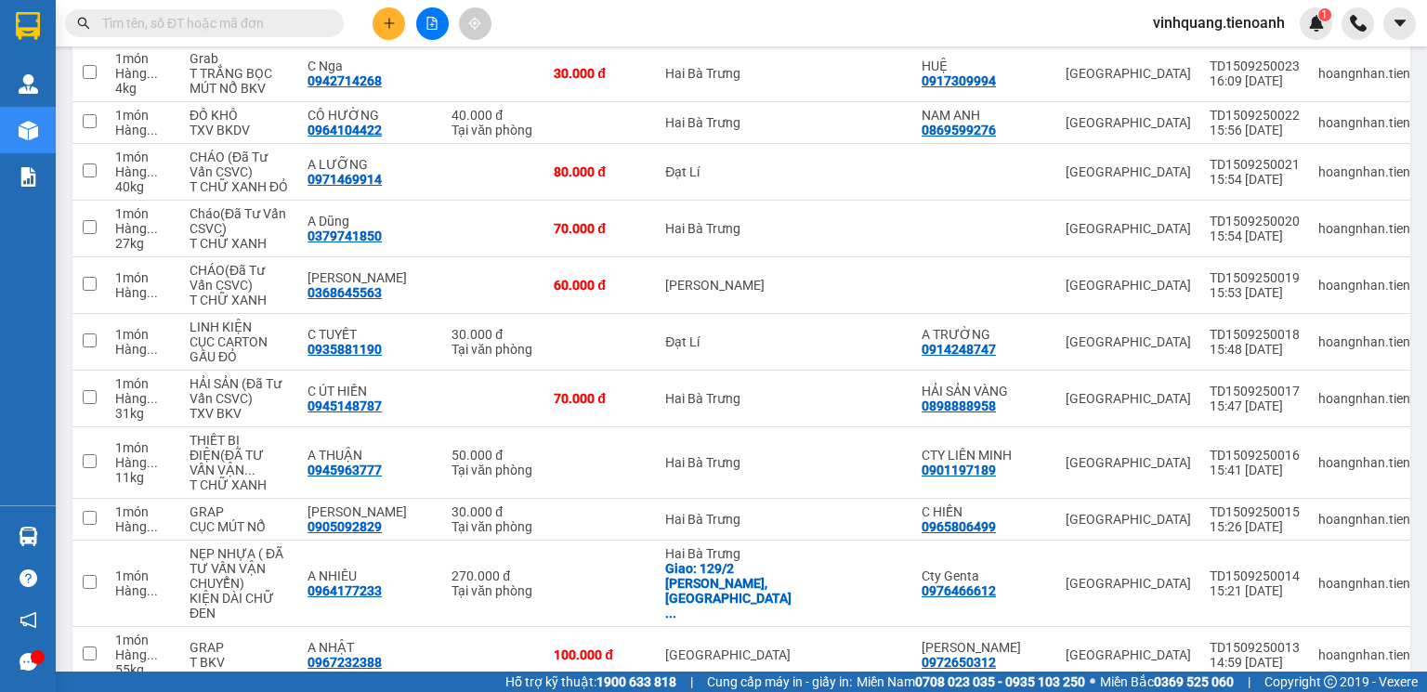
click at [227, 25] on input "text" at bounding box center [211, 23] width 219 height 20
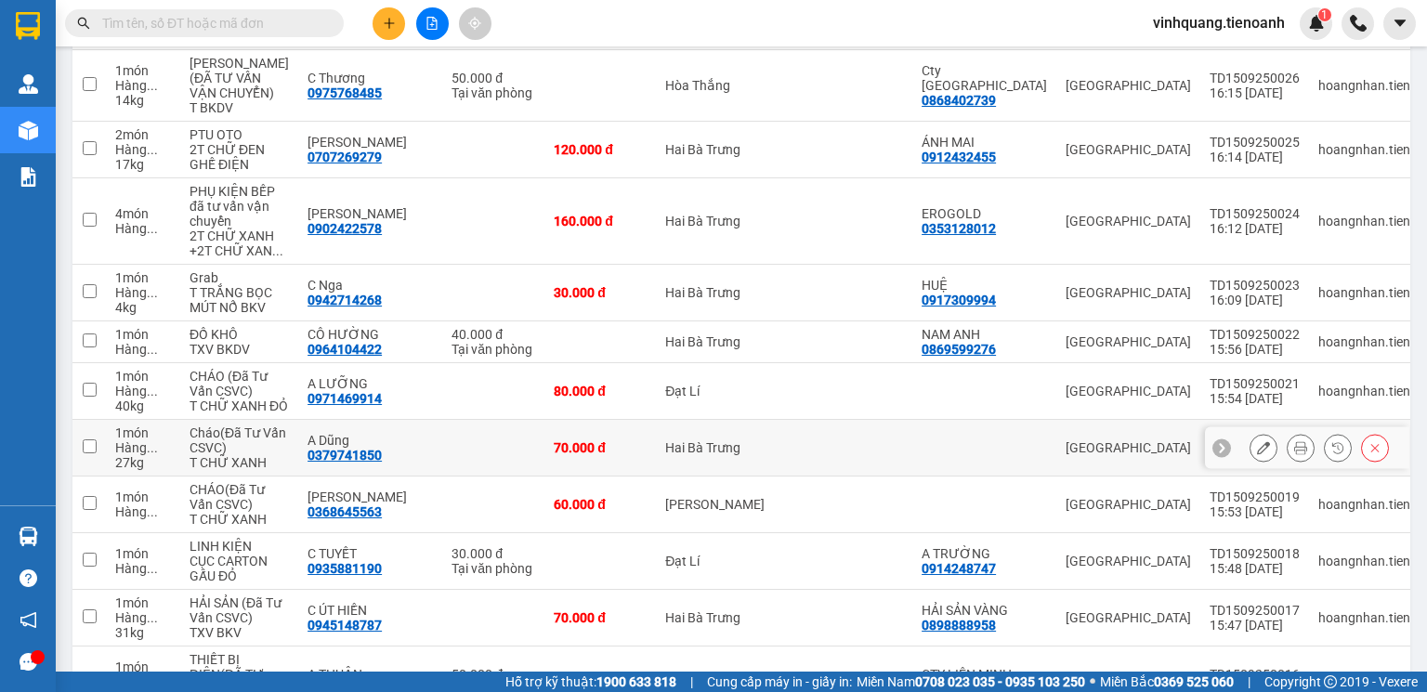
scroll to position [1119, 0]
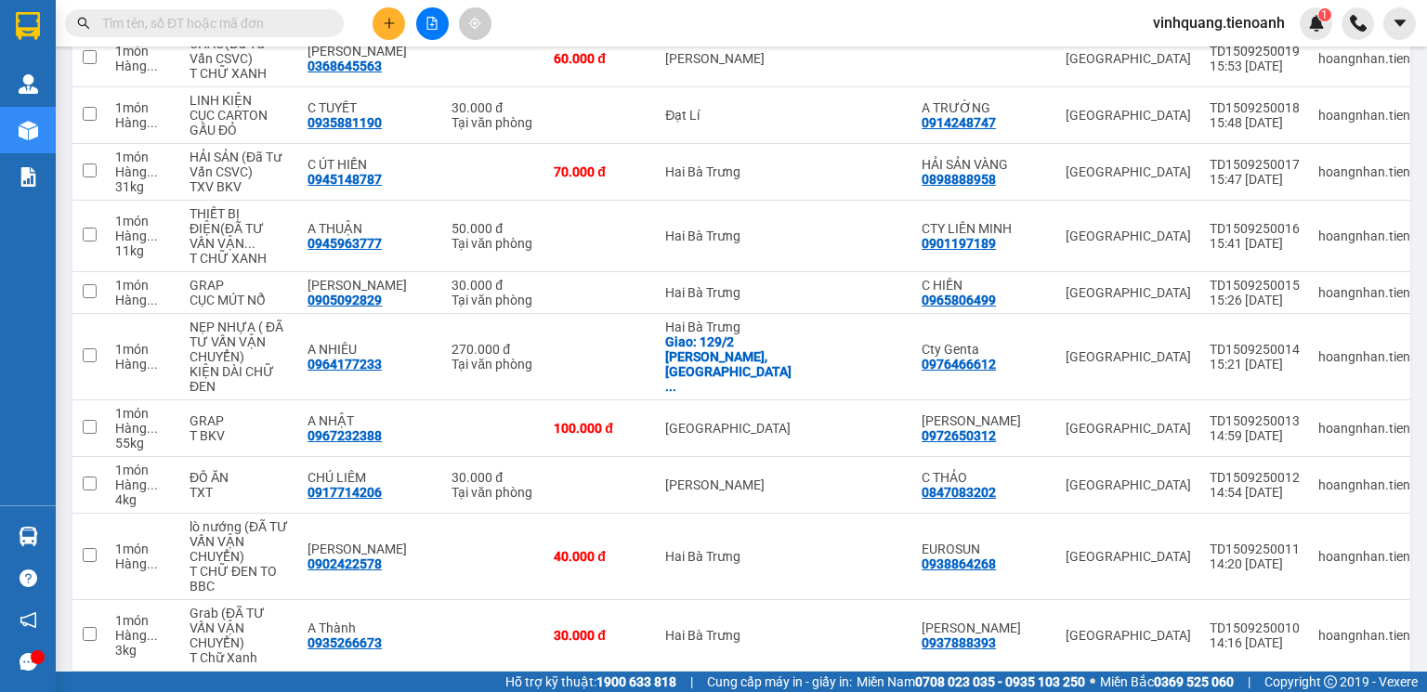
click at [246, 19] on input "text" at bounding box center [211, 23] width 219 height 20
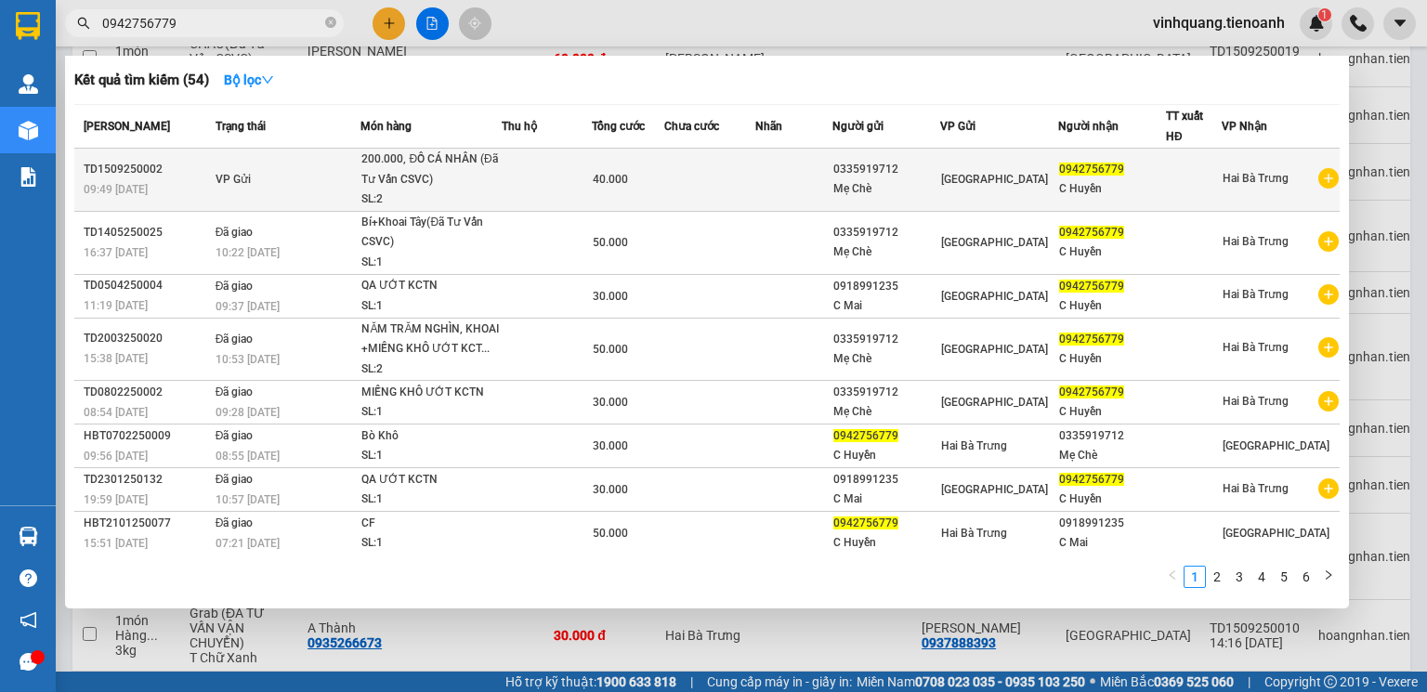
type input "0942756779"
click at [452, 183] on div "200.000, ĐỒ CÁ NHÂN (Đã Tư Vấn CSVC)" at bounding box center [430, 170] width 139 height 40
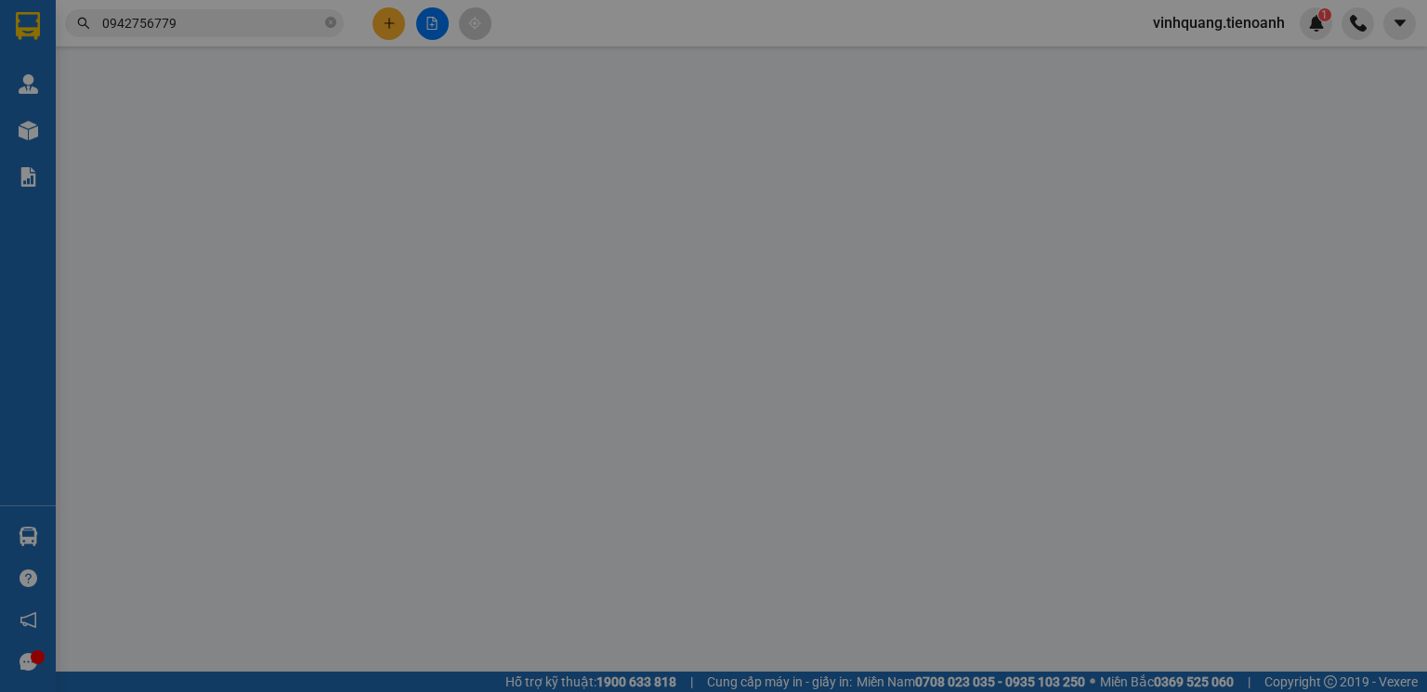
type input "0942756779"
type input "C Huyền"
type input "0335919712"
type input "Mẹ Chè"
type input "40.000"
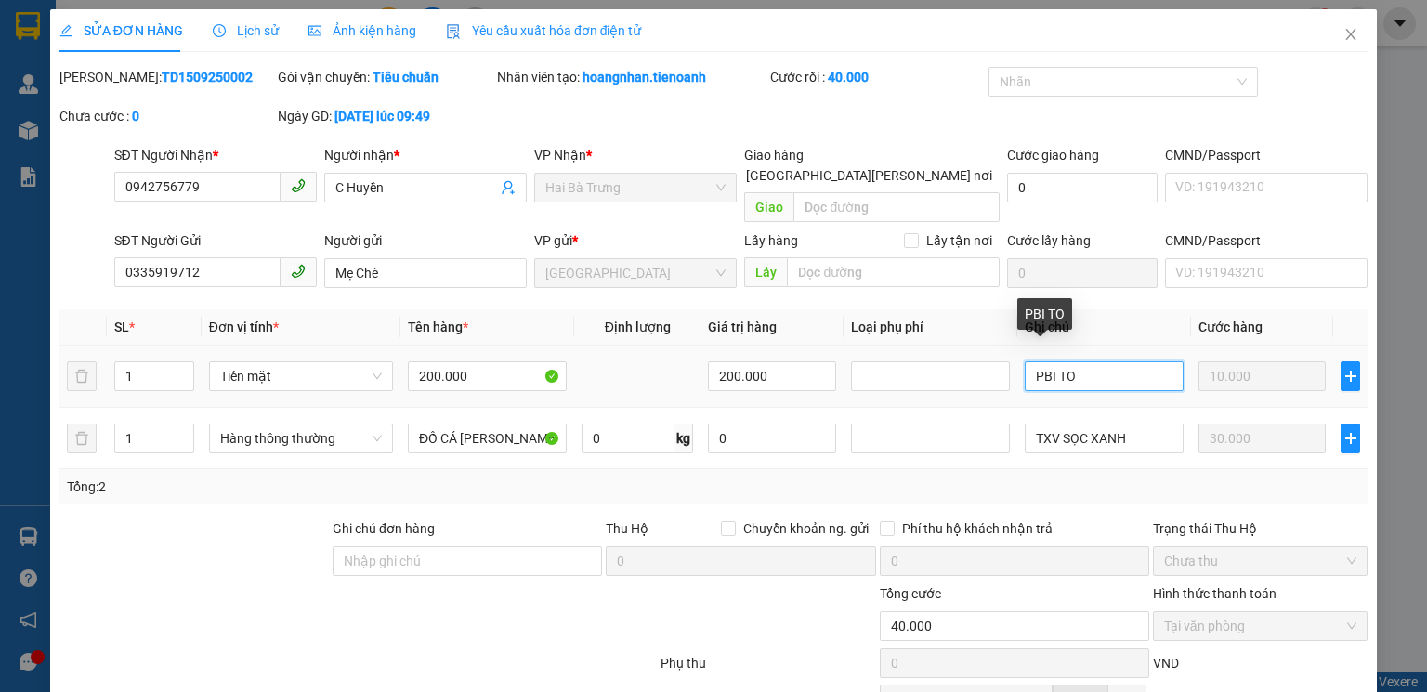
click at [1068, 361] on input "PBI TO" at bounding box center [1104, 376] width 159 height 30
type input "P"
type input "H"
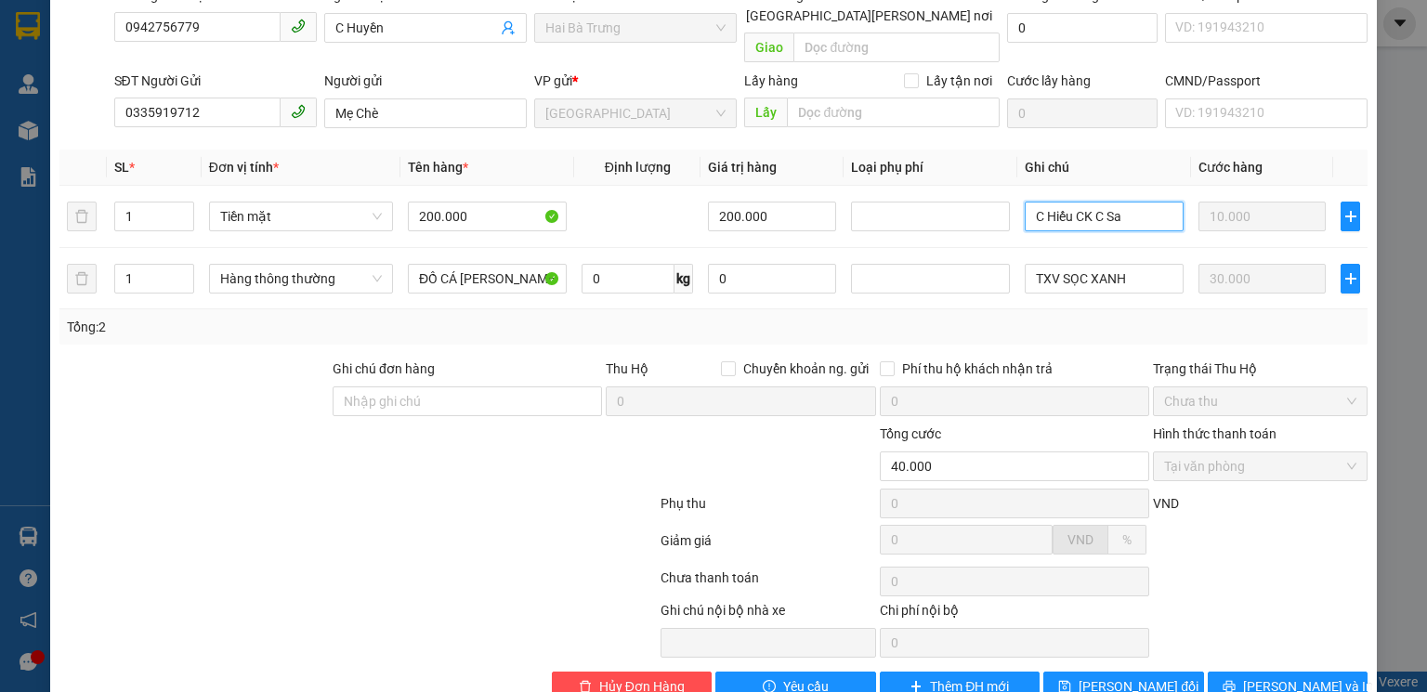
scroll to position [186, 0]
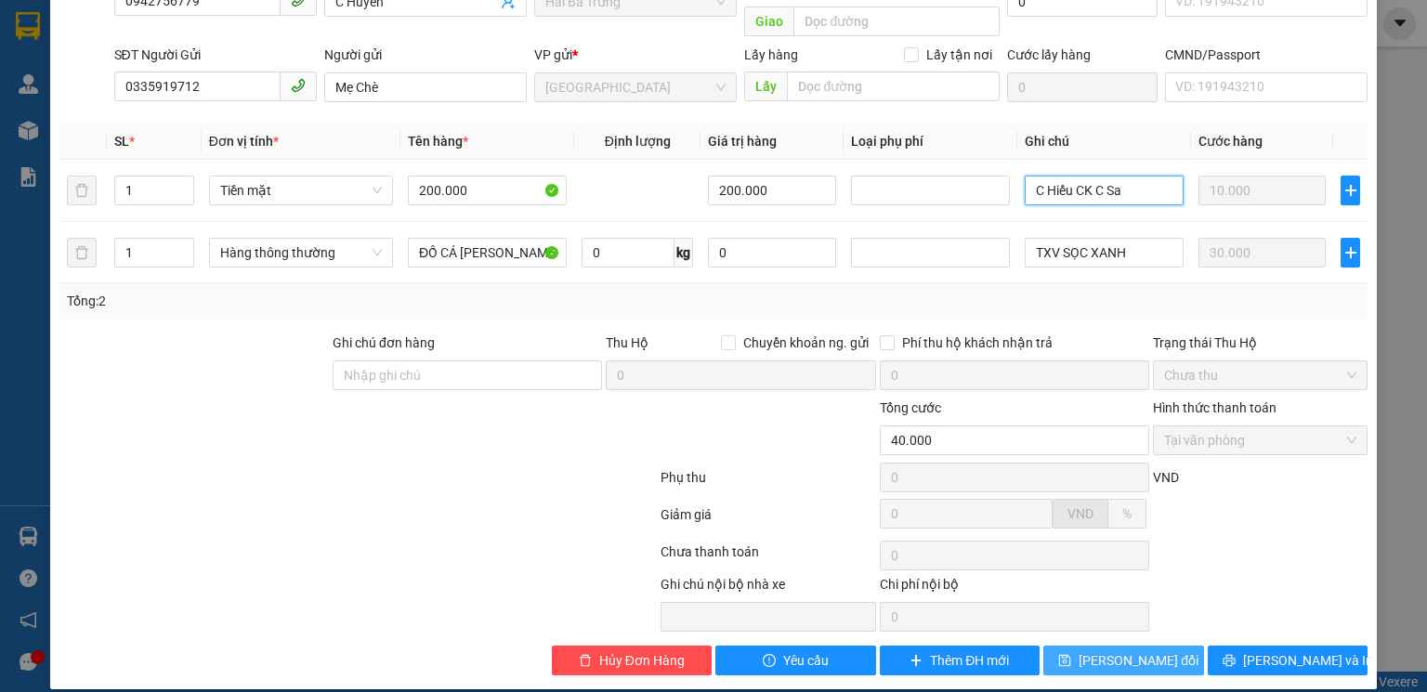
type input "C Hiếu CK C Sa"
click at [1145, 650] on span "[PERSON_NAME] thay đổi" at bounding box center [1139, 660] width 120 height 20
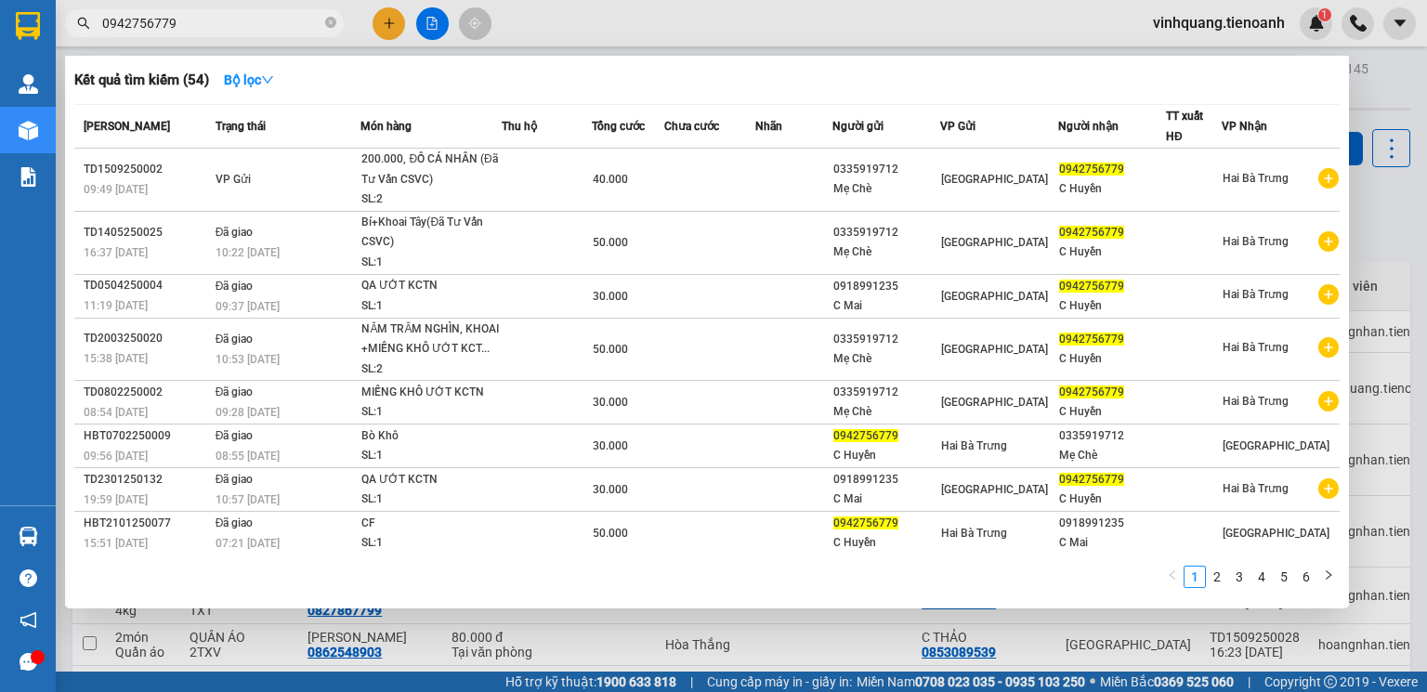
click at [179, 26] on input "0942756779" at bounding box center [211, 23] width 219 height 20
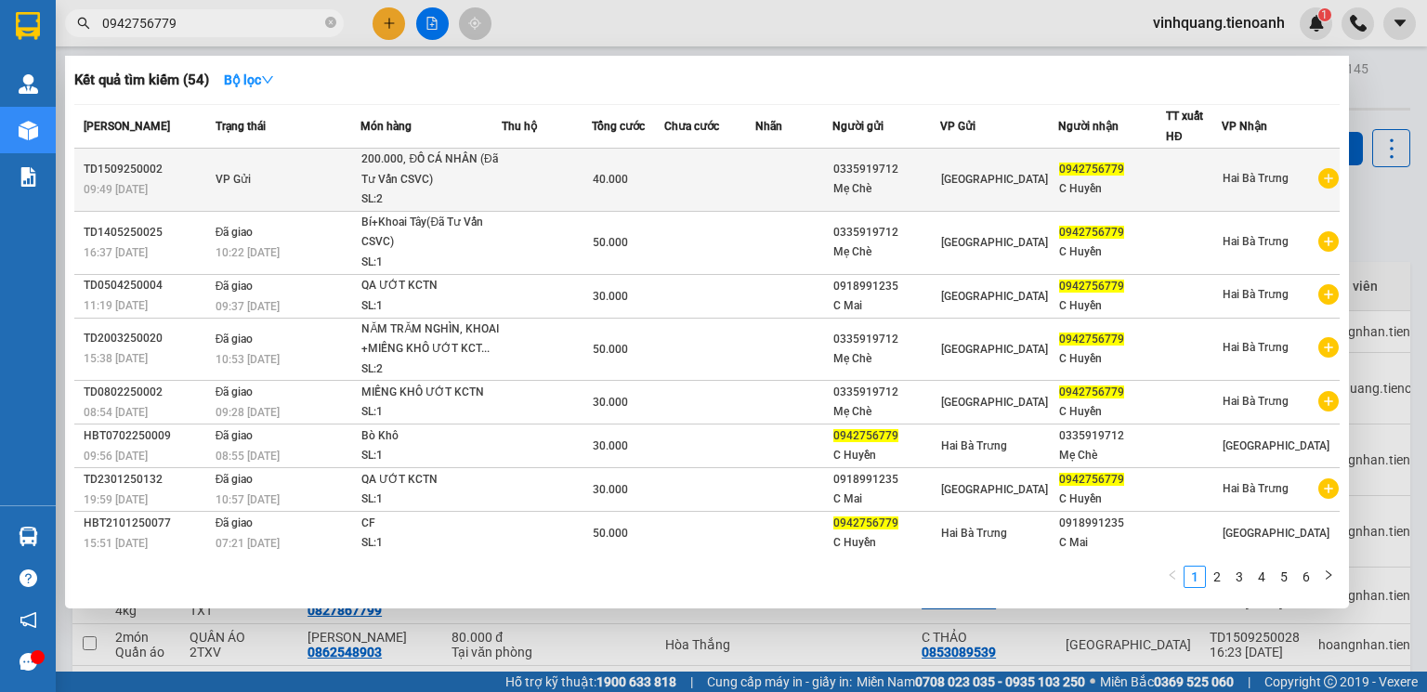
click at [525, 193] on td at bounding box center [546, 180] width 89 height 63
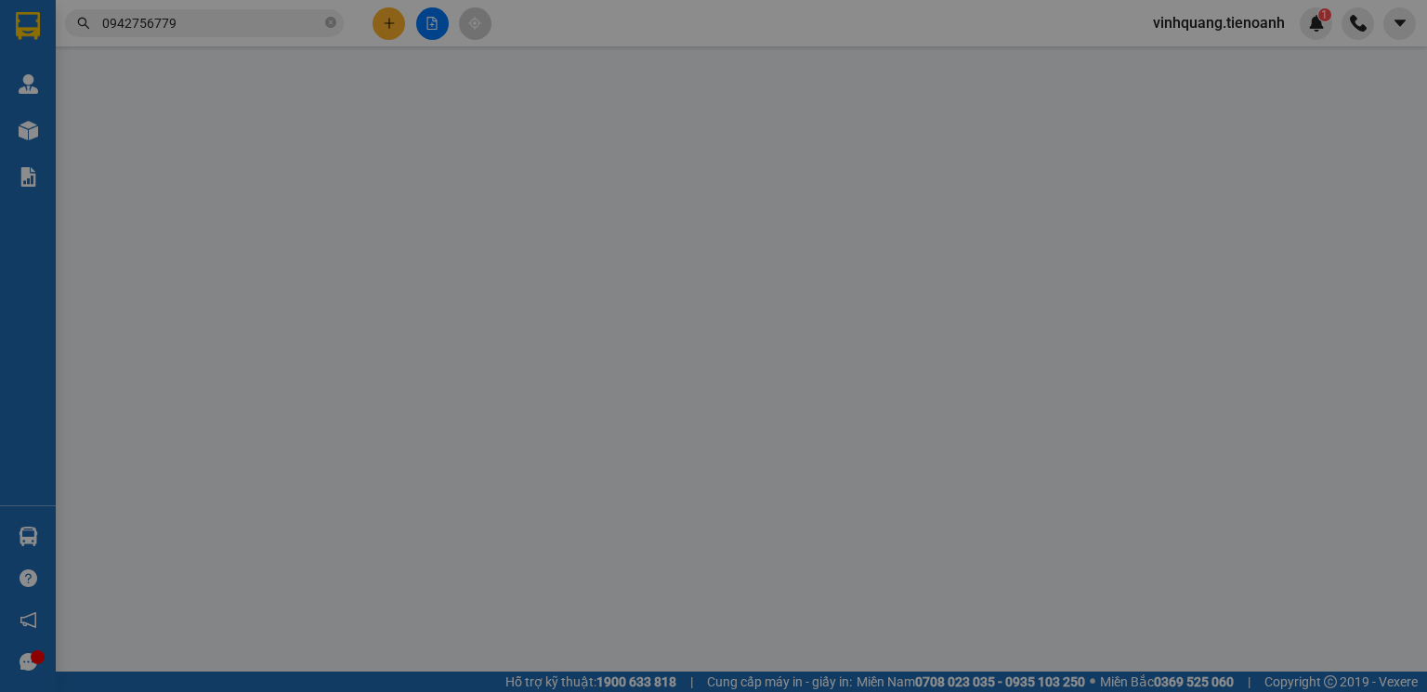
type input "0942756779"
type input "C Huyền"
type input "0335919712"
type input "Mẹ Chè"
type input "40.000"
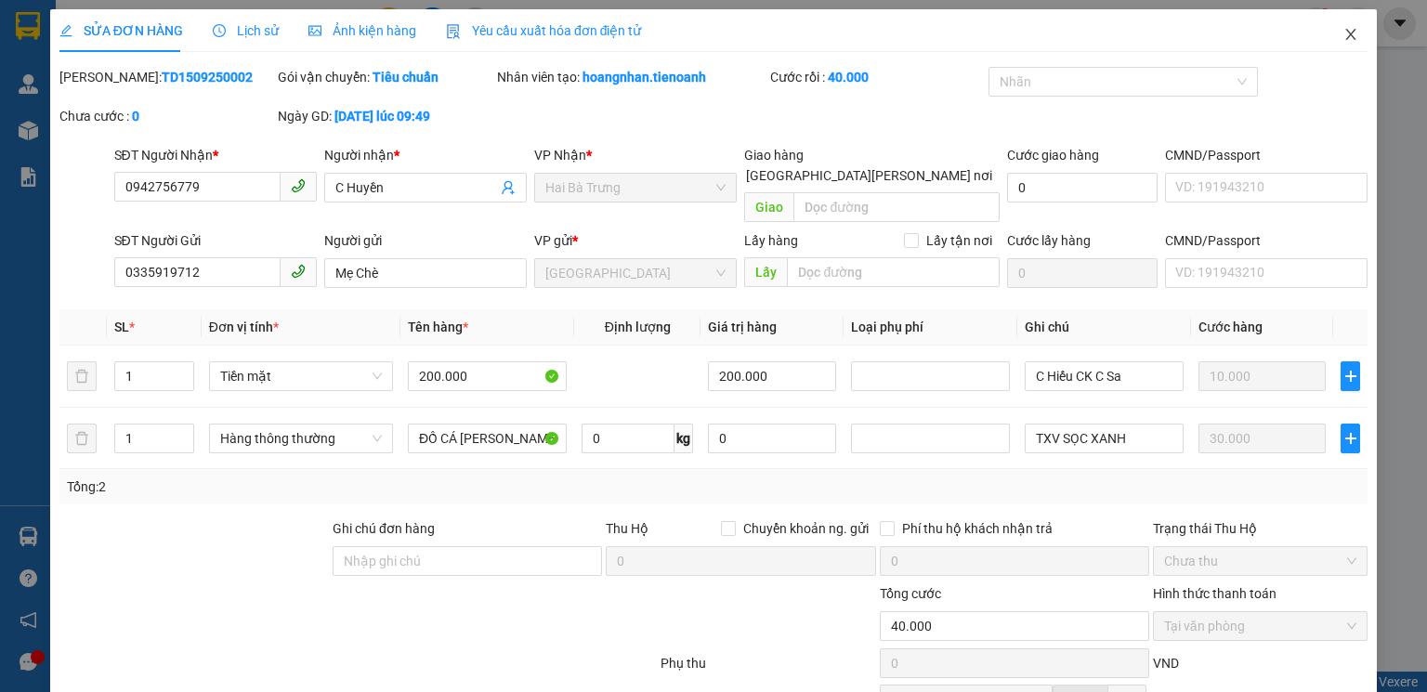
click at [1346, 33] on icon "close" at bounding box center [1351, 34] width 10 height 11
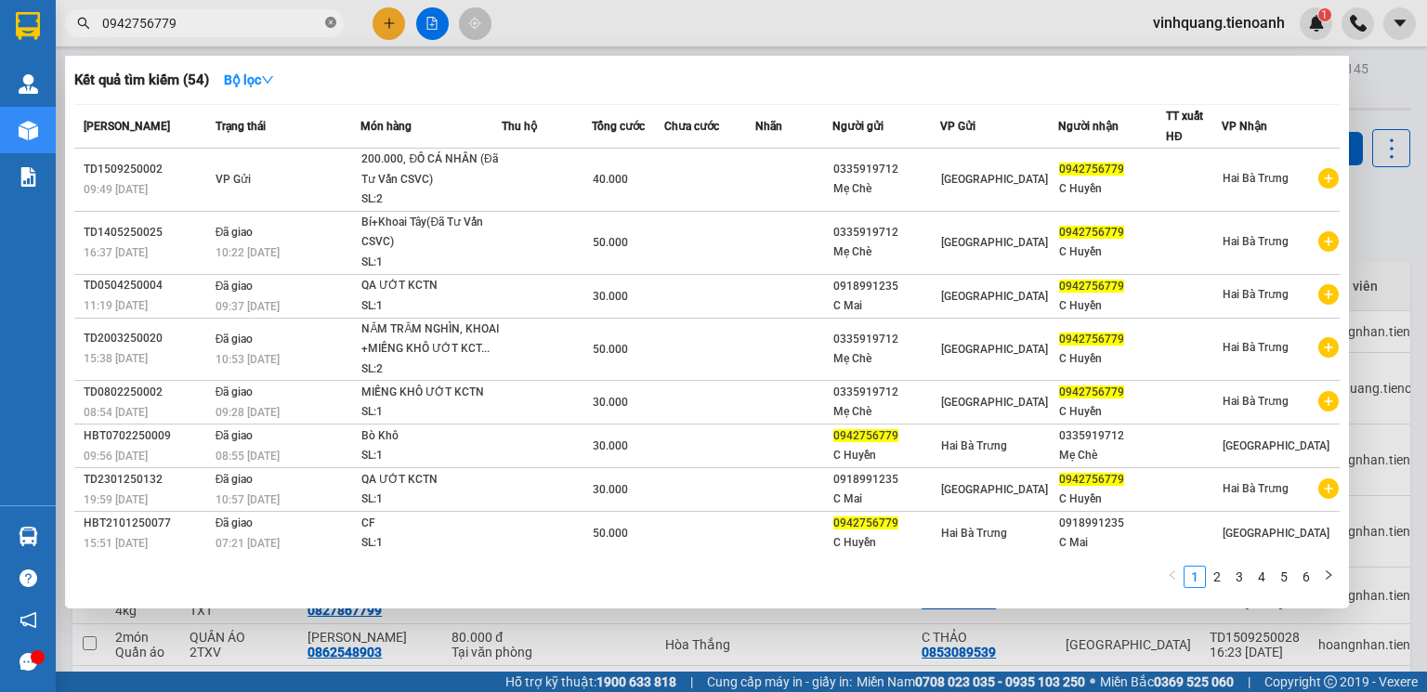
click at [335, 26] on icon "close-circle" at bounding box center [330, 22] width 11 height 11
